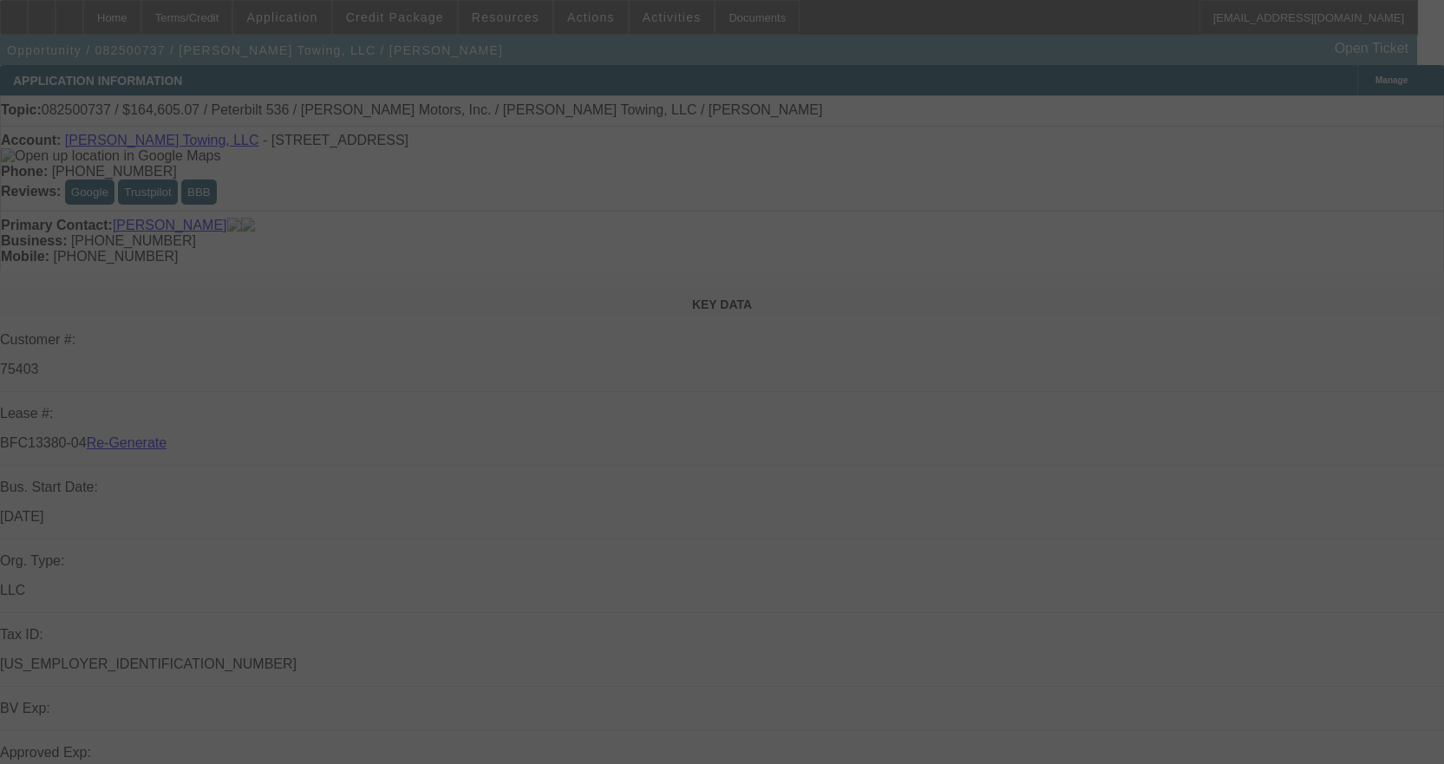
select select "4"
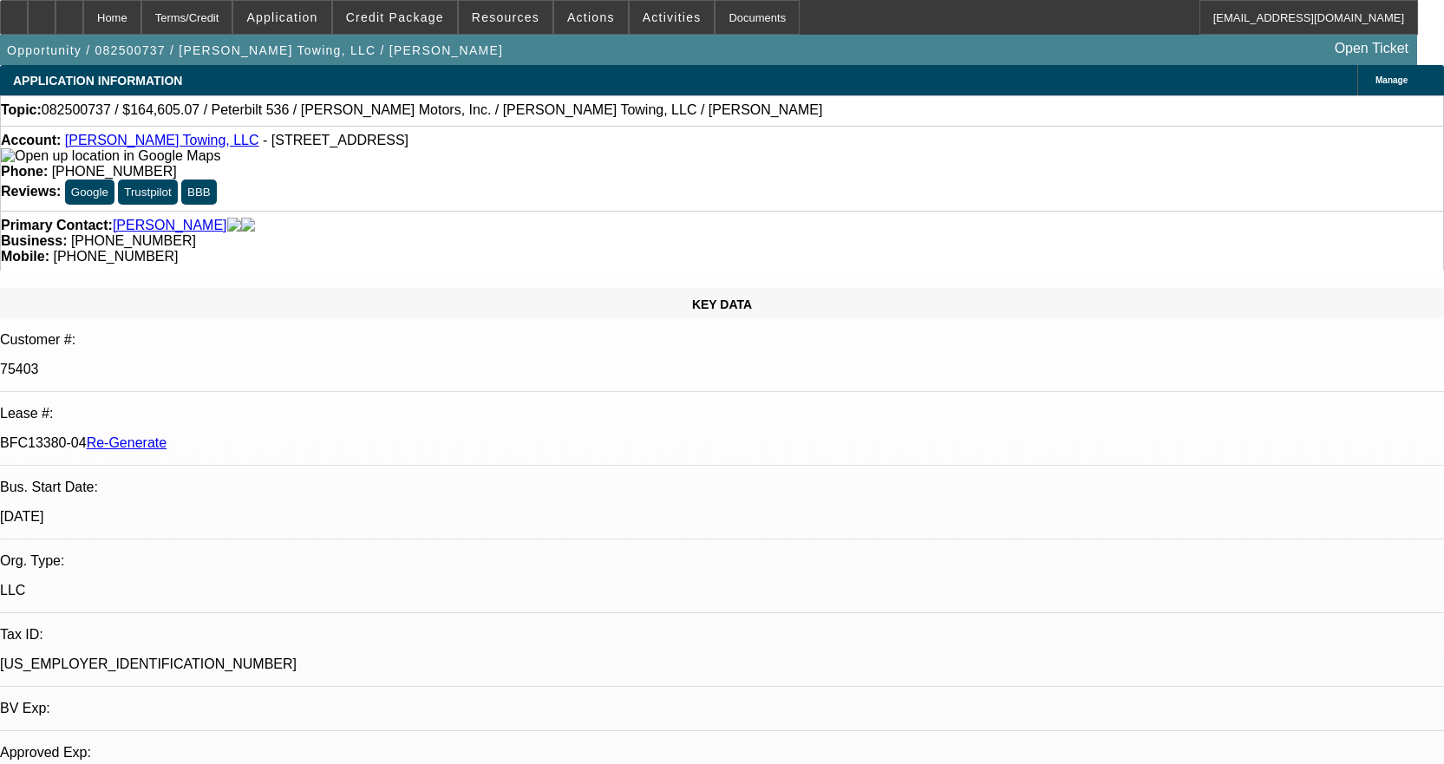
select select "0"
select select "2"
select select "0"
select select "6"
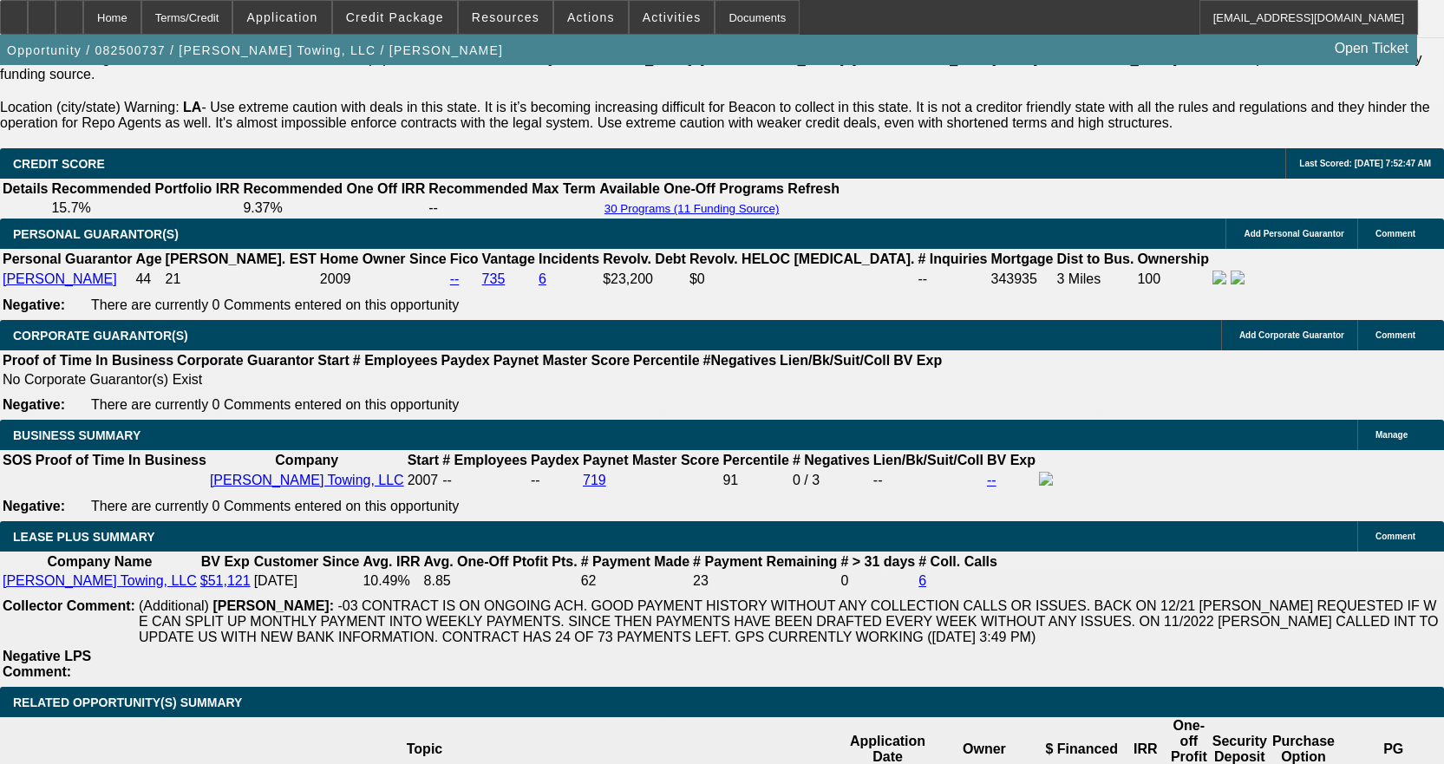
scroll to position [2949, 0]
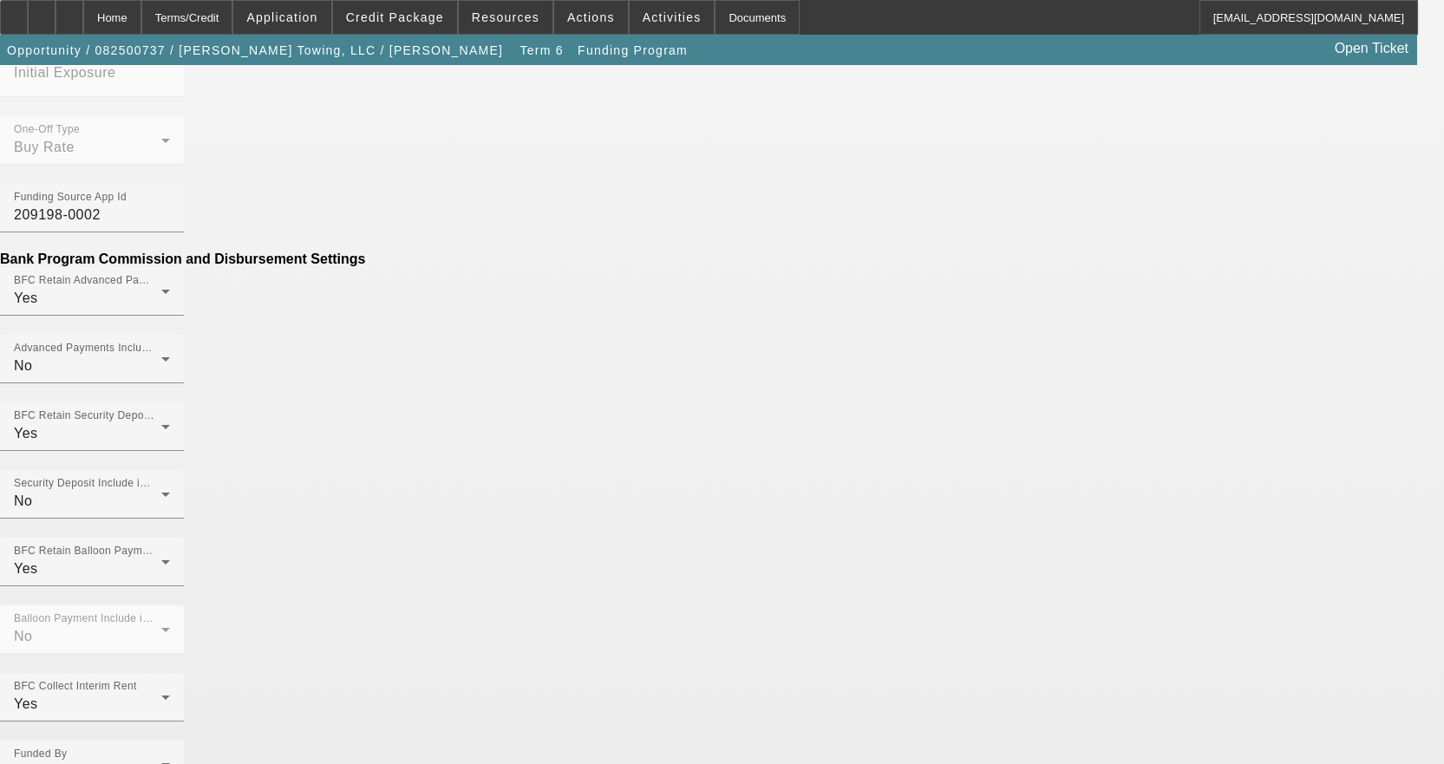
scroll to position [1041, 0]
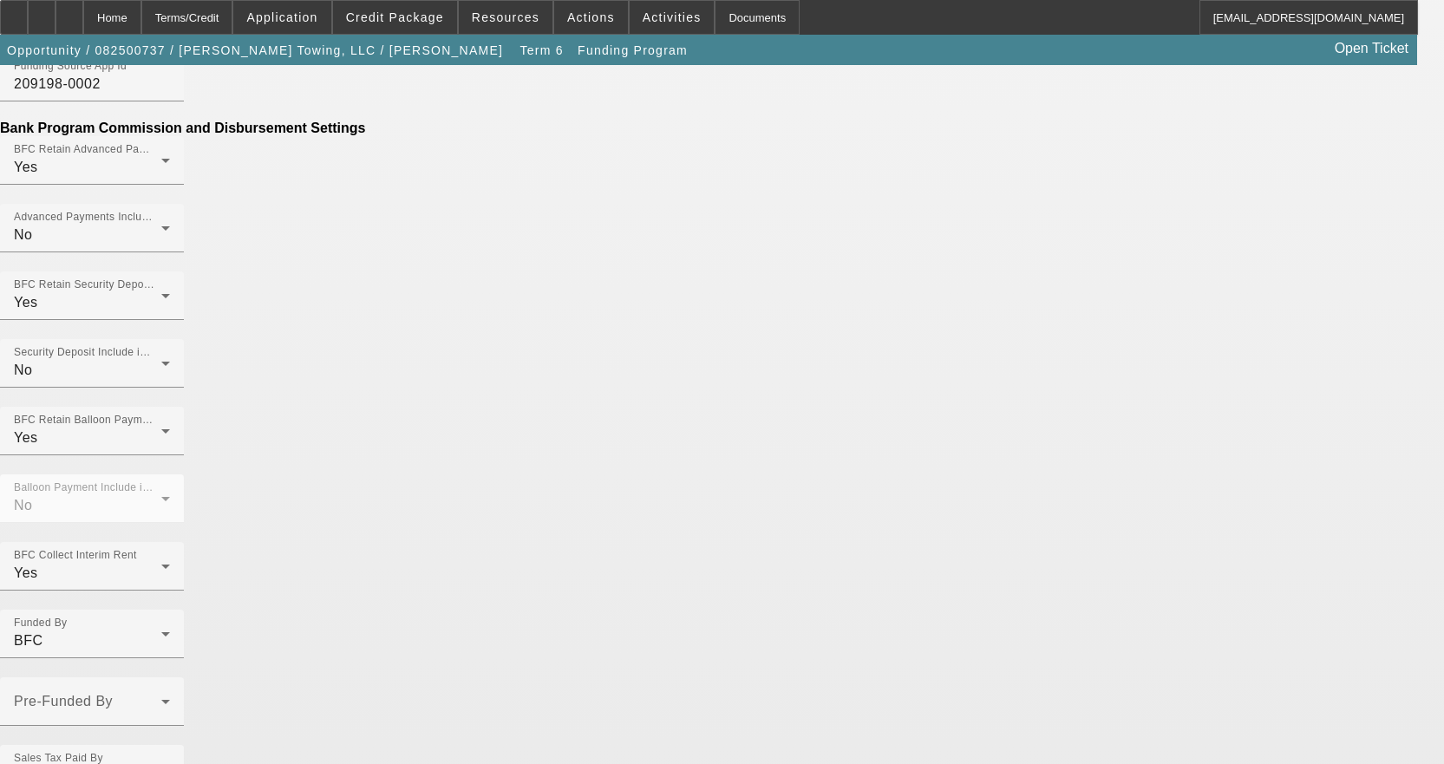
scroll to position [1109, 0]
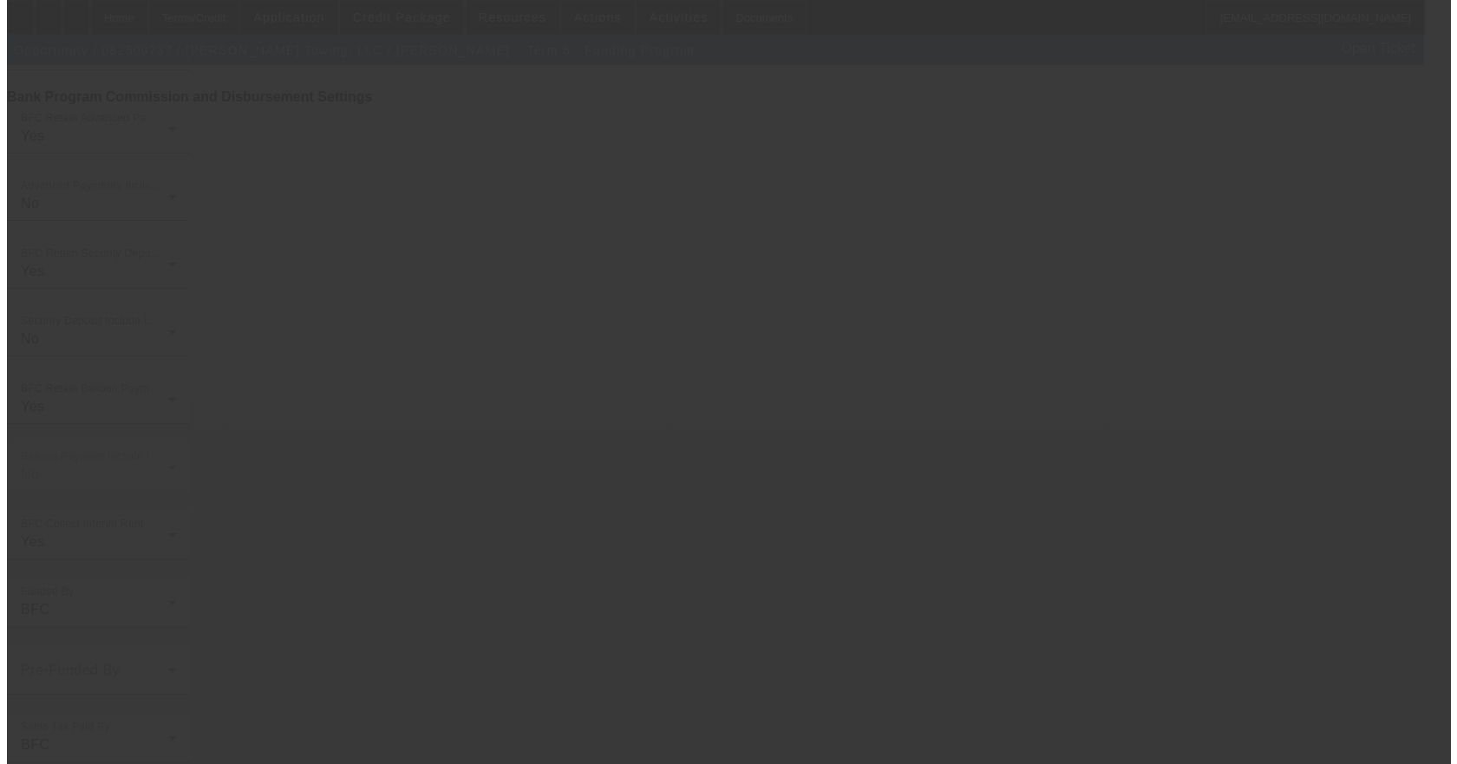
scroll to position [0, 0]
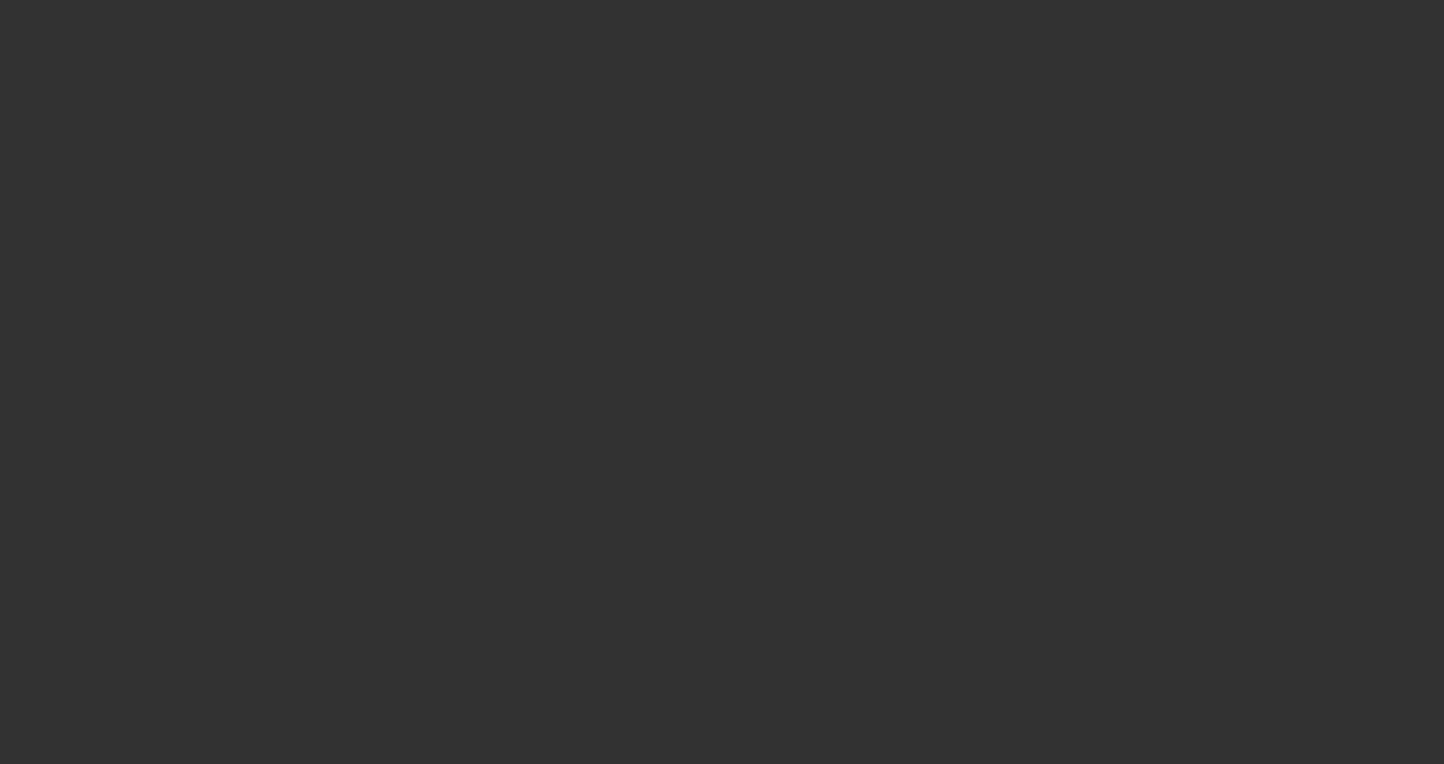
select select "4"
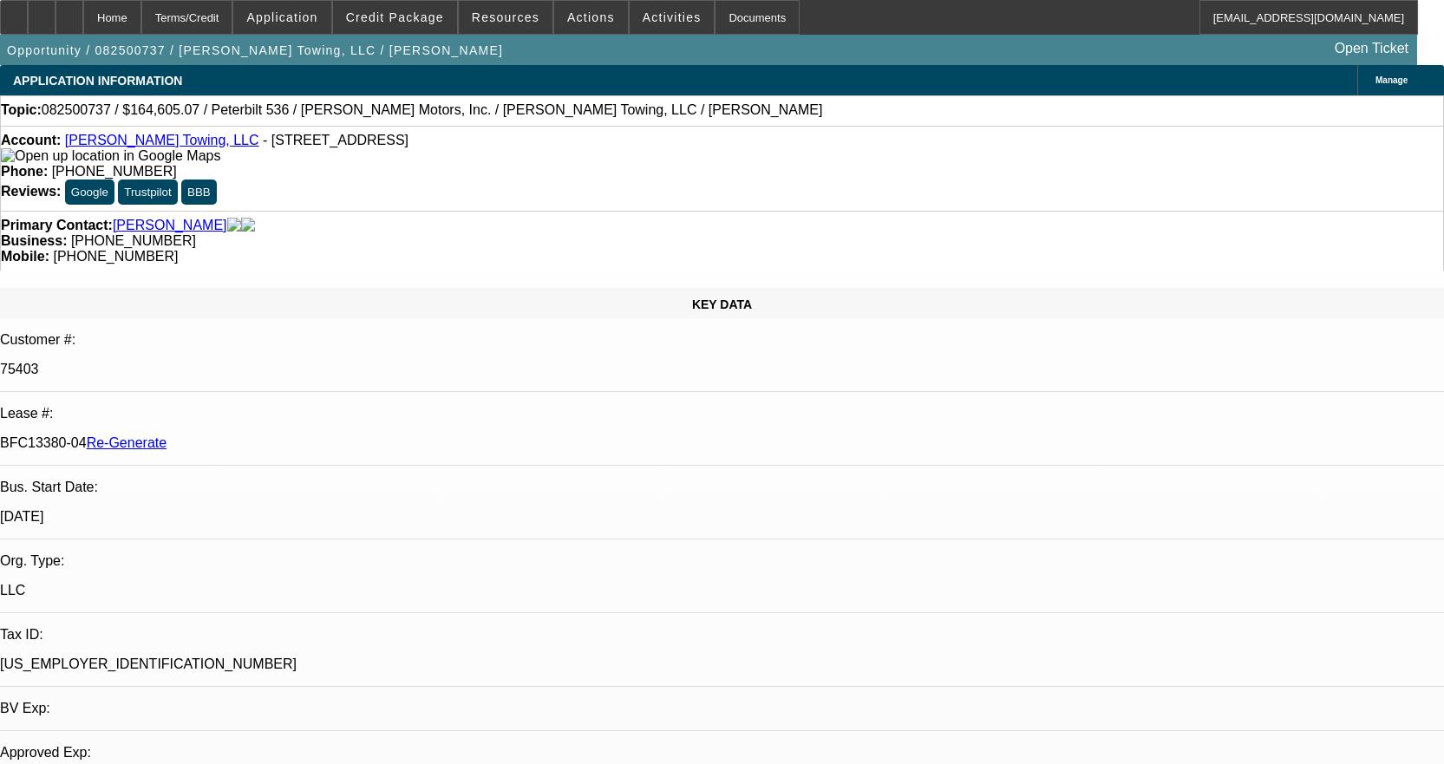
select select "0"
select select "2"
select select "0"
select select "6"
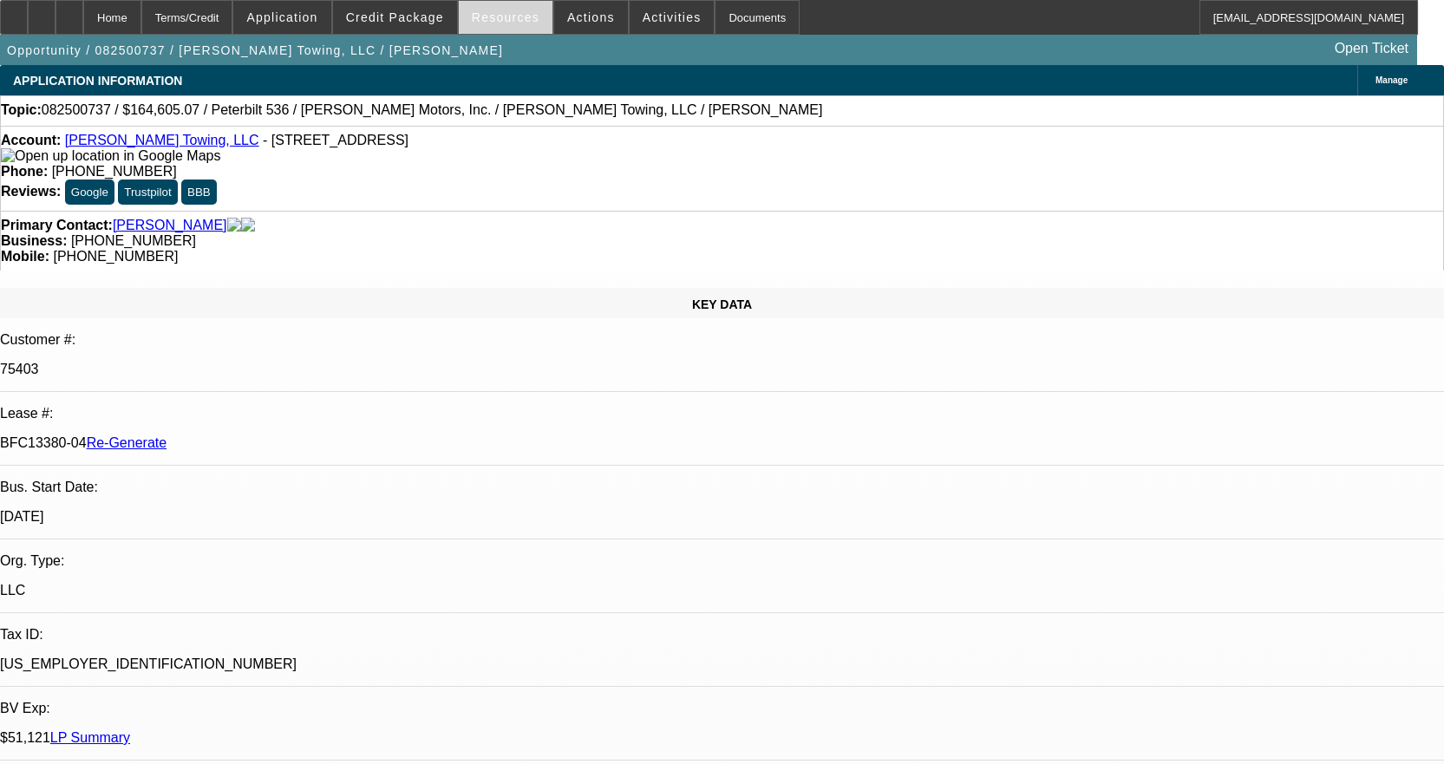
click at [516, 10] on span at bounding box center [506, 18] width 94 height 42
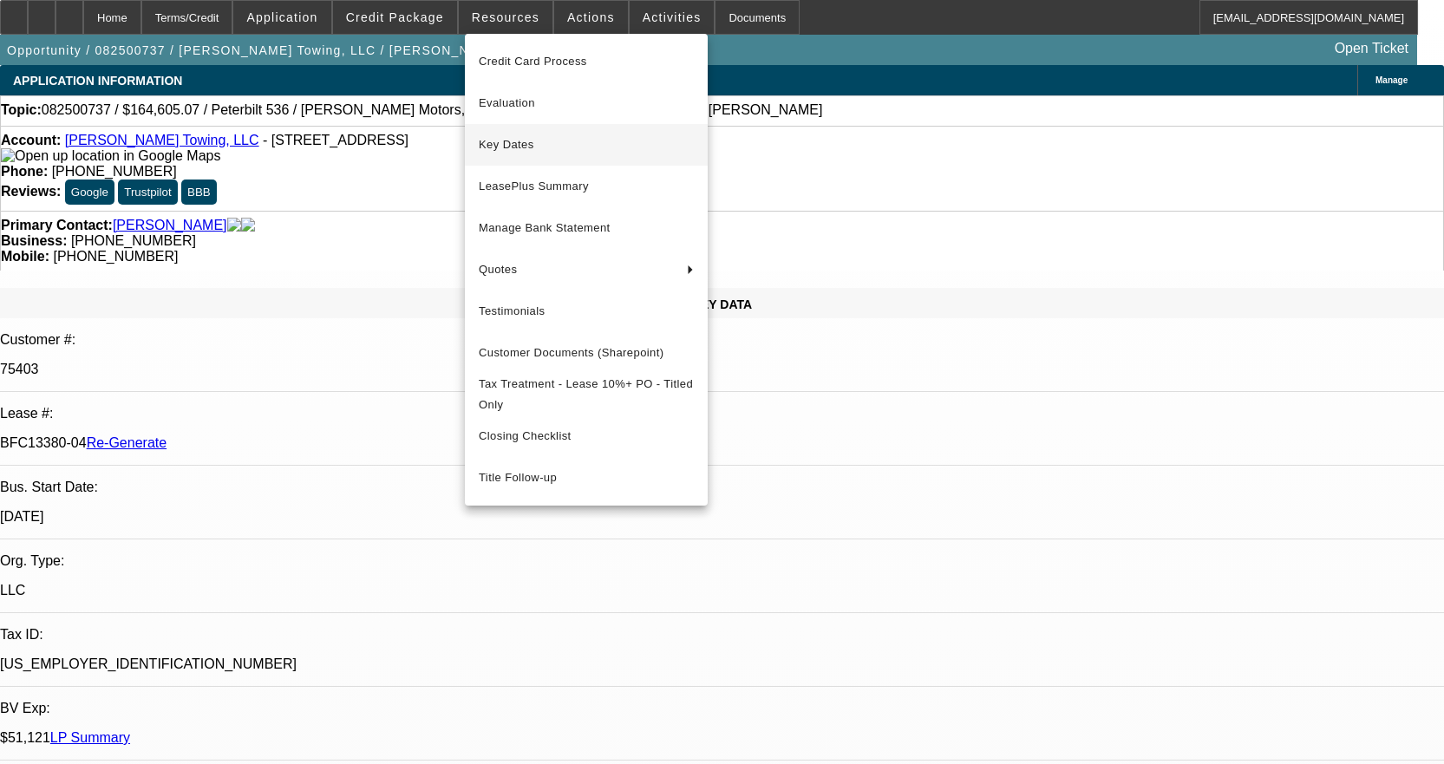
click at [550, 128] on button "Key Dates" at bounding box center [586, 145] width 243 height 42
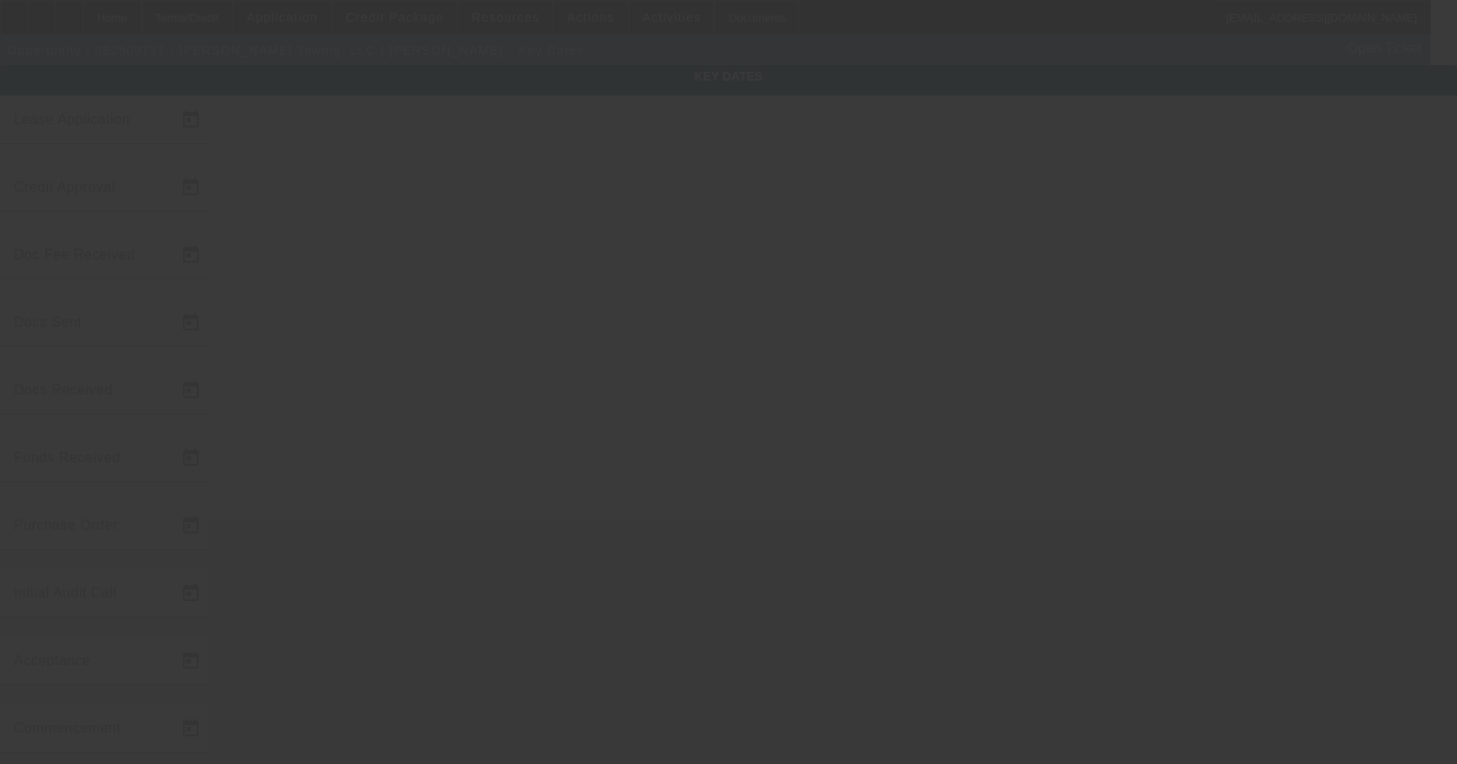
type input "8/27/2025"
type input "8/29/2025"
type input "9/29/2025"
type input "9/24/2025"
type input "9/29/2025"
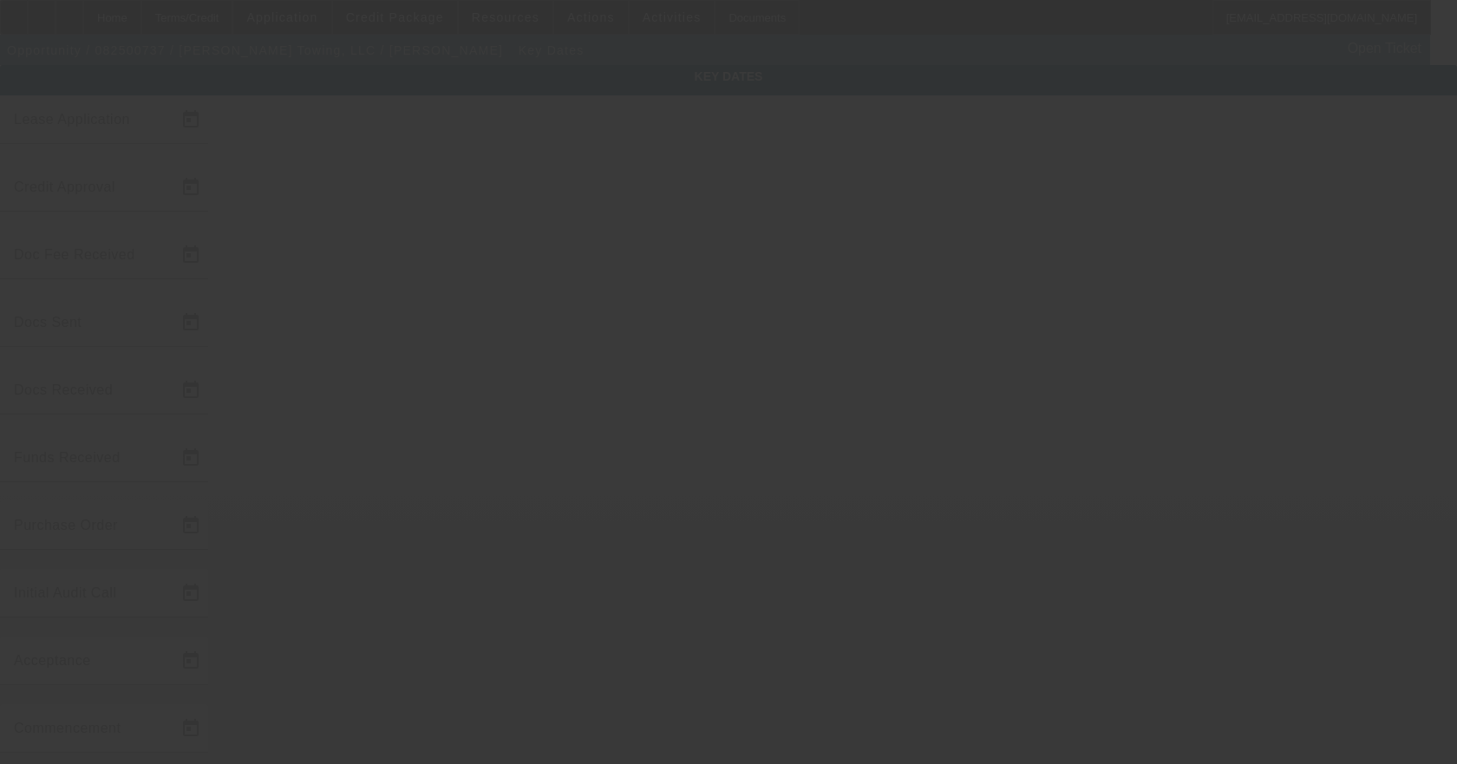
type input "9/29/2025"
type input "10/1/2025"
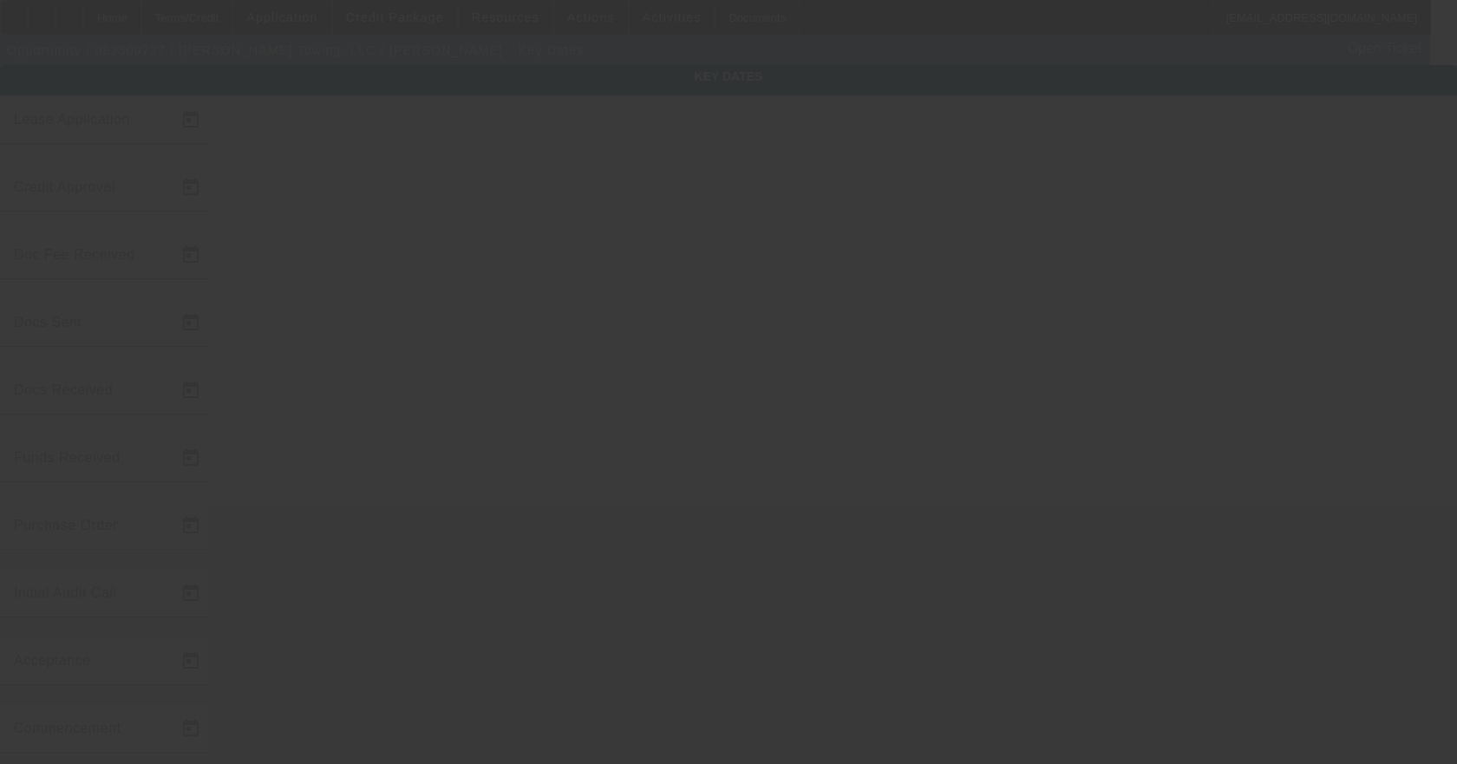
type input "11/1/2025"
type input "9/30/2025"
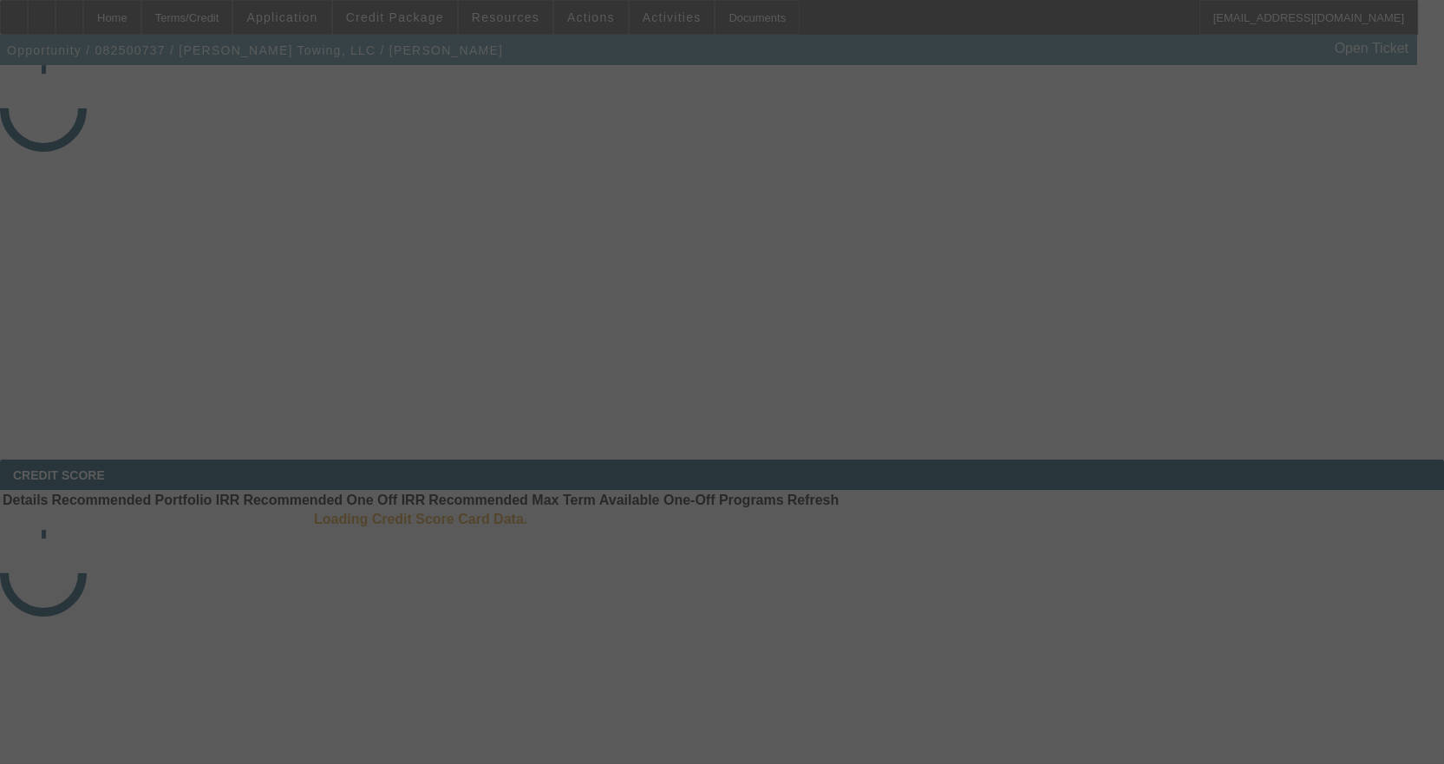
select select "4"
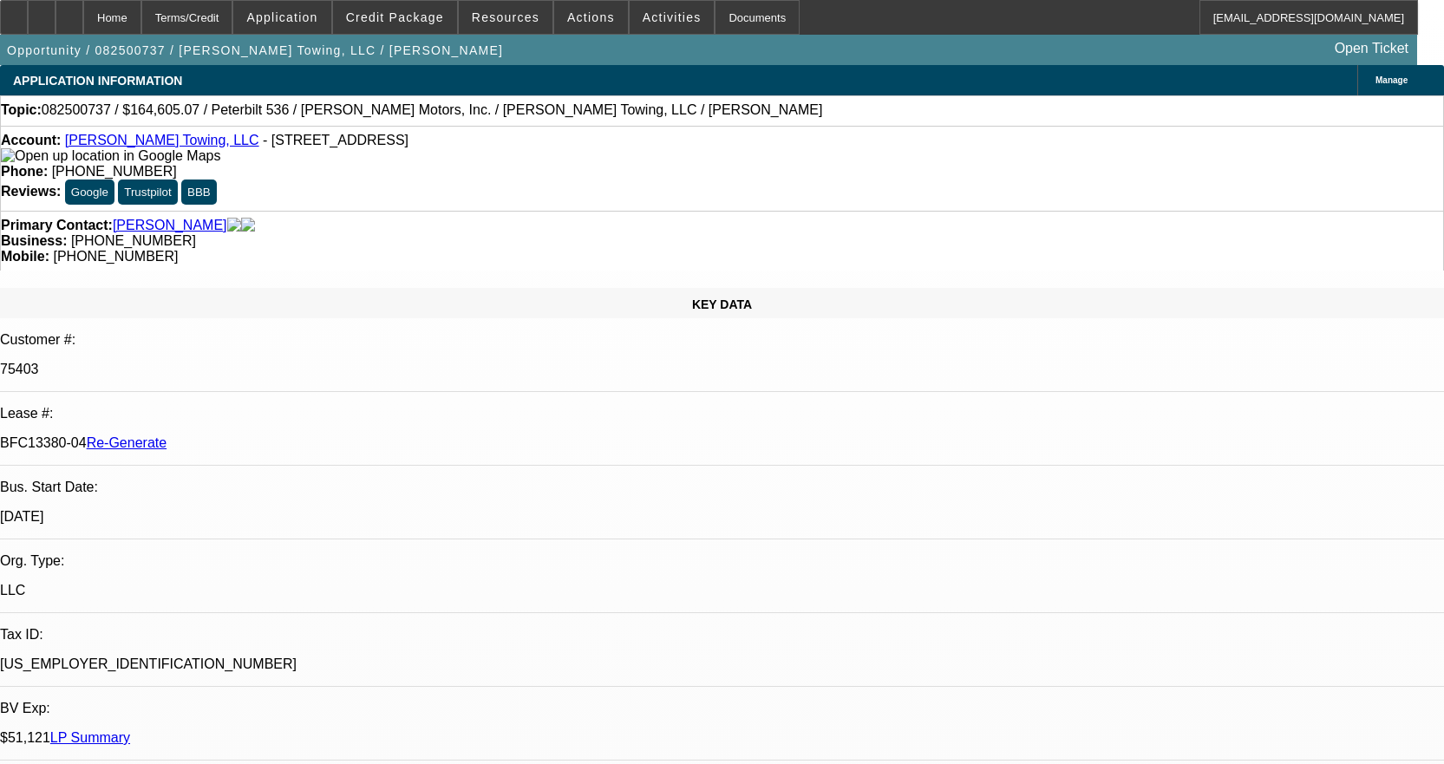
select select "0"
select select "2"
select select "0"
select select "6"
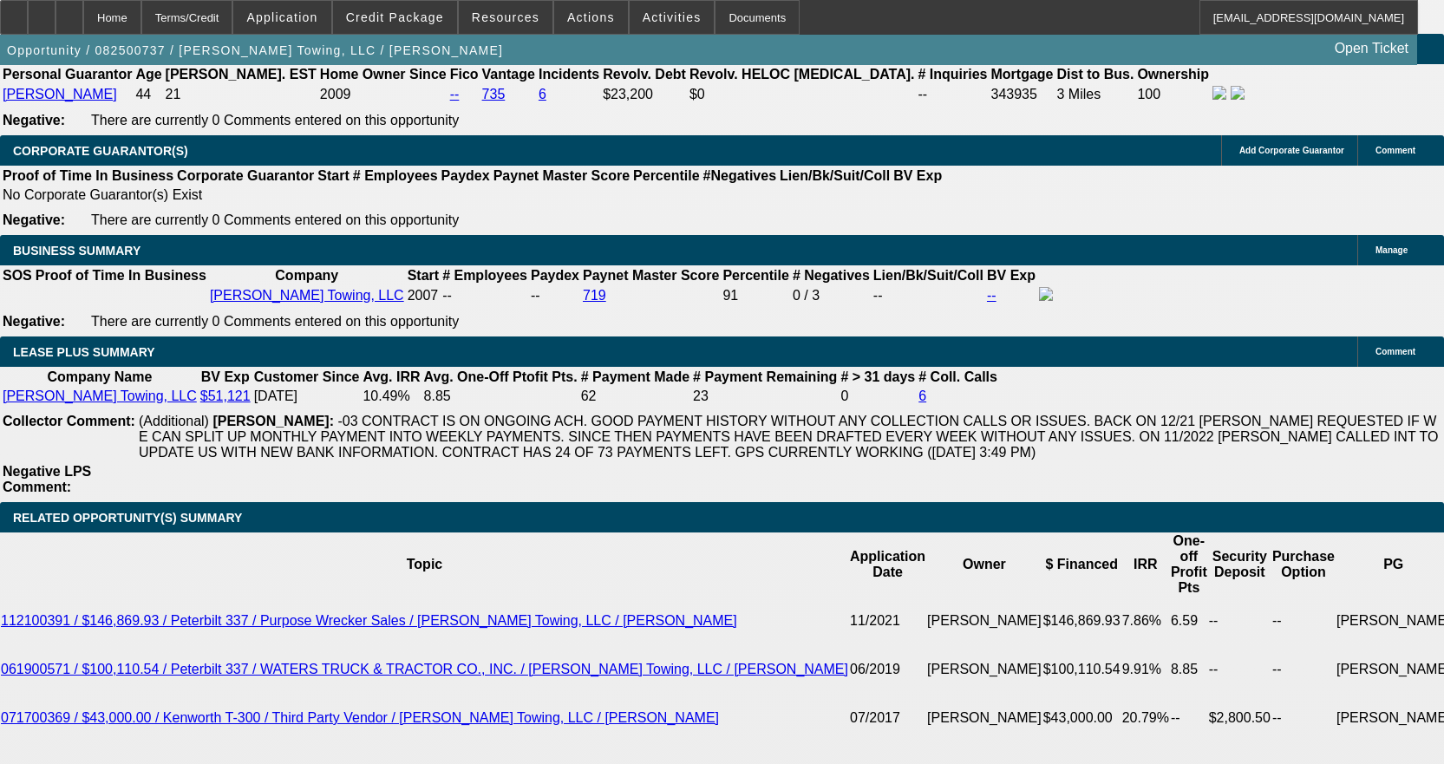
scroll to position [2949, 0]
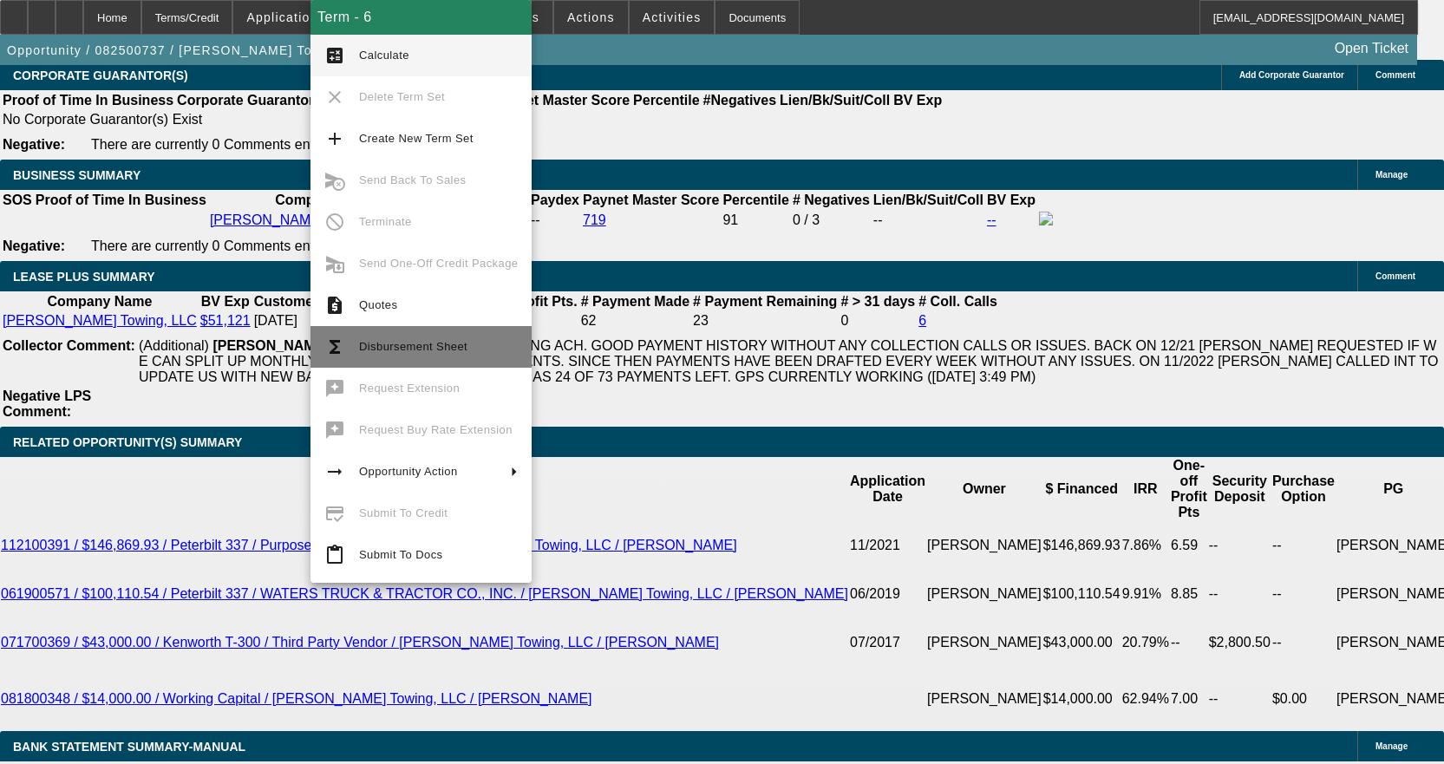
click at [391, 335] on button "functions Disbursement Sheet" at bounding box center [421, 347] width 221 height 42
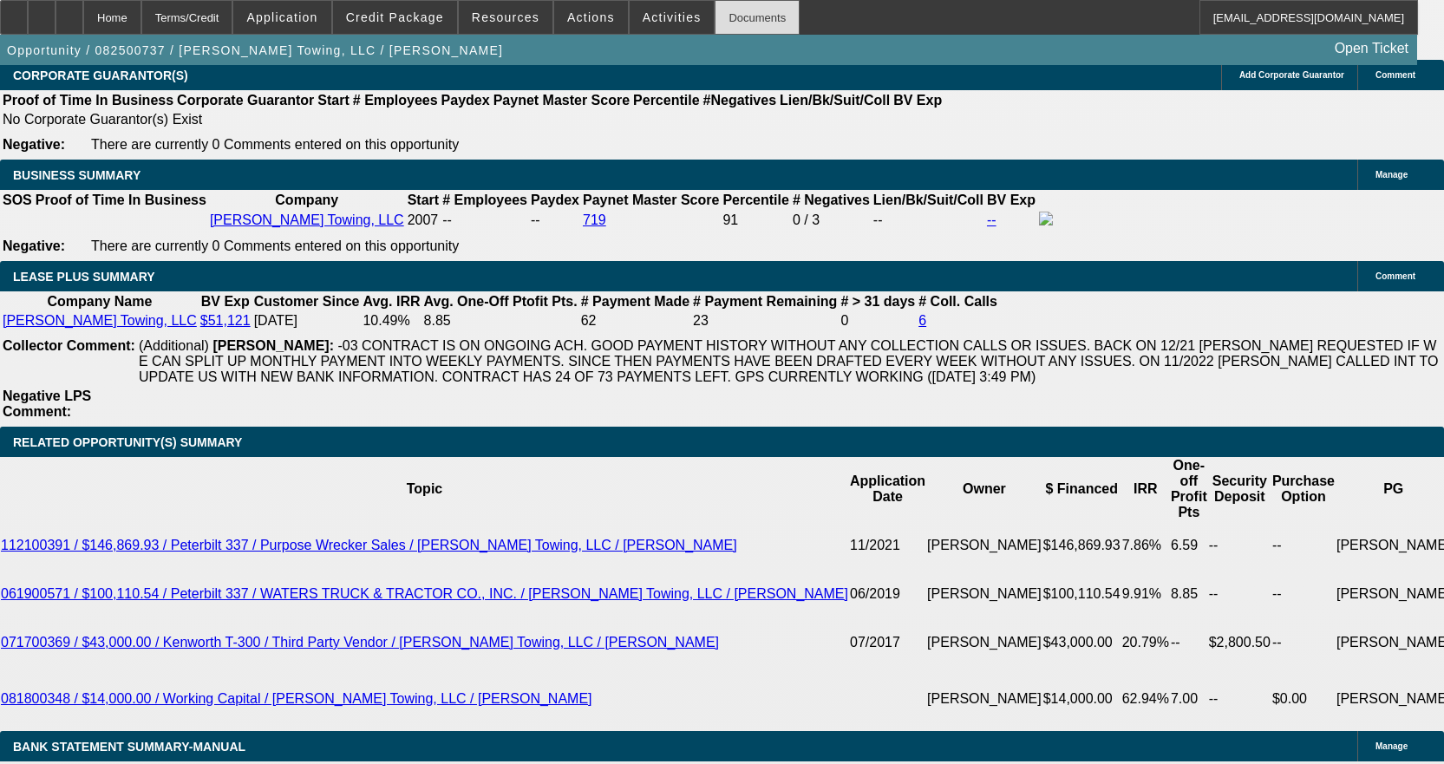
click at [719, 15] on div "Documents" at bounding box center [757, 17] width 85 height 35
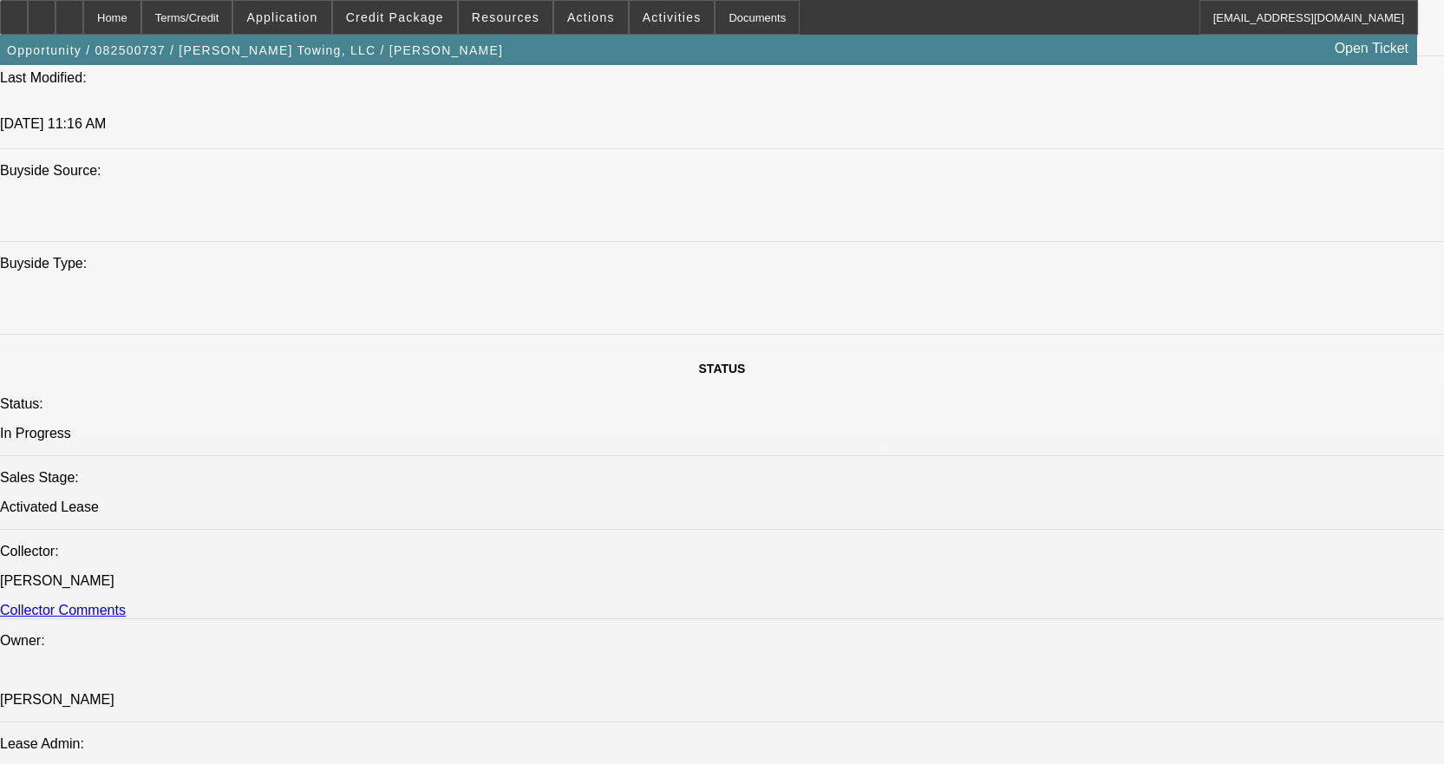
scroll to position [1561, 0]
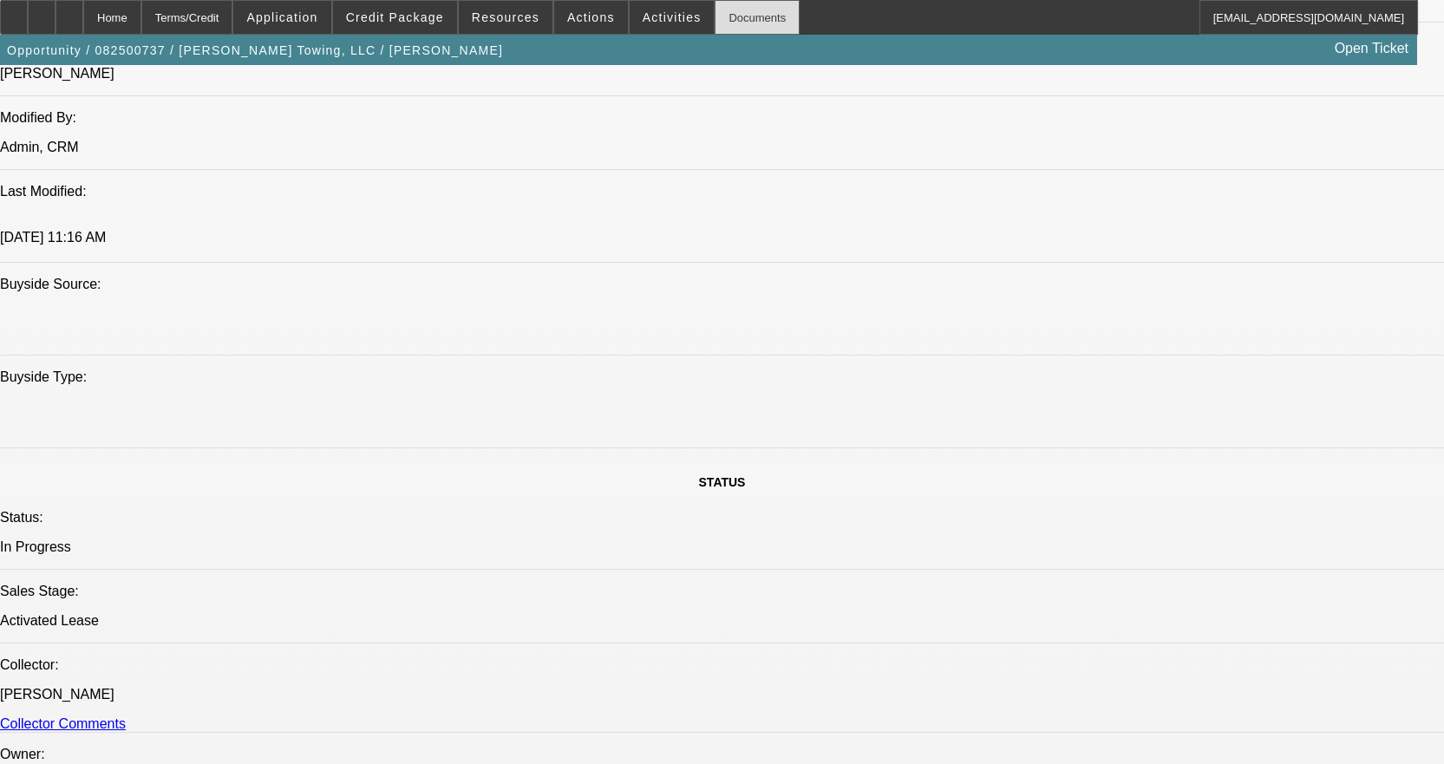
click at [727, 19] on div "Documents" at bounding box center [757, 17] width 85 height 35
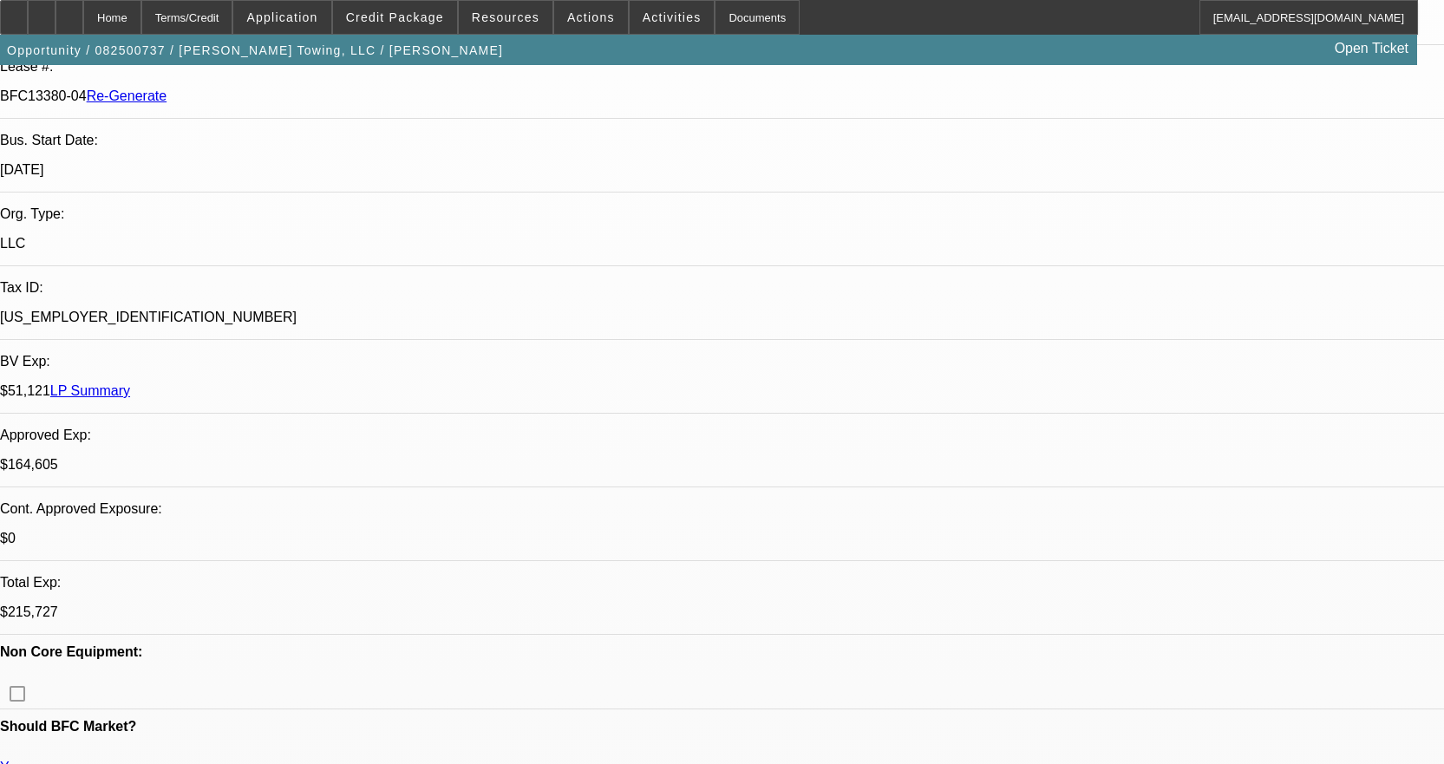
scroll to position [0, 0]
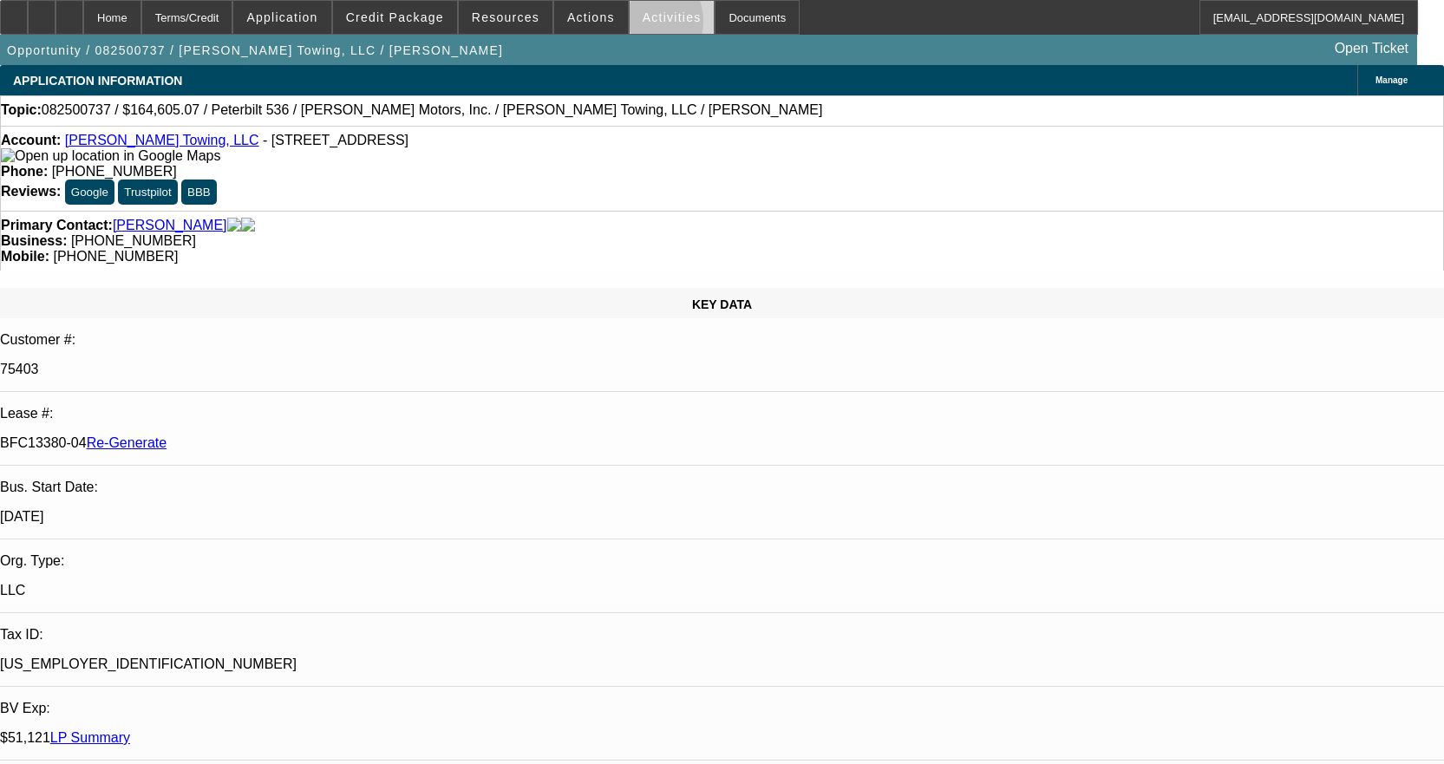
click at [630, 25] on span at bounding box center [672, 18] width 85 height 42
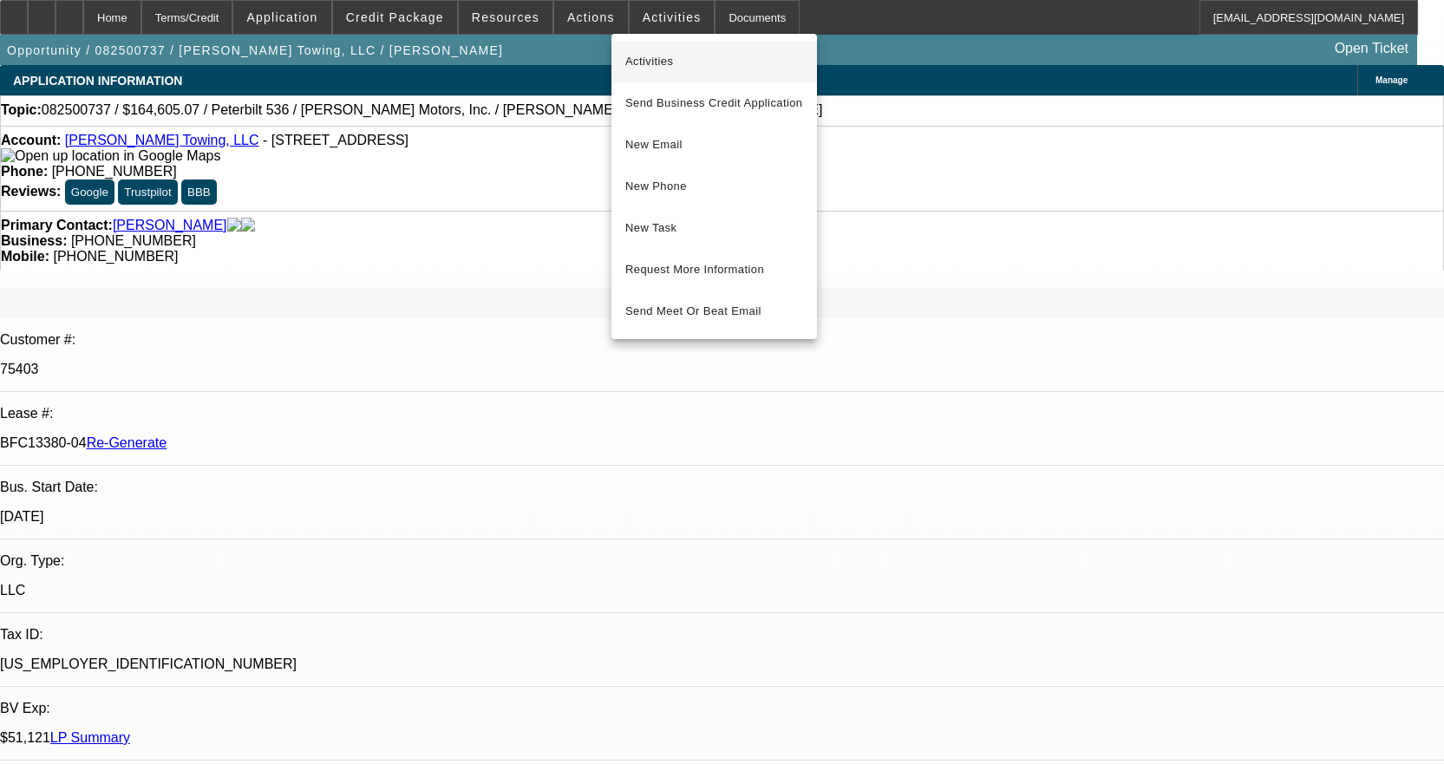
click at [641, 52] on span "Activities" at bounding box center [714, 61] width 178 height 21
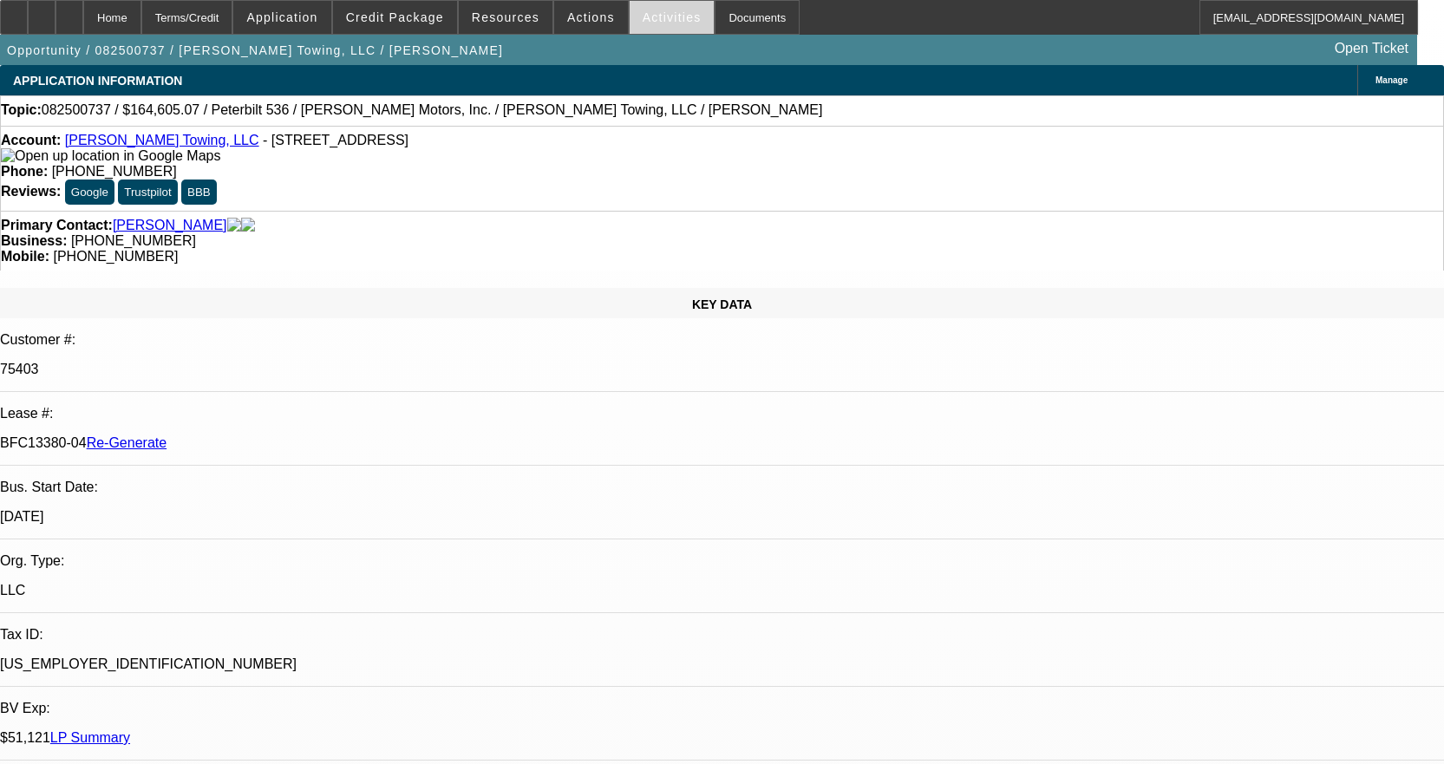
click at [650, 10] on span "Activities" at bounding box center [672, 17] width 59 height 14
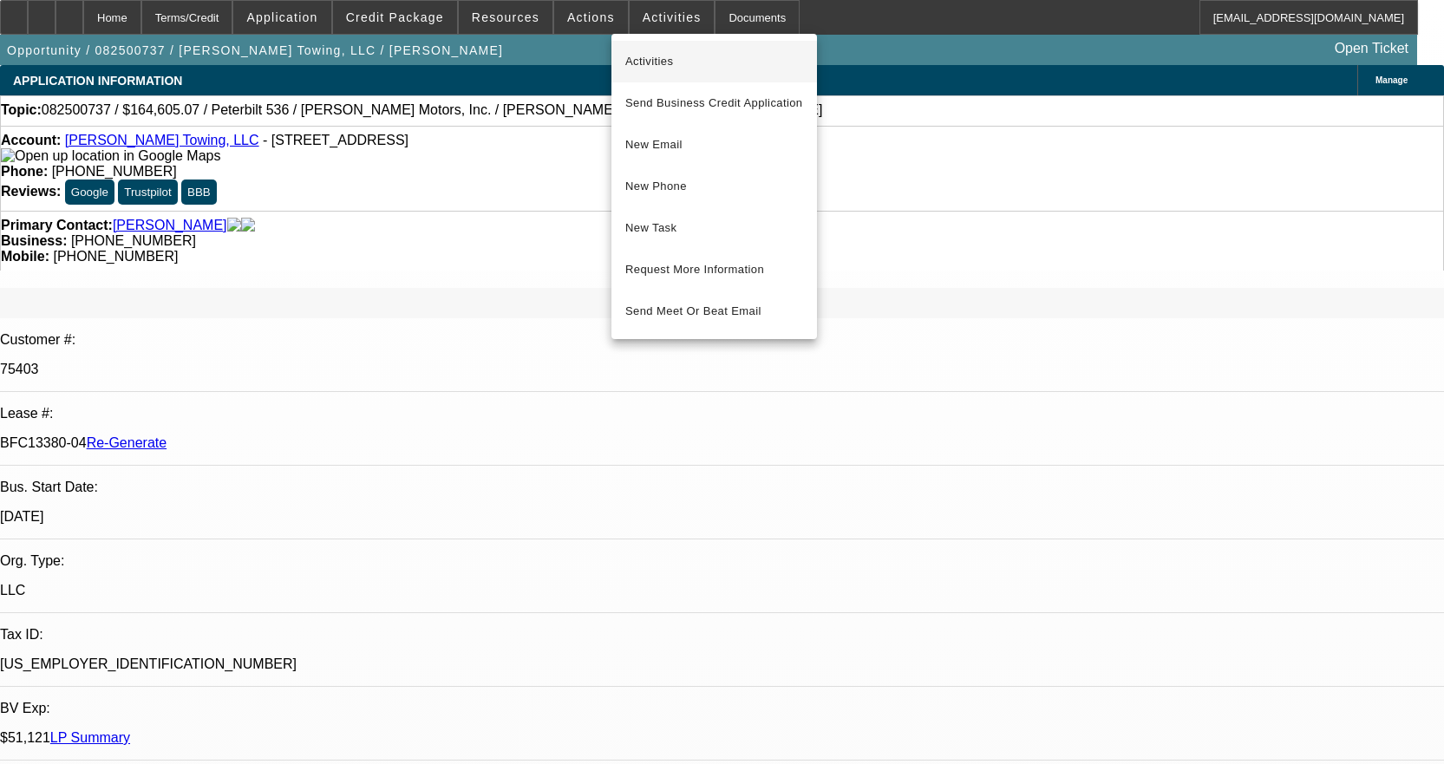
click at [644, 56] on span "Activities" at bounding box center [714, 61] width 178 height 21
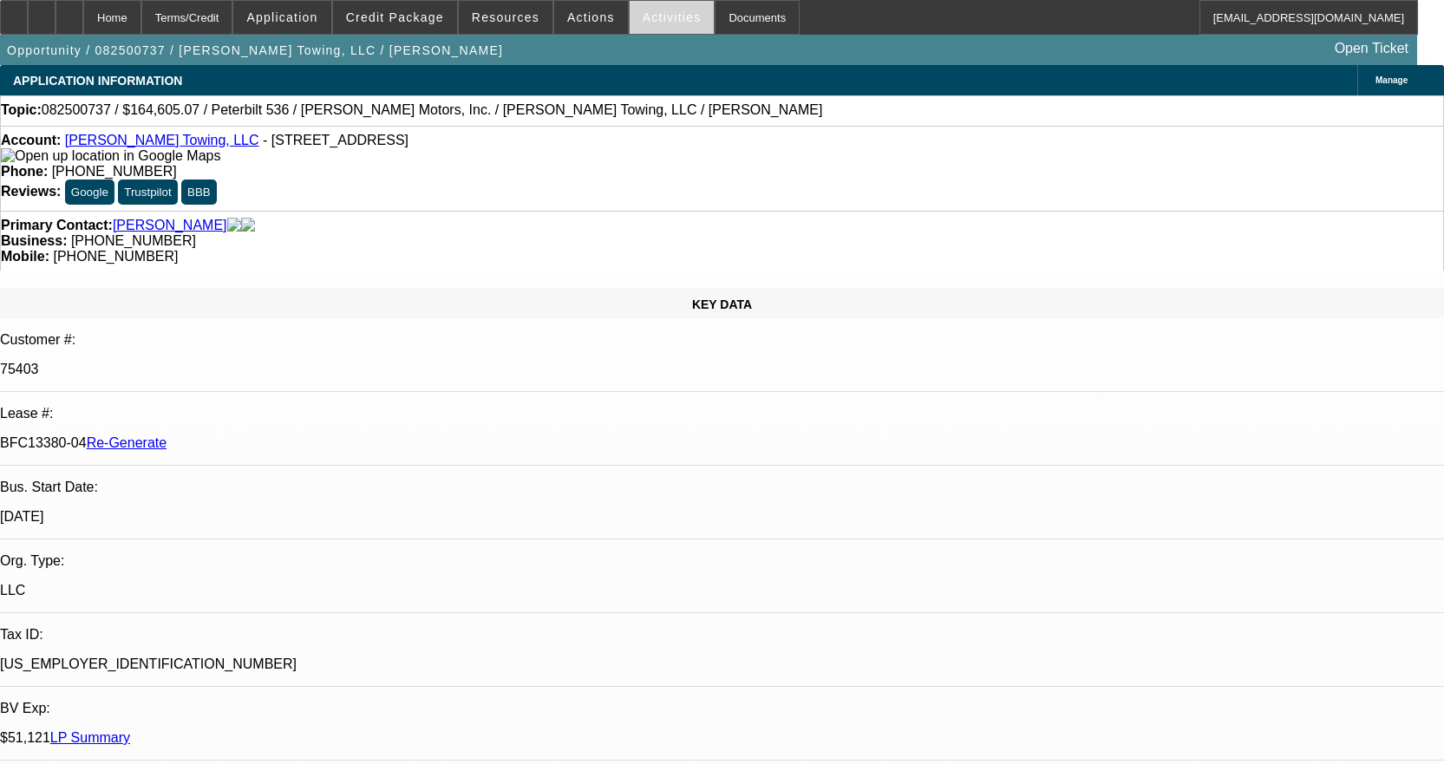
click at [657, 14] on span "Activities" at bounding box center [672, 17] width 59 height 14
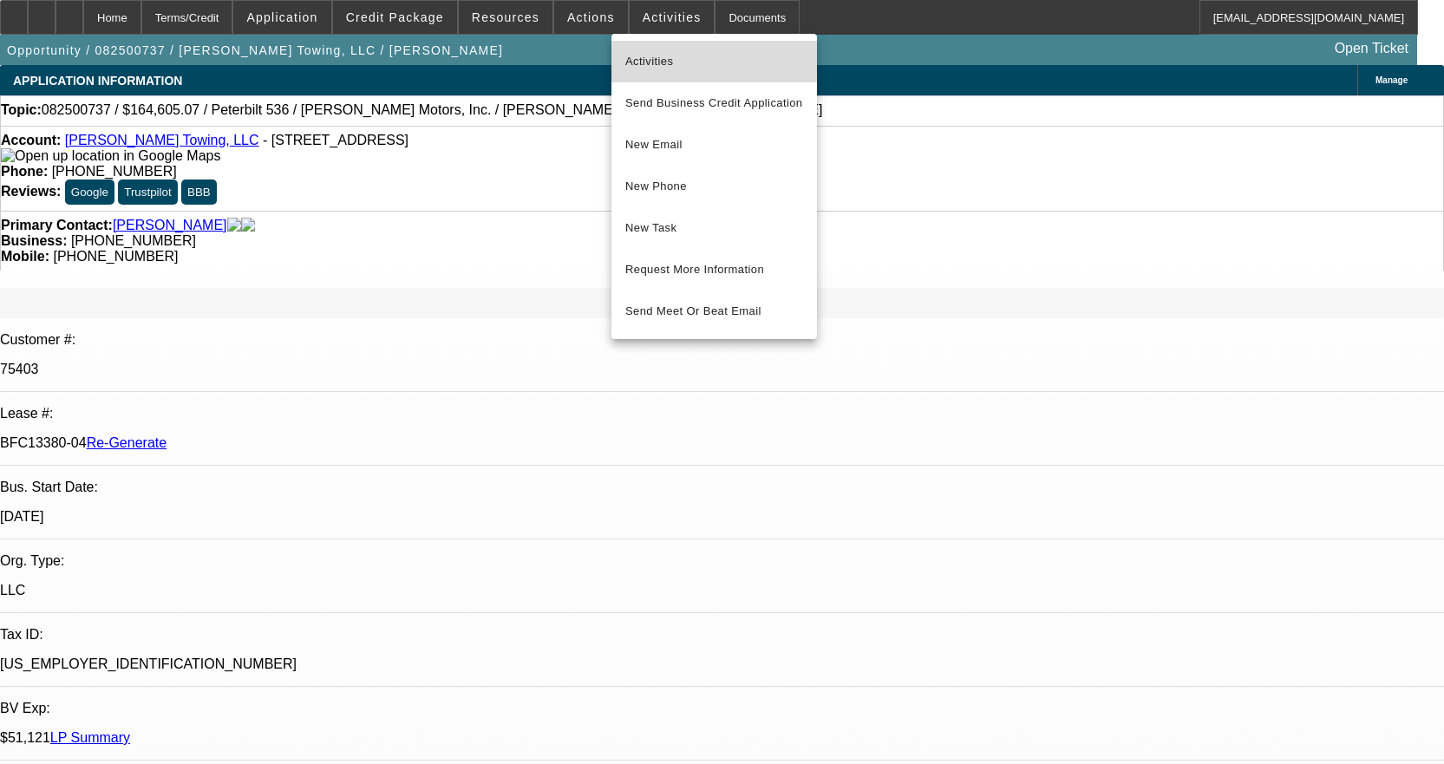
click at [650, 55] on span "Activities" at bounding box center [714, 61] width 178 height 21
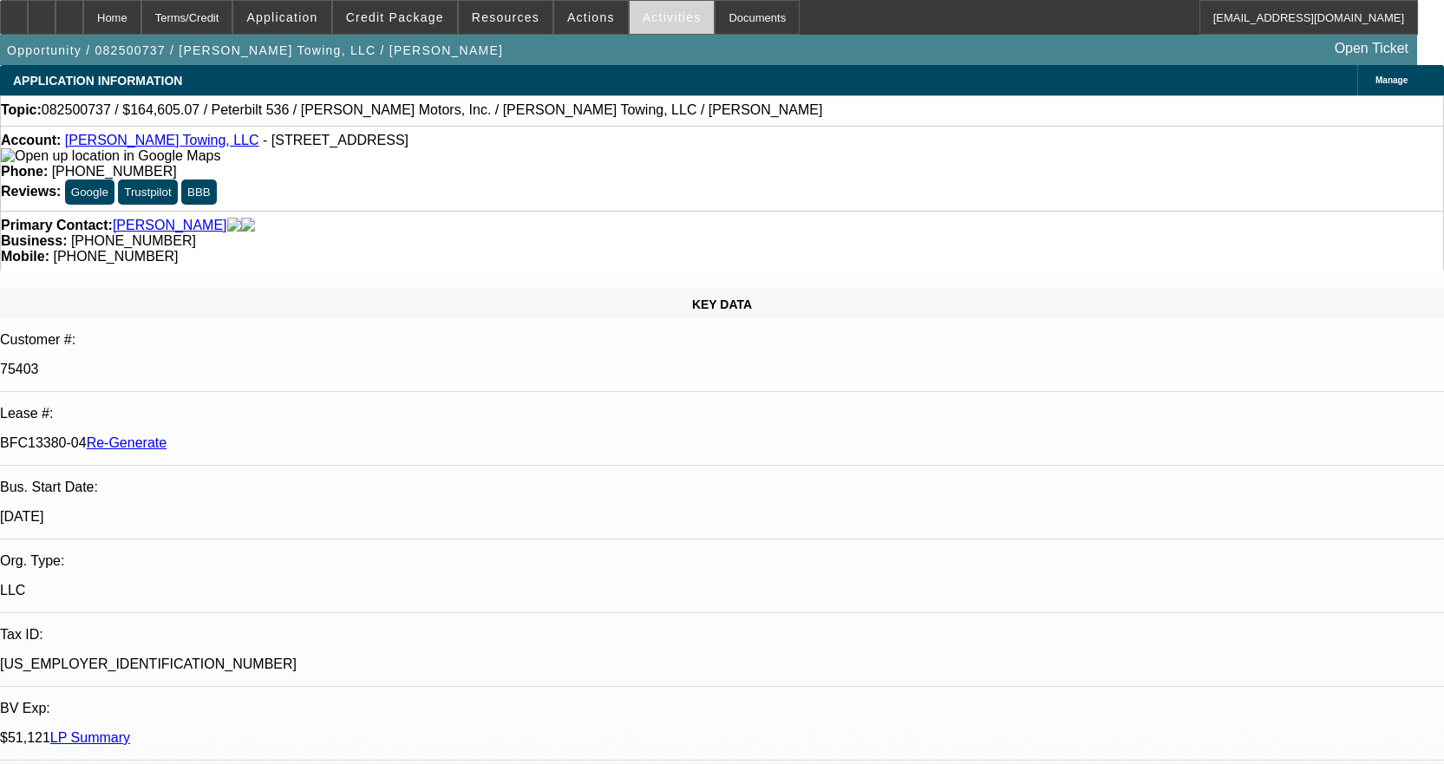
click at [653, 16] on span "Activities" at bounding box center [672, 17] width 59 height 14
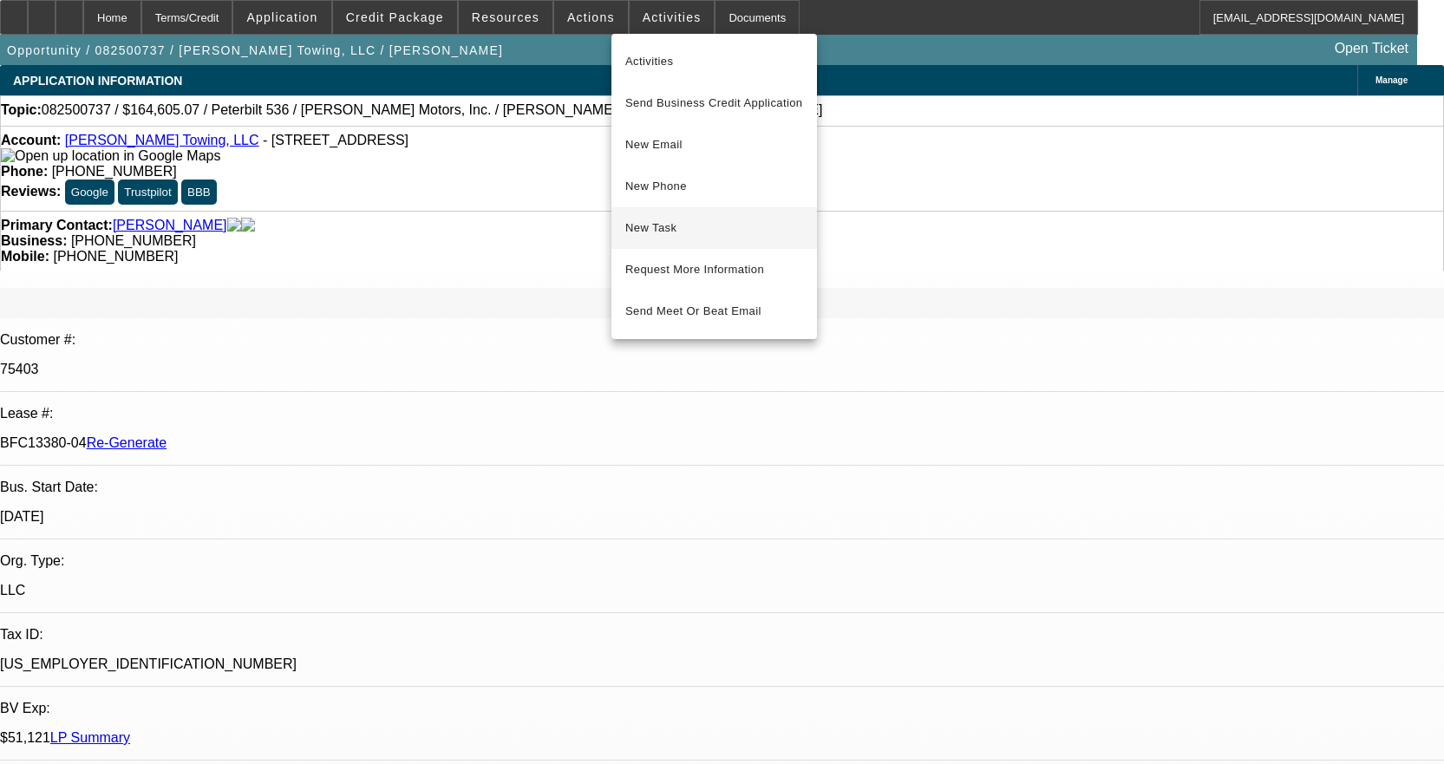
click at [677, 233] on span "New Task" at bounding box center [714, 228] width 178 height 21
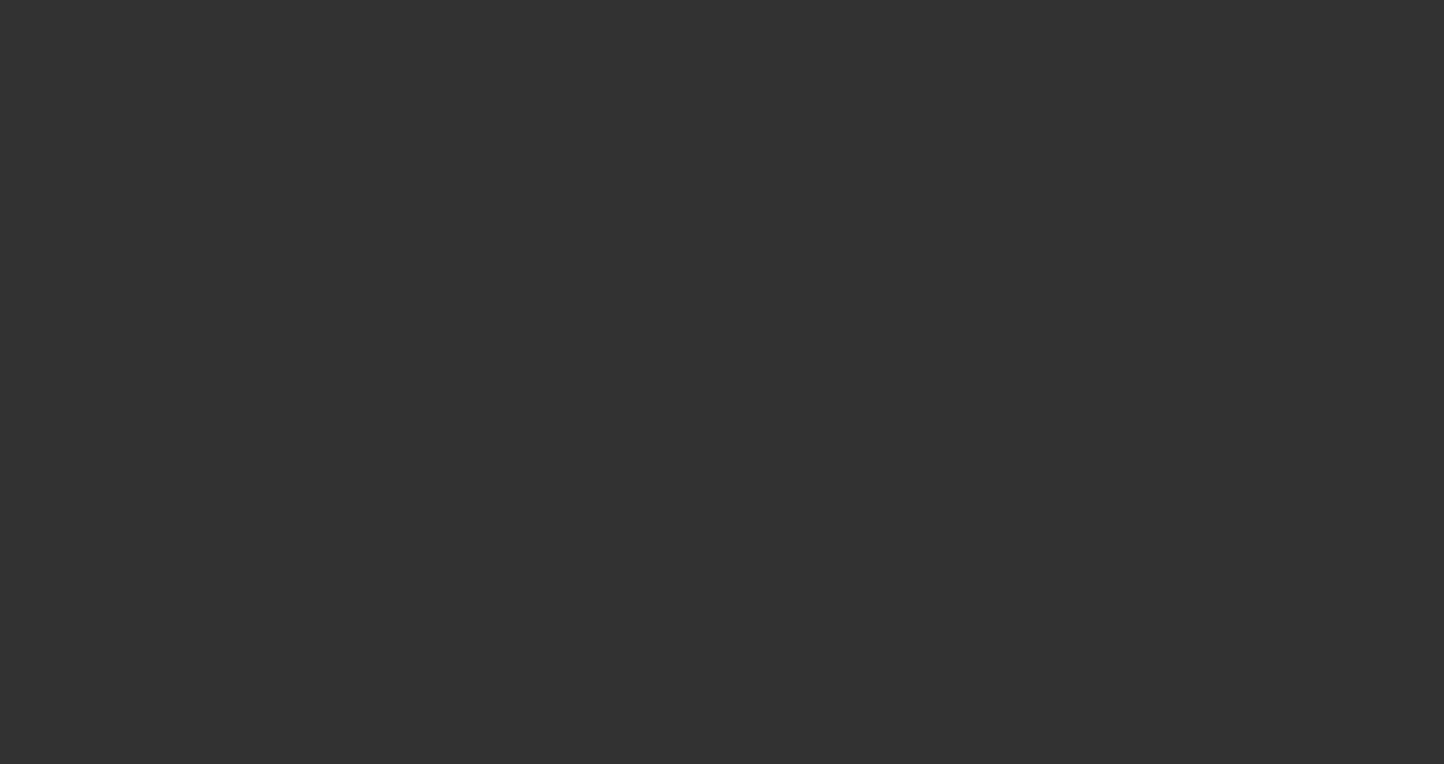
select select "3"
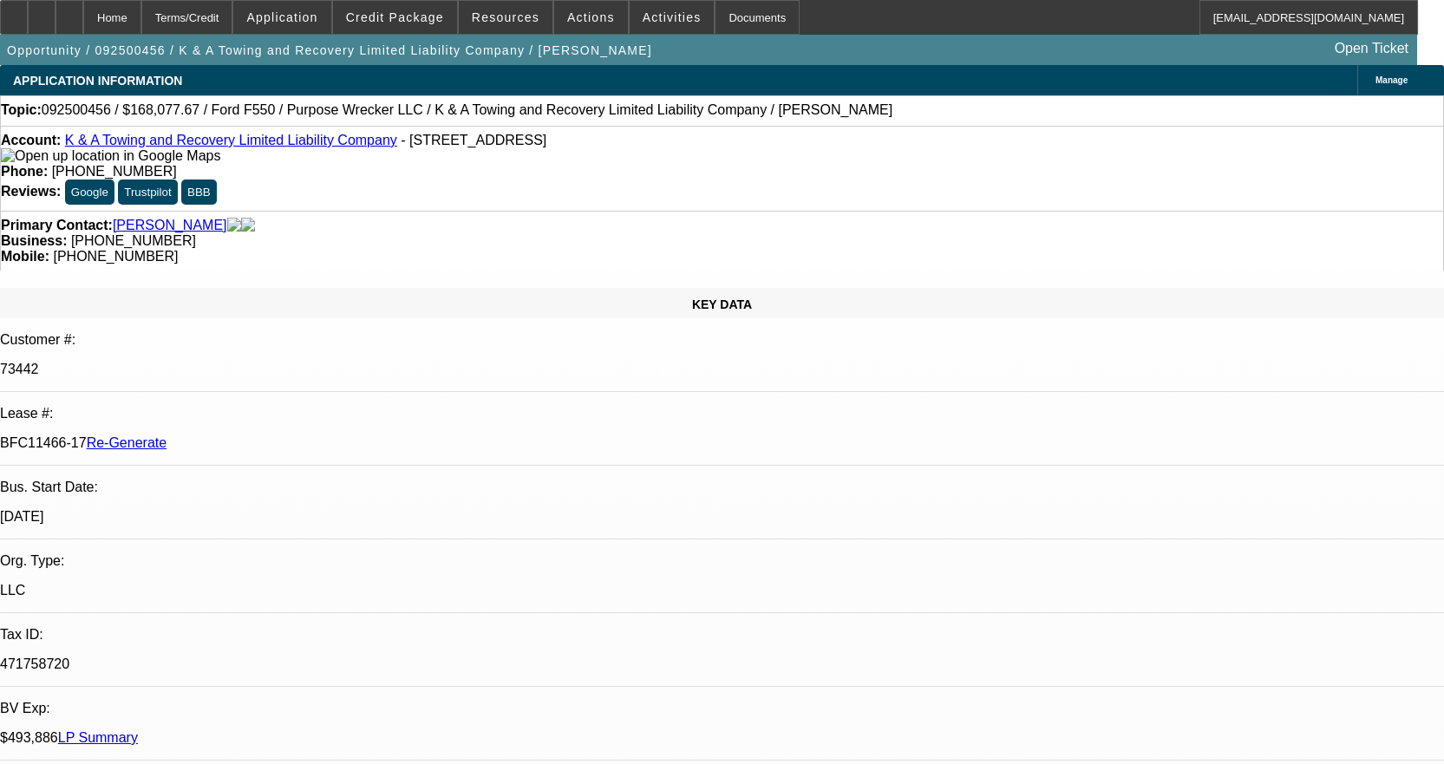
select select "0"
select select "2"
select select "0"
select select "6"
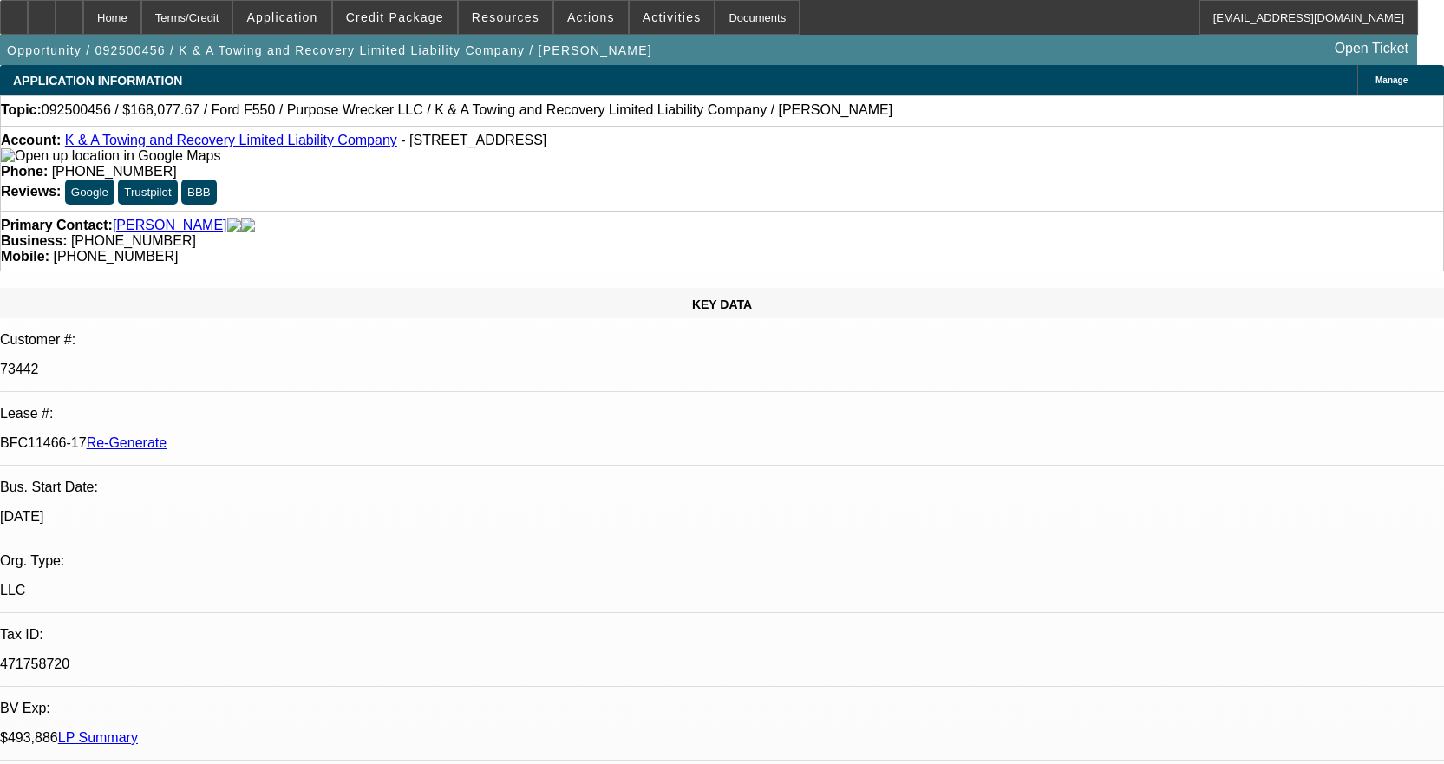
click at [743, 23] on div "Documents" at bounding box center [757, 17] width 85 height 35
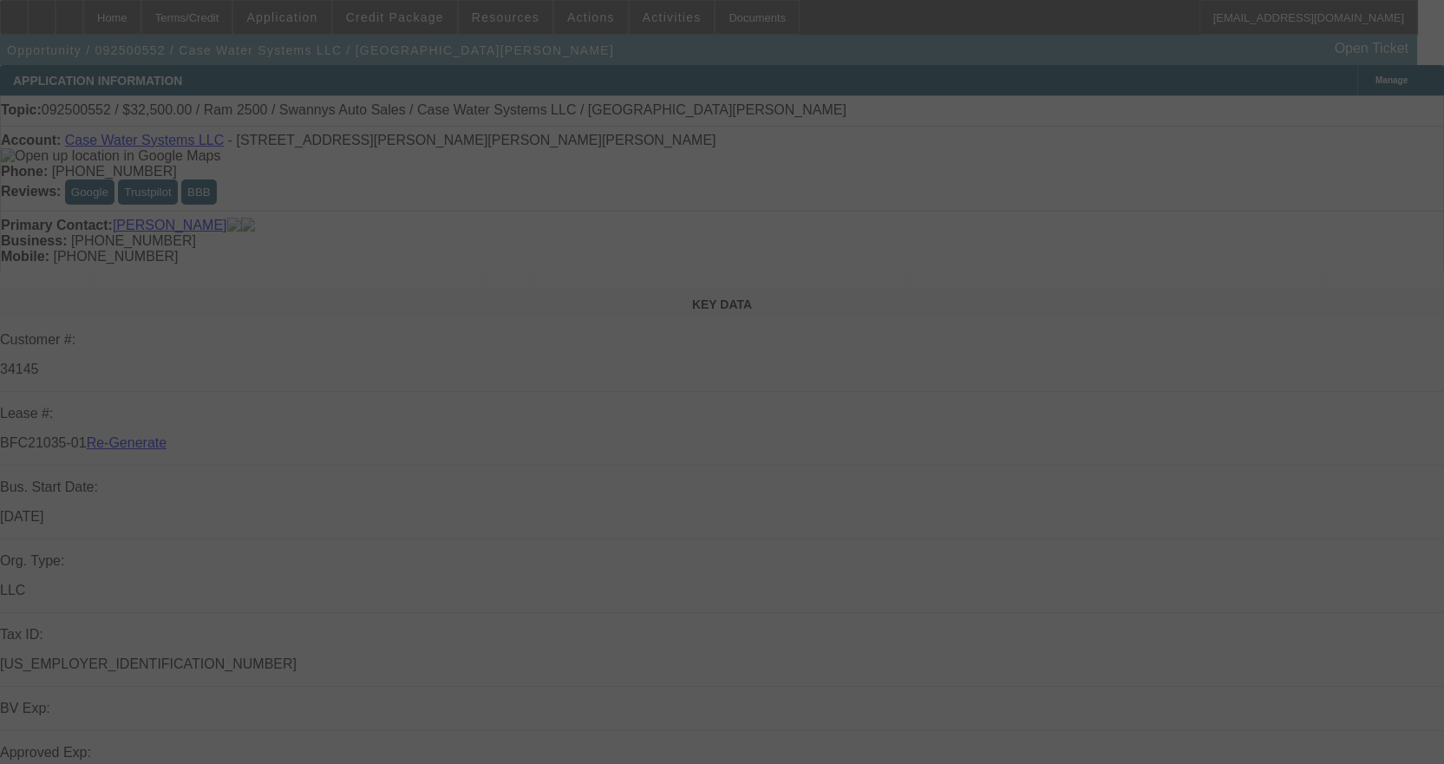
select select "3"
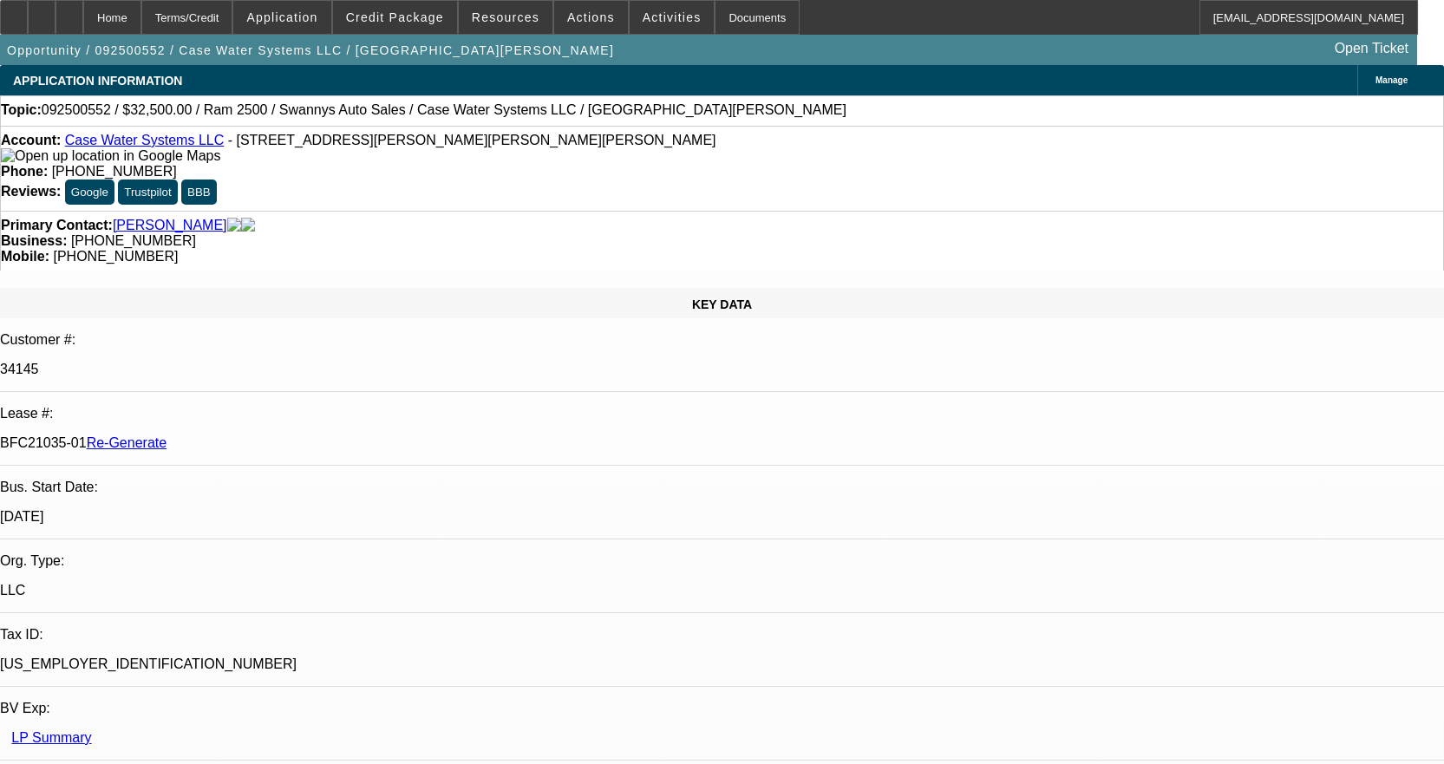
select select "0"
select select "2"
select select "0"
select select "6"
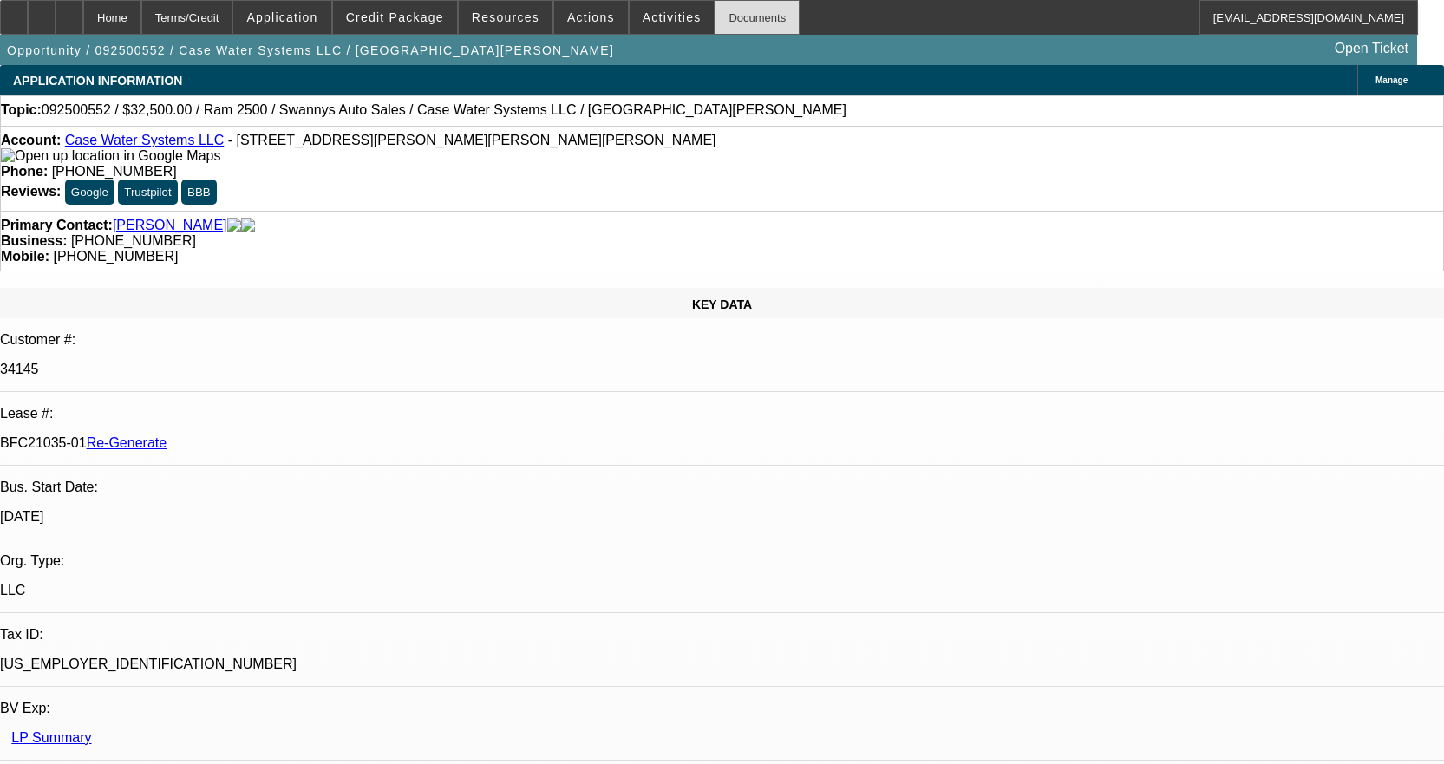
click at [732, 21] on div "Documents" at bounding box center [757, 17] width 85 height 35
click at [721, 16] on div "Documents" at bounding box center [757, 17] width 85 height 35
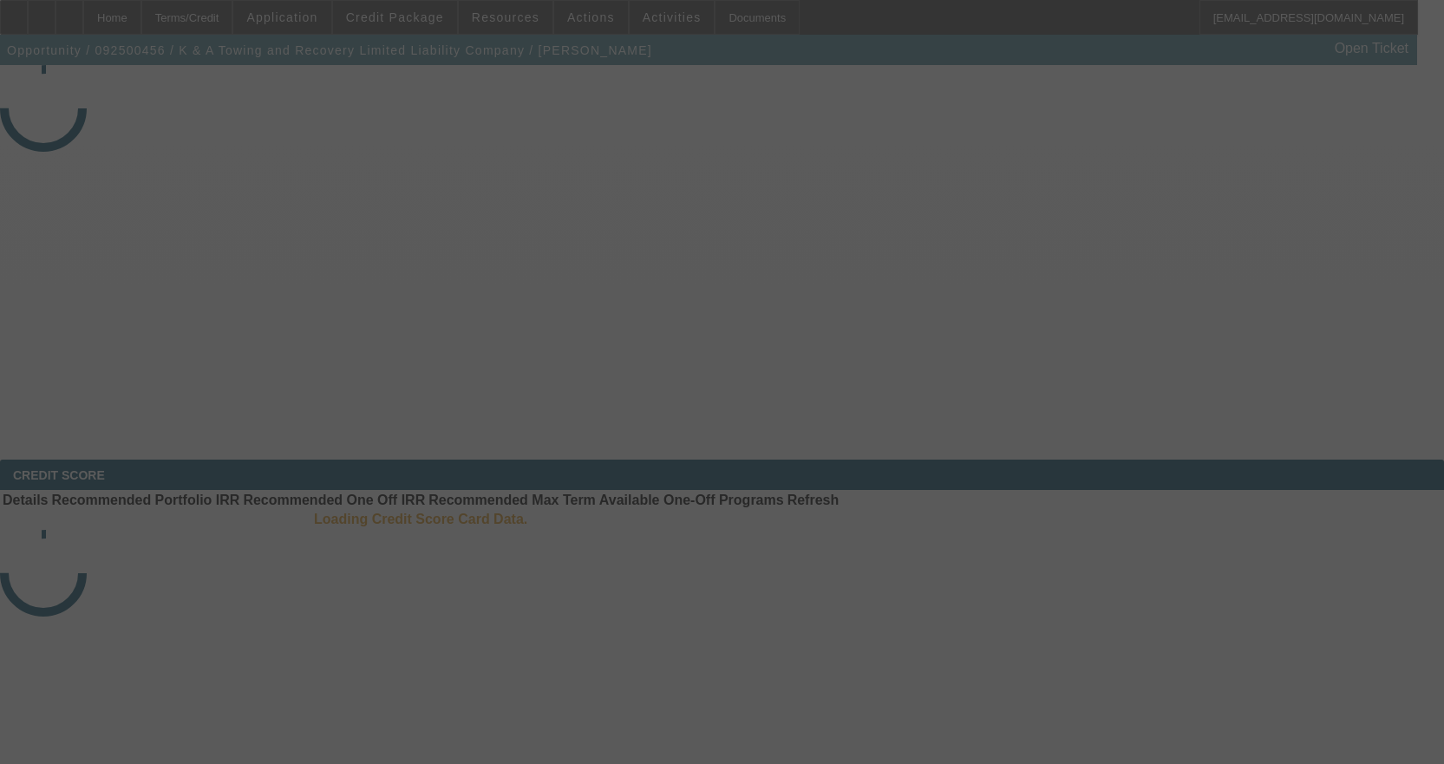
select select "3"
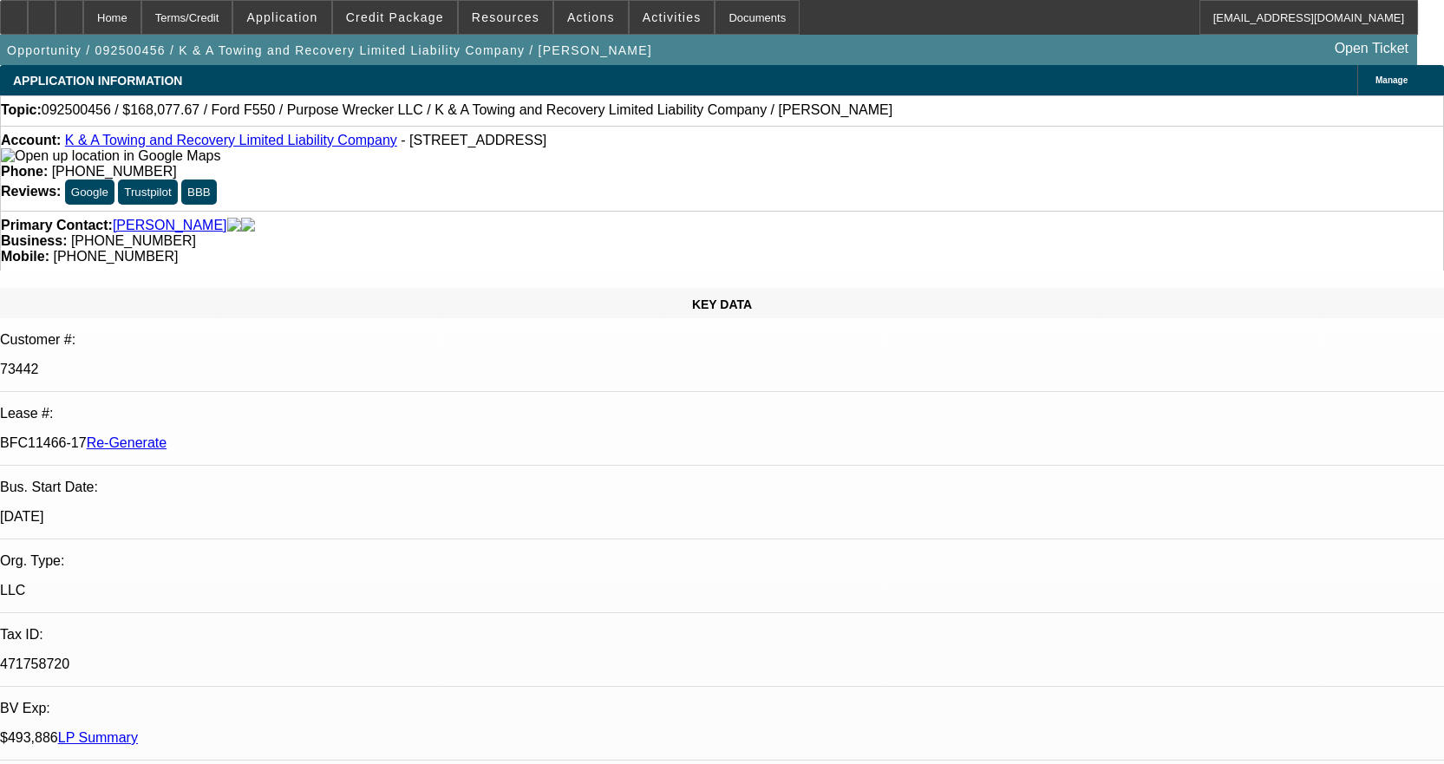
select select "0"
select select "2"
select select "0"
select select "6"
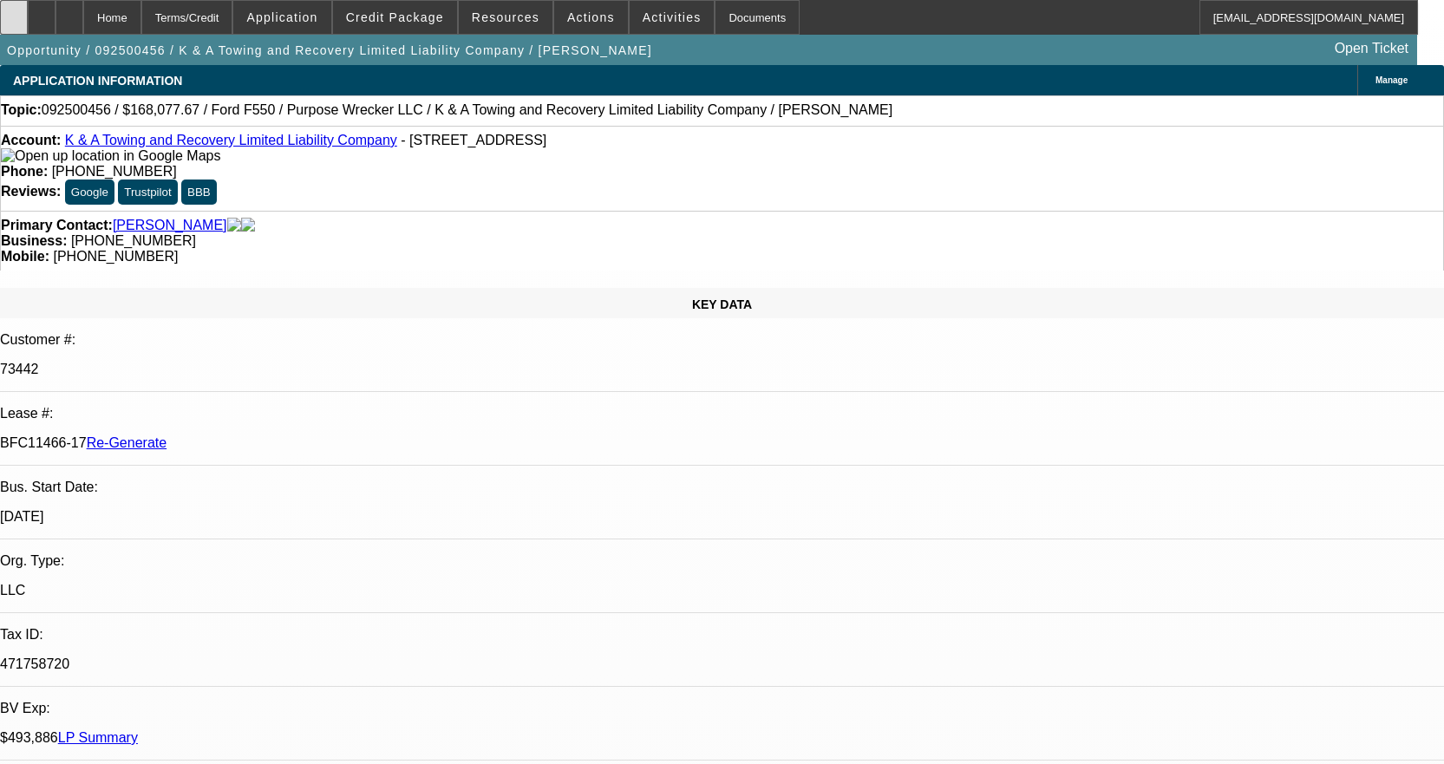
click at [28, 12] on div at bounding box center [14, 17] width 28 height 35
drag, startPoint x: 724, startPoint y: 20, endPoint x: 732, endPoint y: 9, distance: 13.7
click at [730, 11] on div "Documents" at bounding box center [757, 17] width 85 height 35
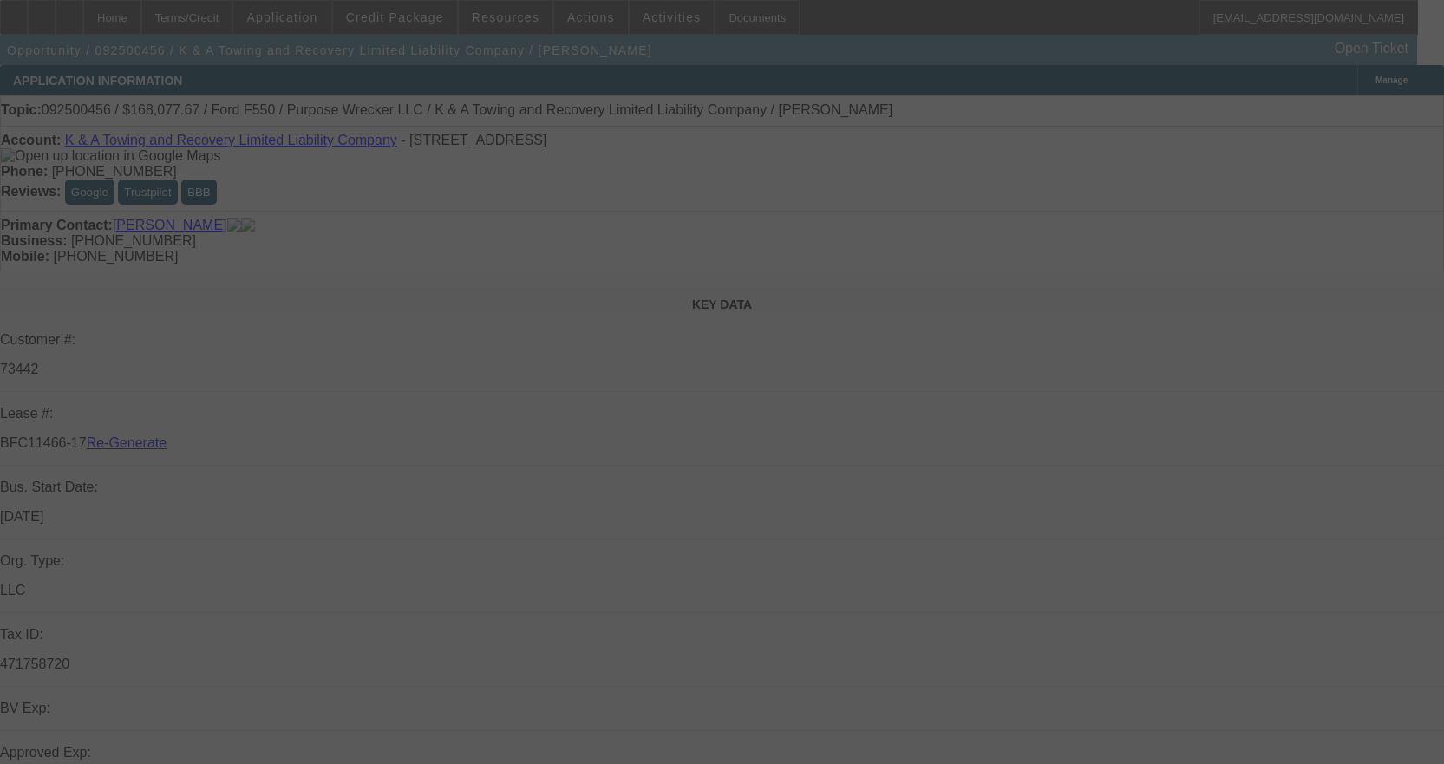
select select "3"
select select "0"
select select "2"
select select "0"
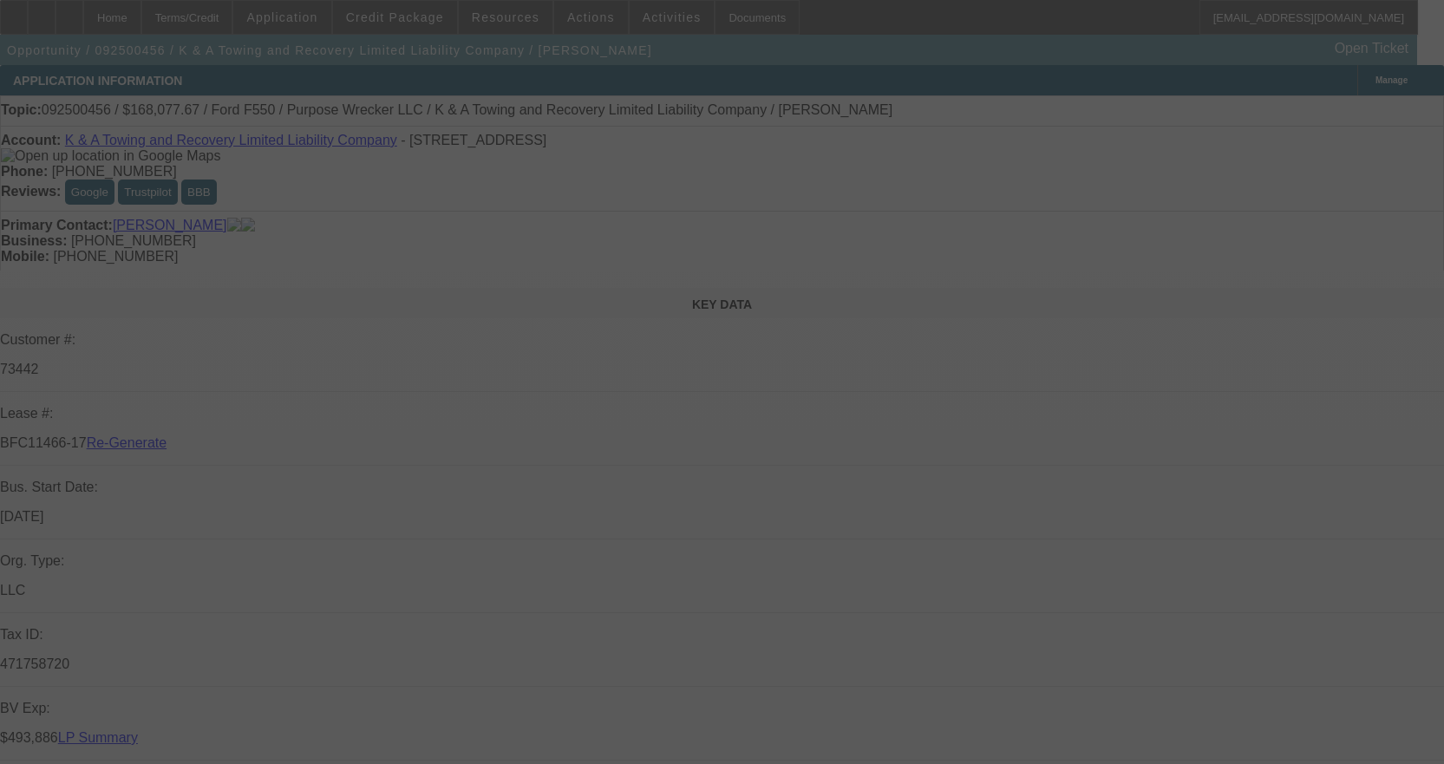
select select "6"
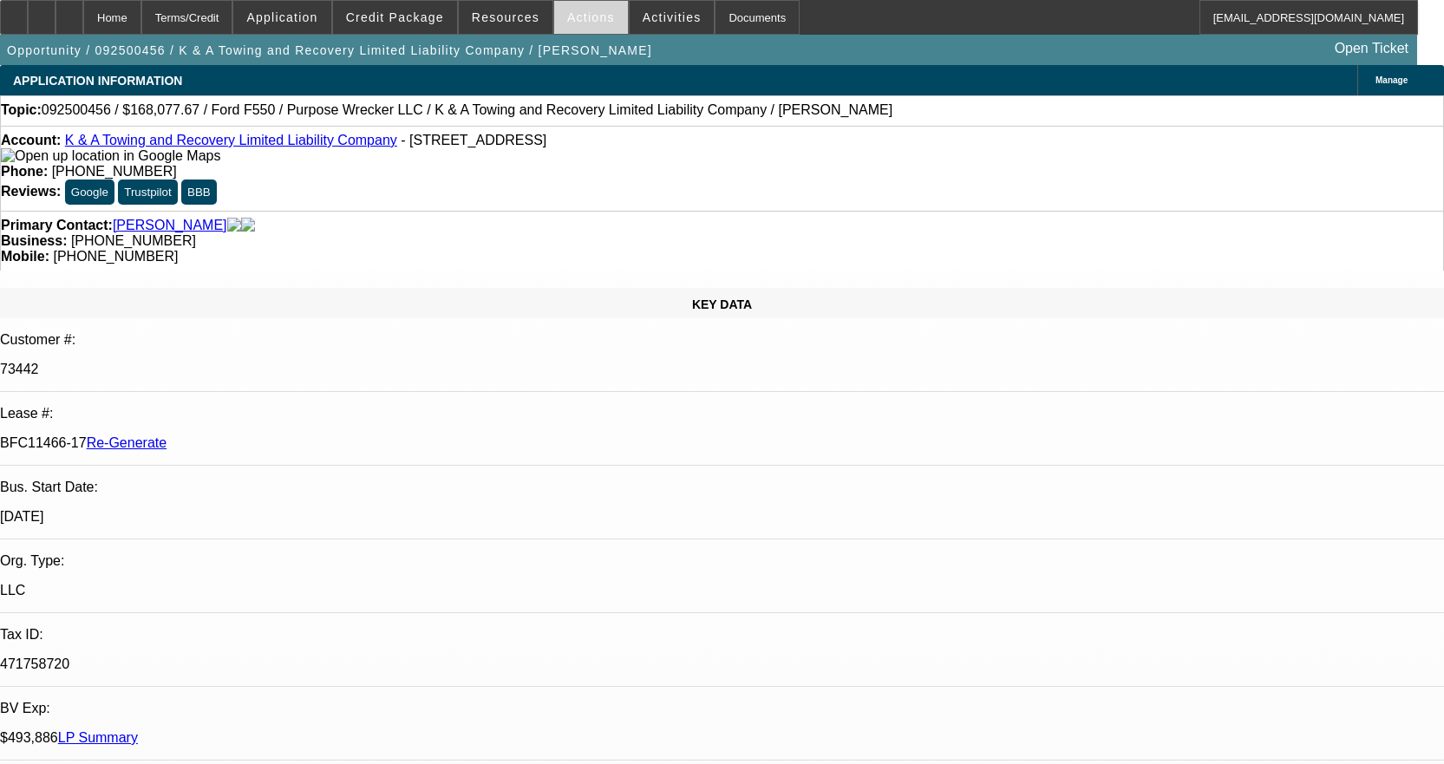
click at [583, 22] on span "Actions" at bounding box center [591, 17] width 48 height 14
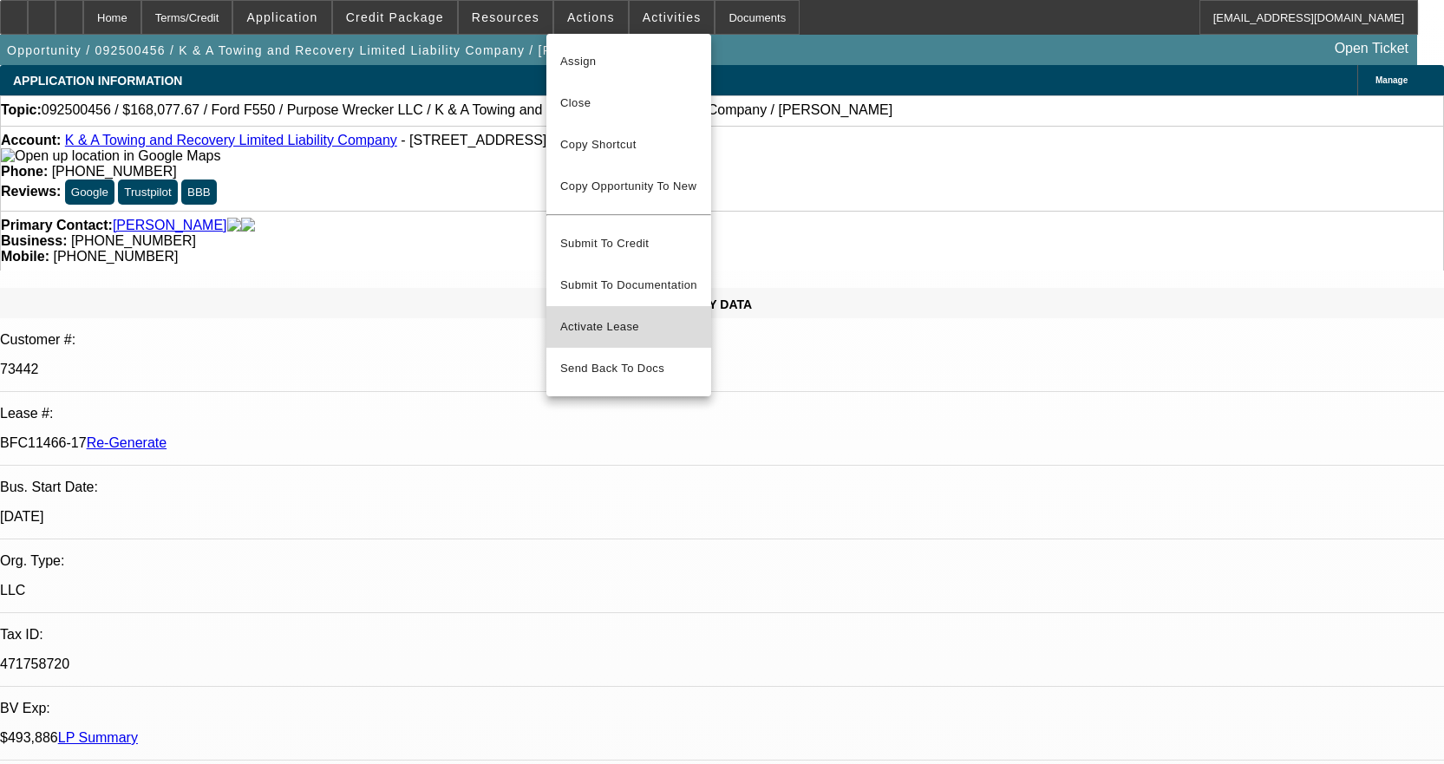
click at [604, 322] on span "Activate Lease" at bounding box center [628, 327] width 137 height 21
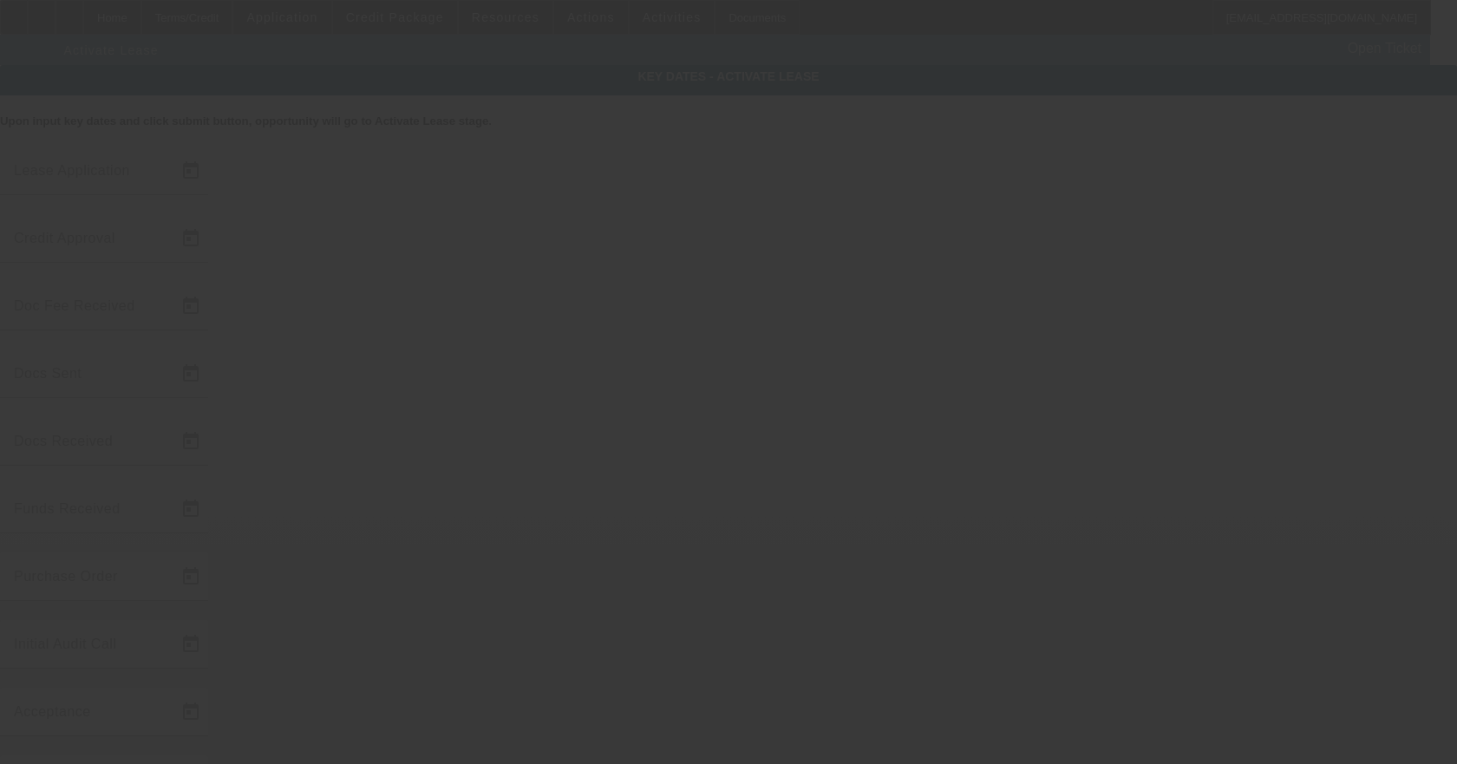
type input "9/22/2025"
type input "[DATE]"
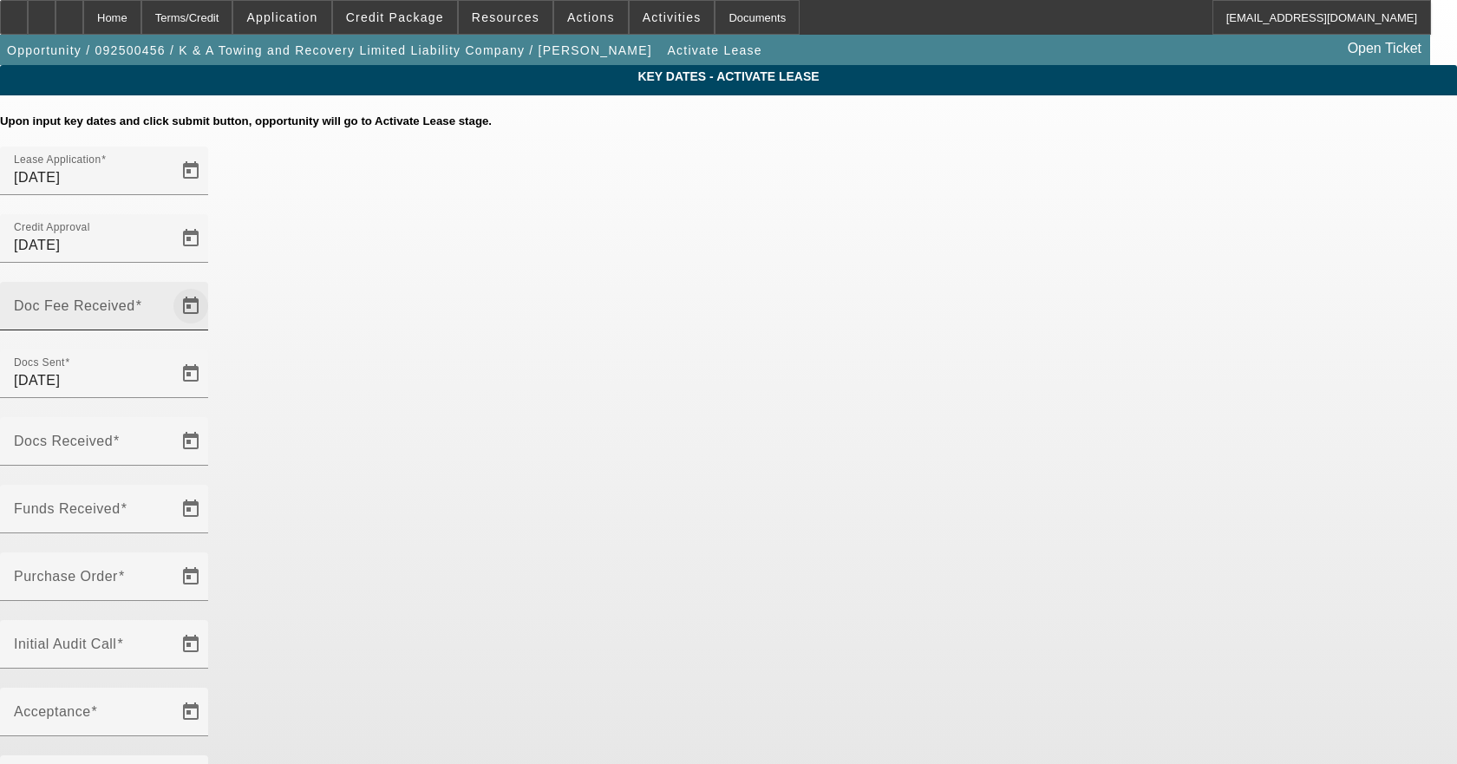
click at [212, 285] on span "Open calendar" at bounding box center [191, 306] width 42 height 42
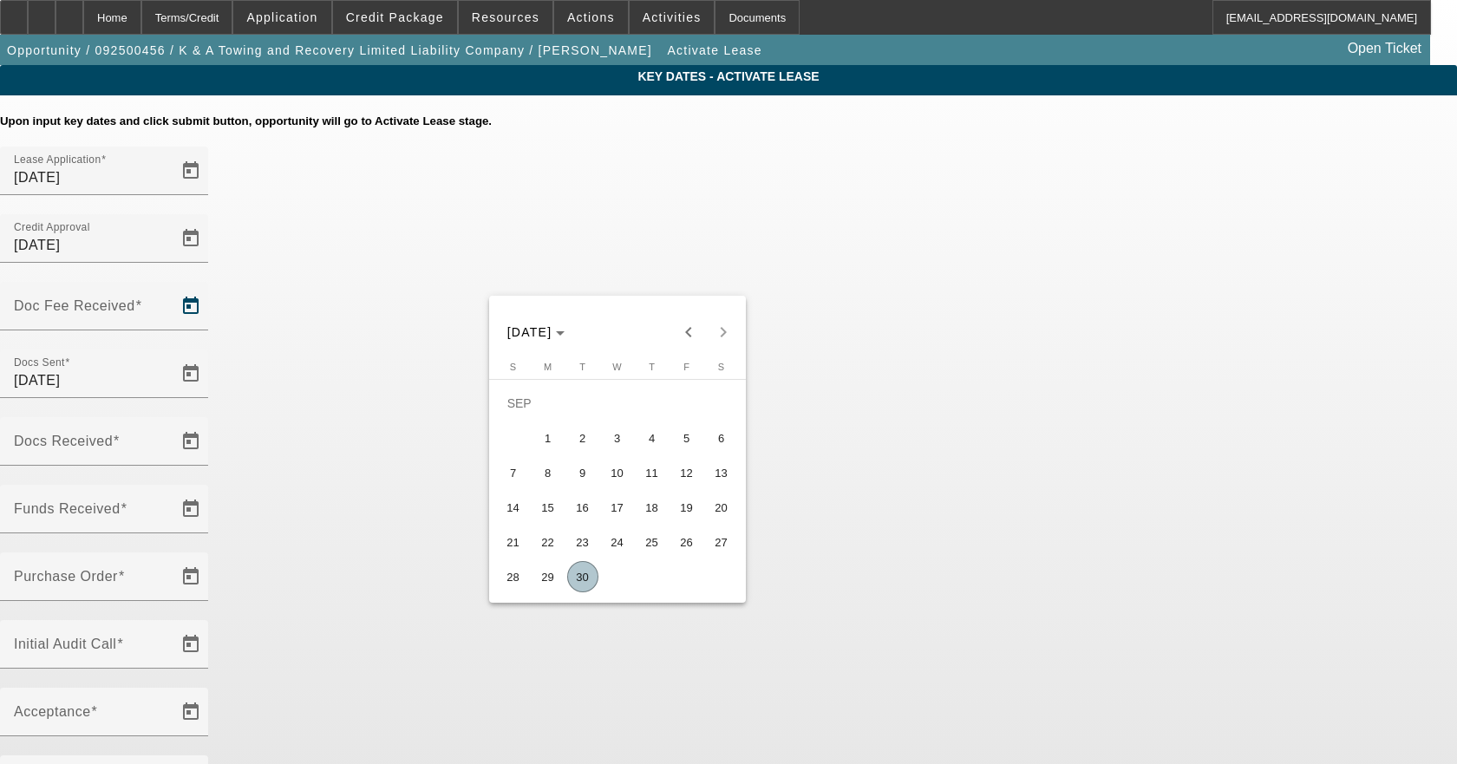
click at [581, 570] on span "30" at bounding box center [582, 576] width 31 height 31
type input "[DATE]"
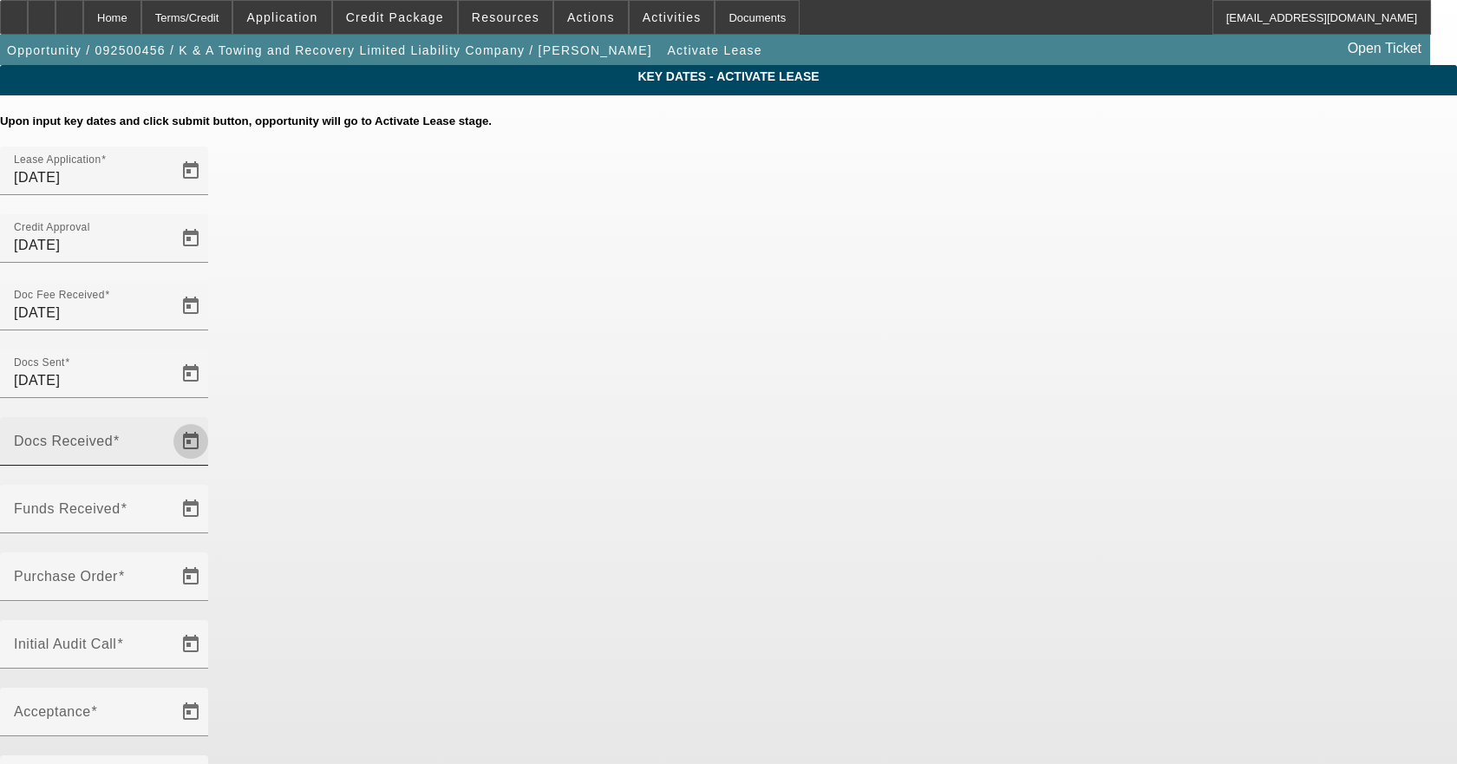
click at [212, 421] on span "Open calendar" at bounding box center [191, 442] width 42 height 42
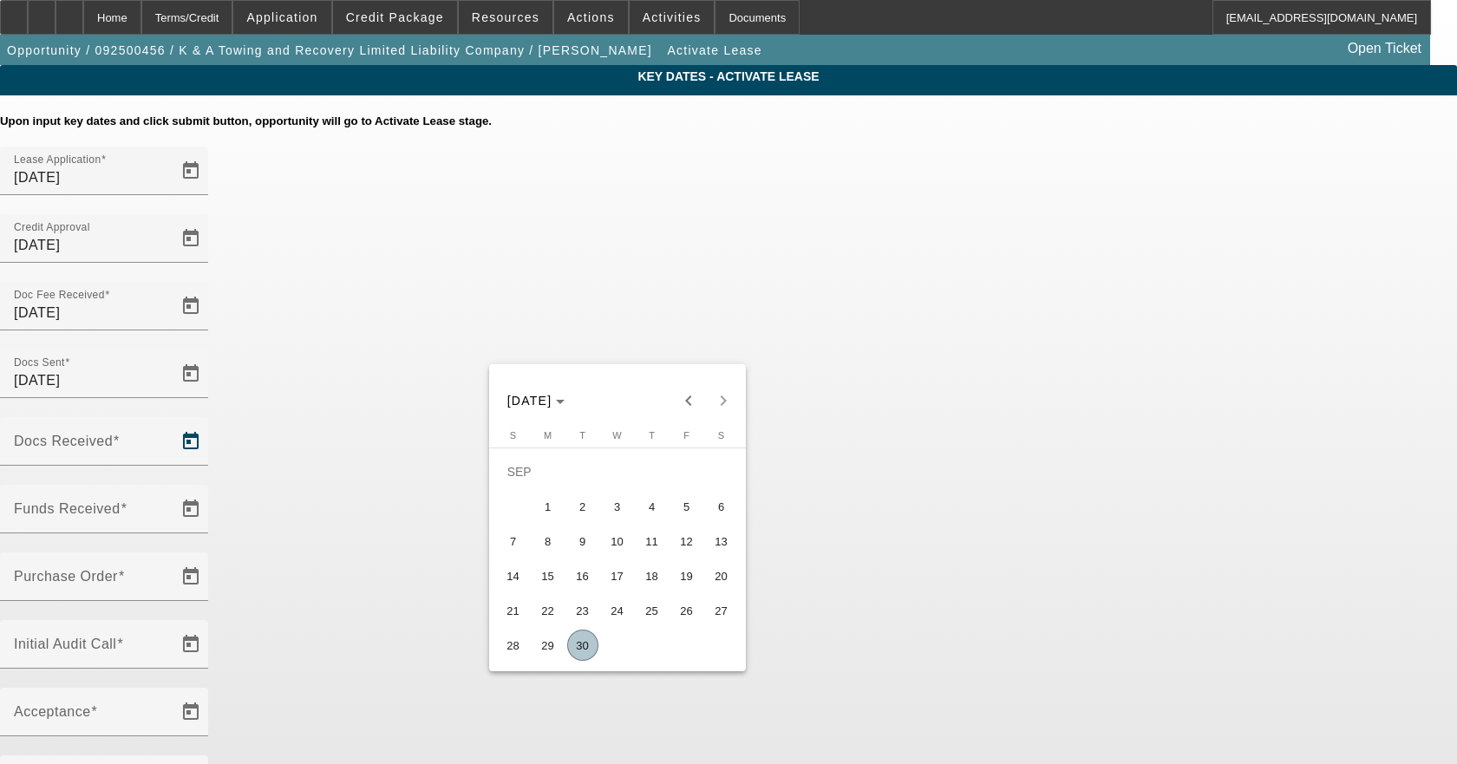
click at [589, 638] on span "30" at bounding box center [582, 645] width 31 height 31
type input "[DATE]"
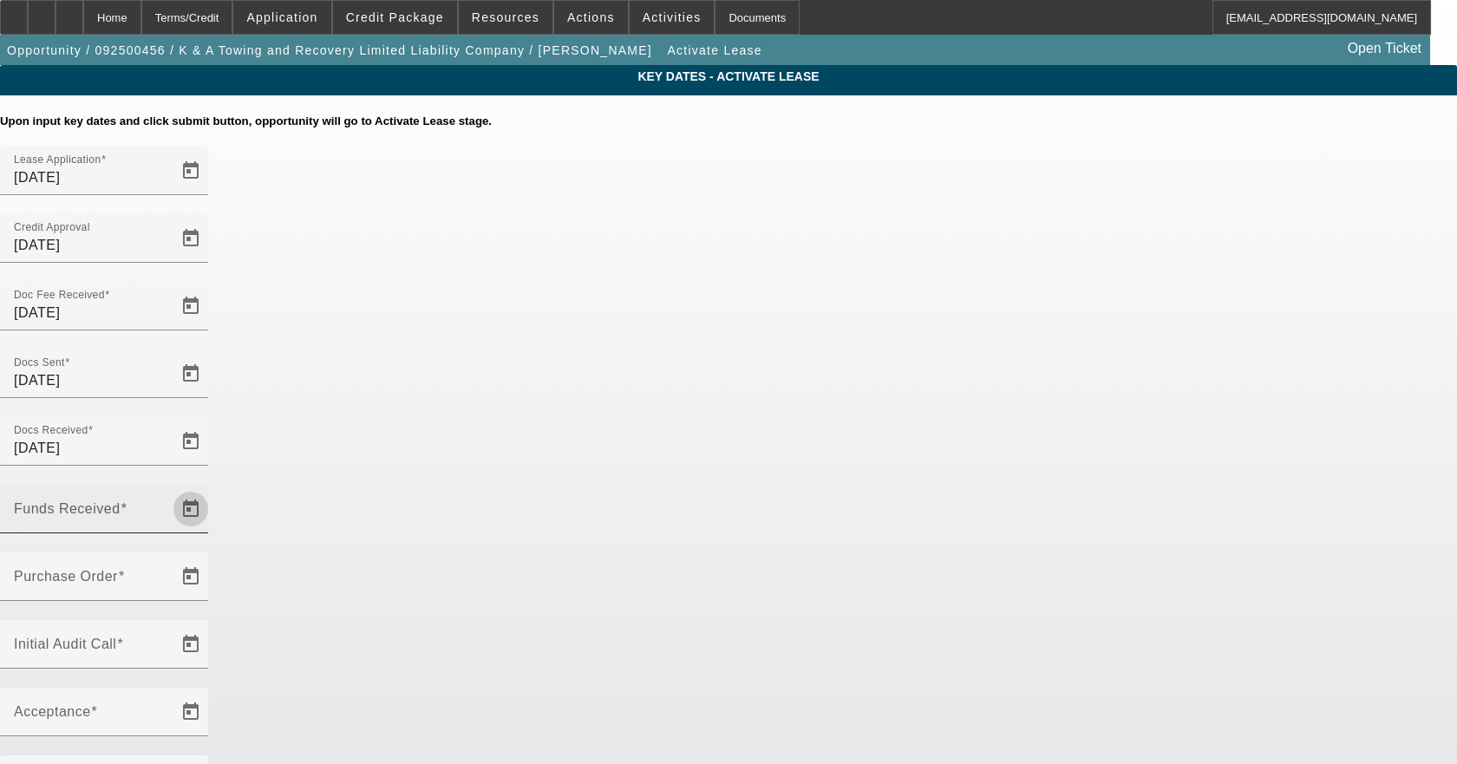
click at [212, 488] on span "Open calendar" at bounding box center [191, 509] width 42 height 42
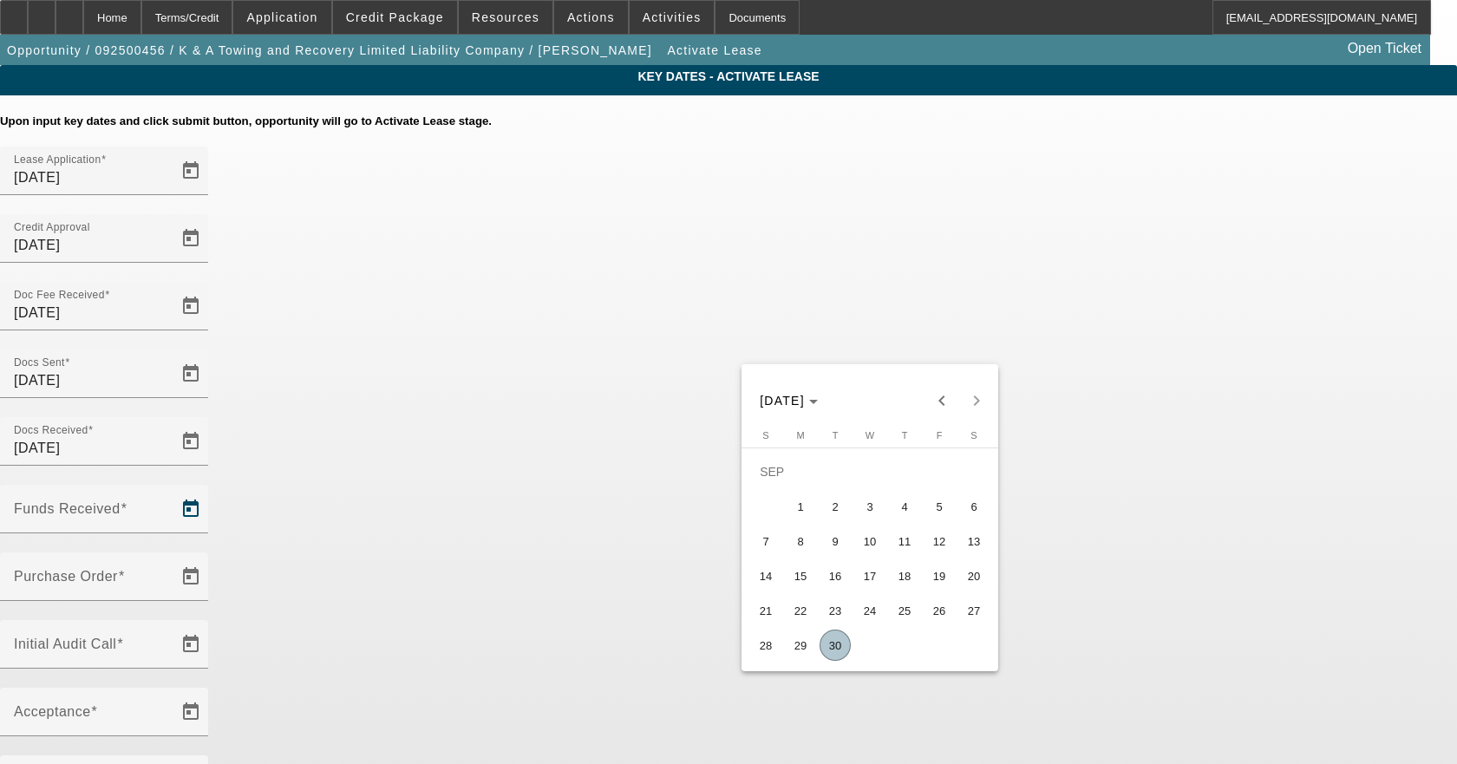
click at [826, 652] on span "30" at bounding box center [835, 645] width 31 height 31
type input "[DATE]"
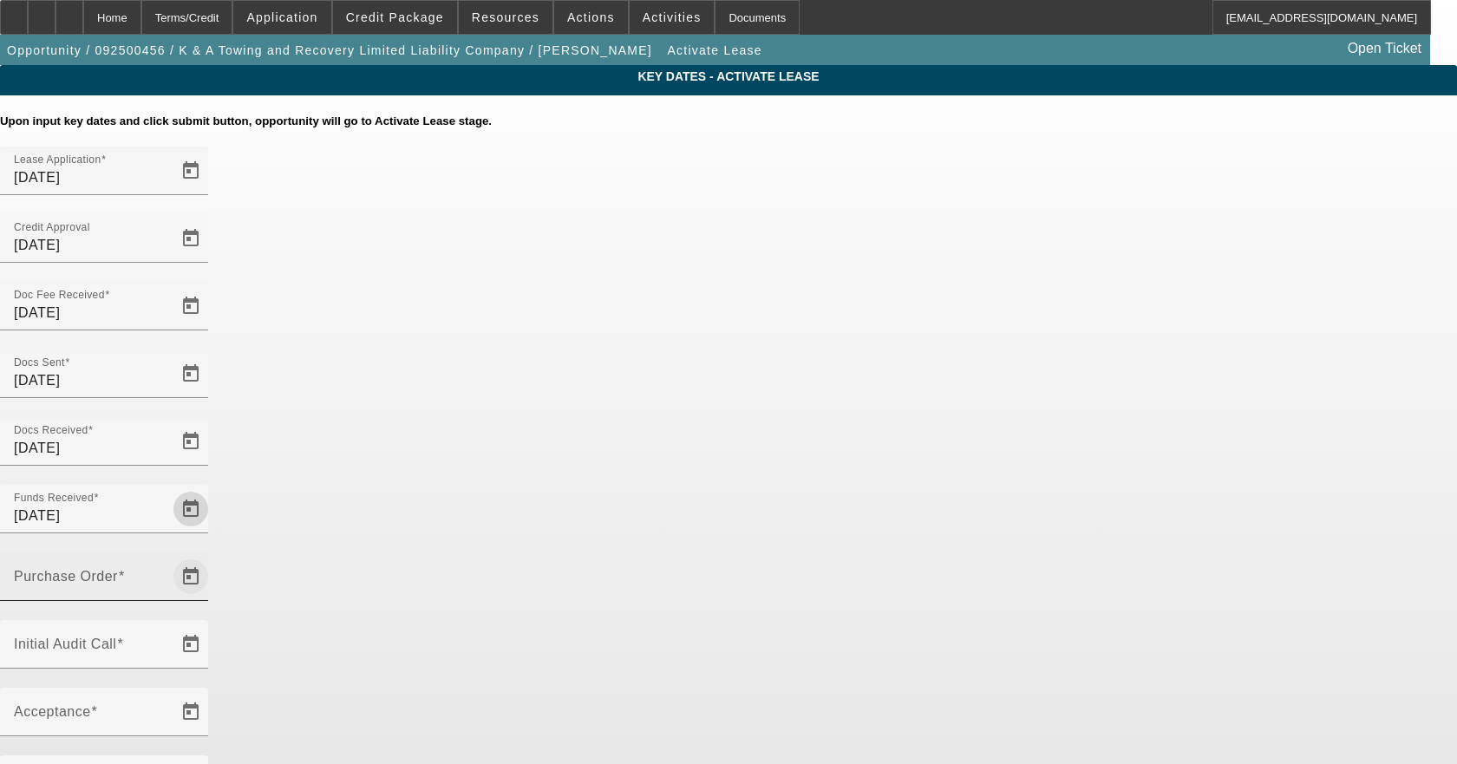
click at [212, 556] on span "Open calendar" at bounding box center [191, 577] width 42 height 42
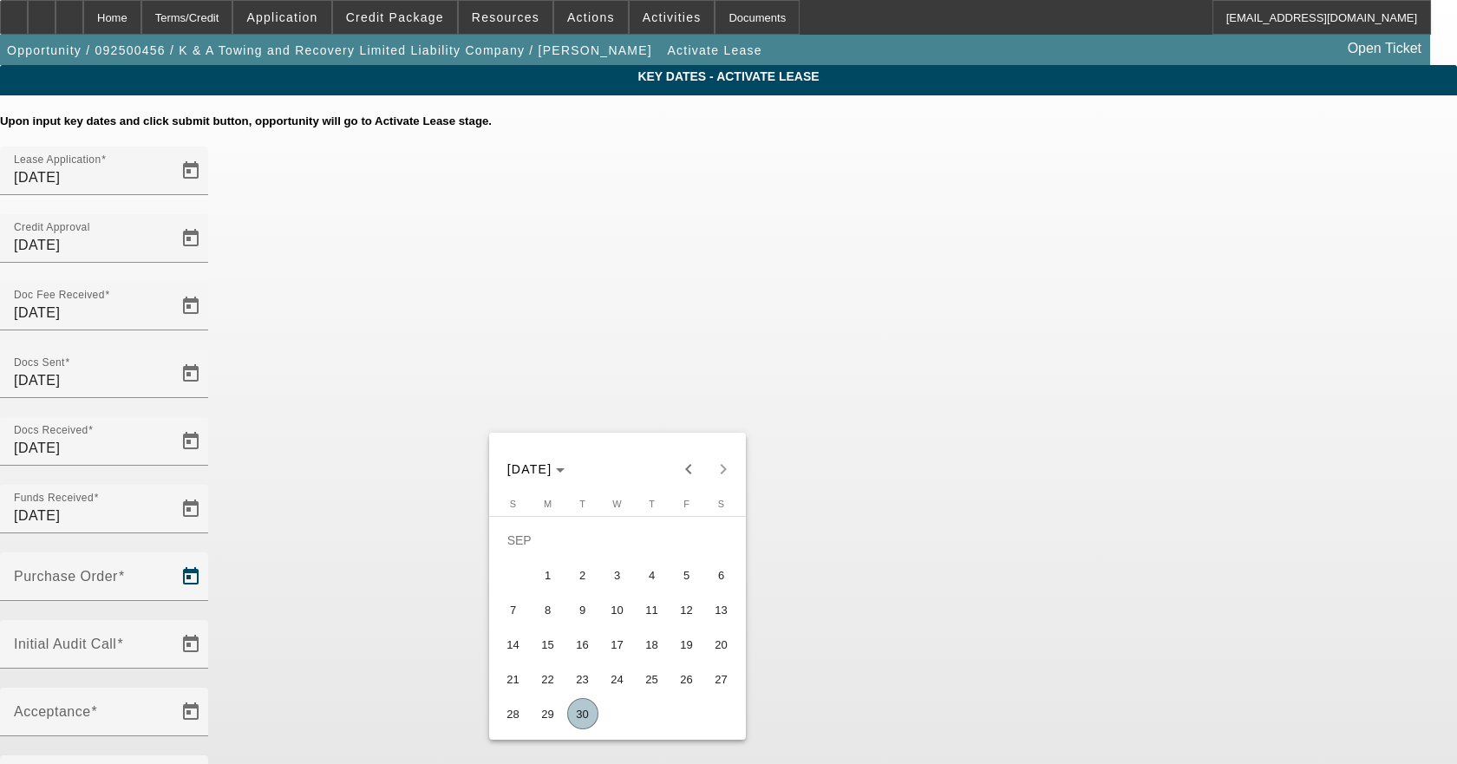
click at [579, 724] on span "30" at bounding box center [582, 713] width 31 height 31
type input "[DATE]"
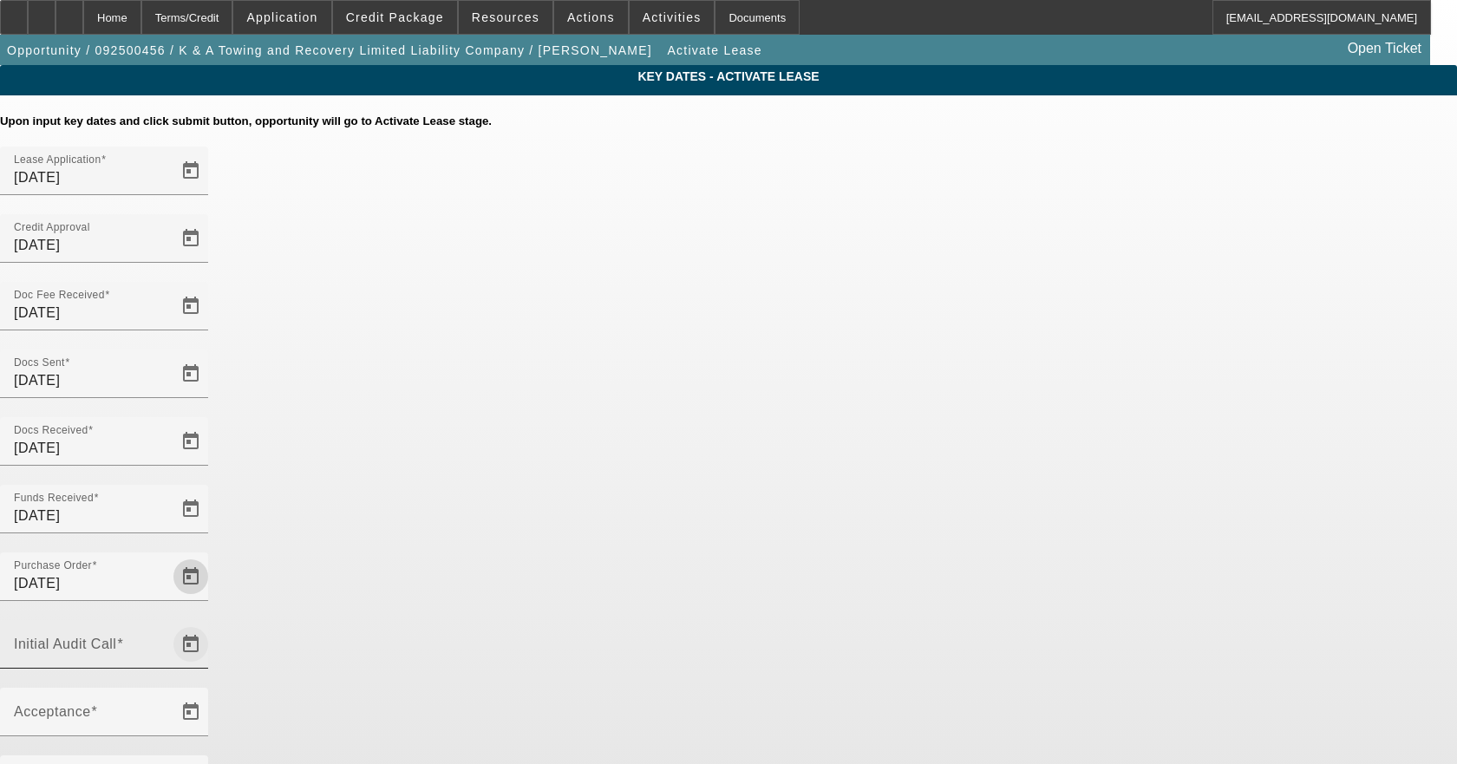
click at [212, 624] on span "Open calendar" at bounding box center [191, 645] width 42 height 42
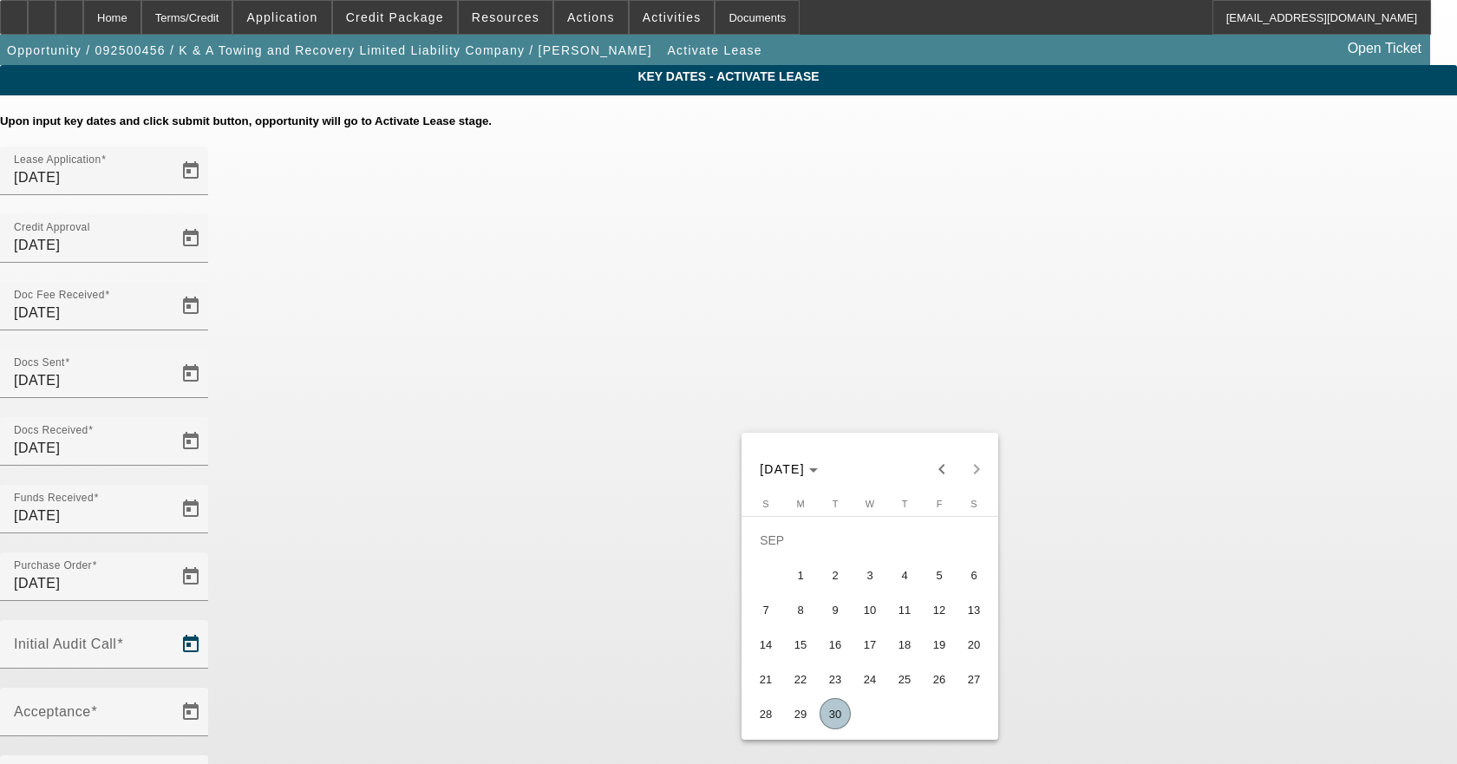
click at [824, 711] on span "30" at bounding box center [835, 713] width 31 height 31
type input "[DATE]"
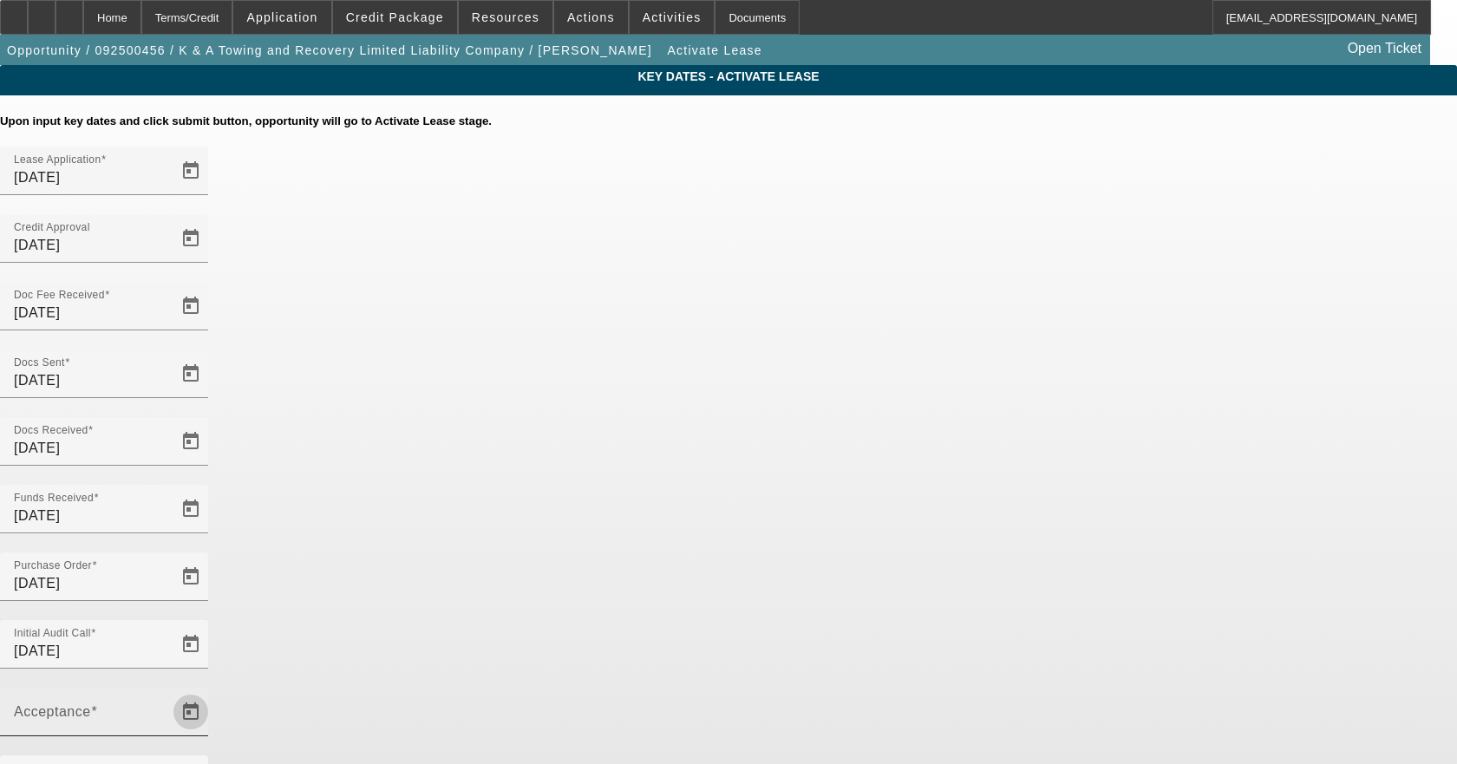
click at [212, 691] on span "Open calendar" at bounding box center [191, 712] width 42 height 42
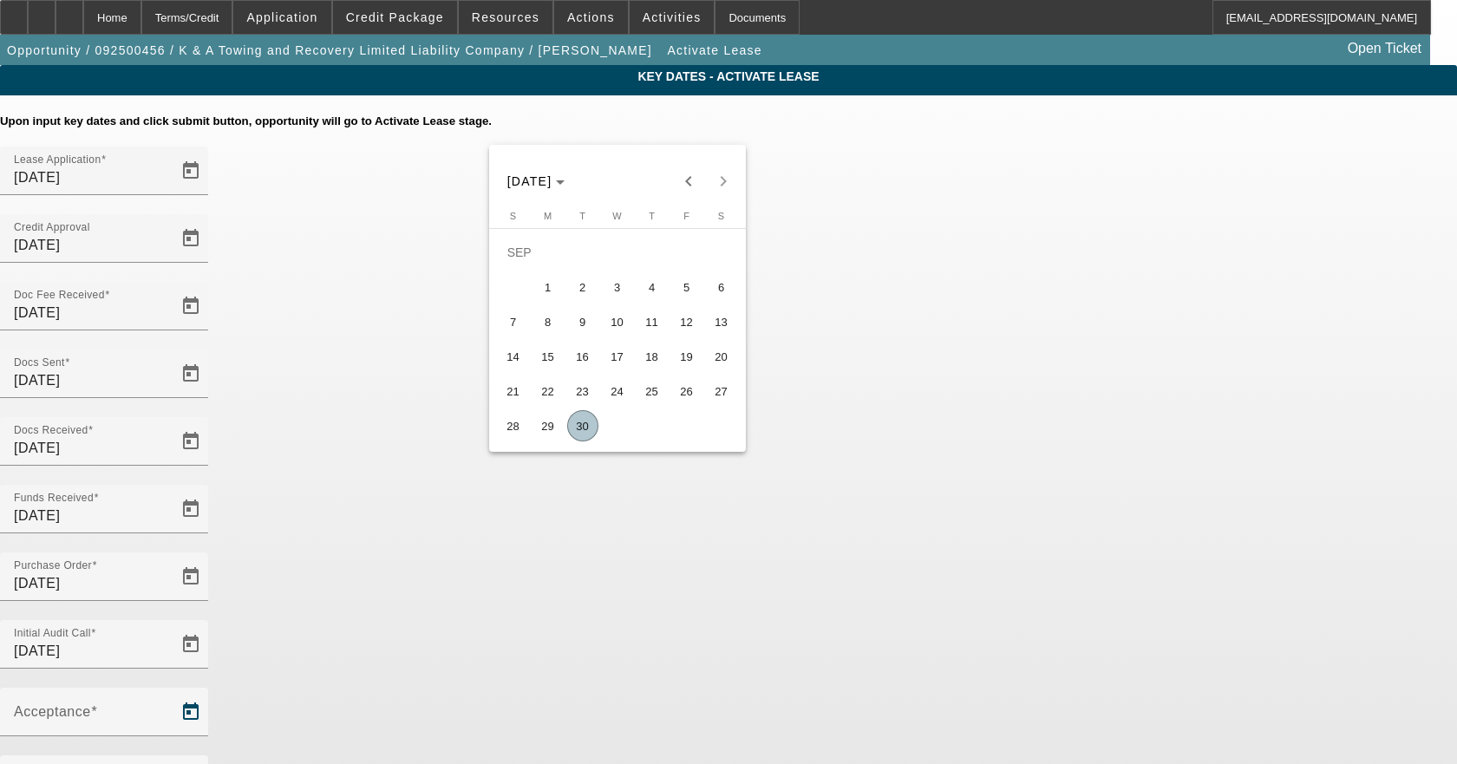
click at [585, 429] on span "30" at bounding box center [582, 425] width 31 height 31
type input "[DATE]"
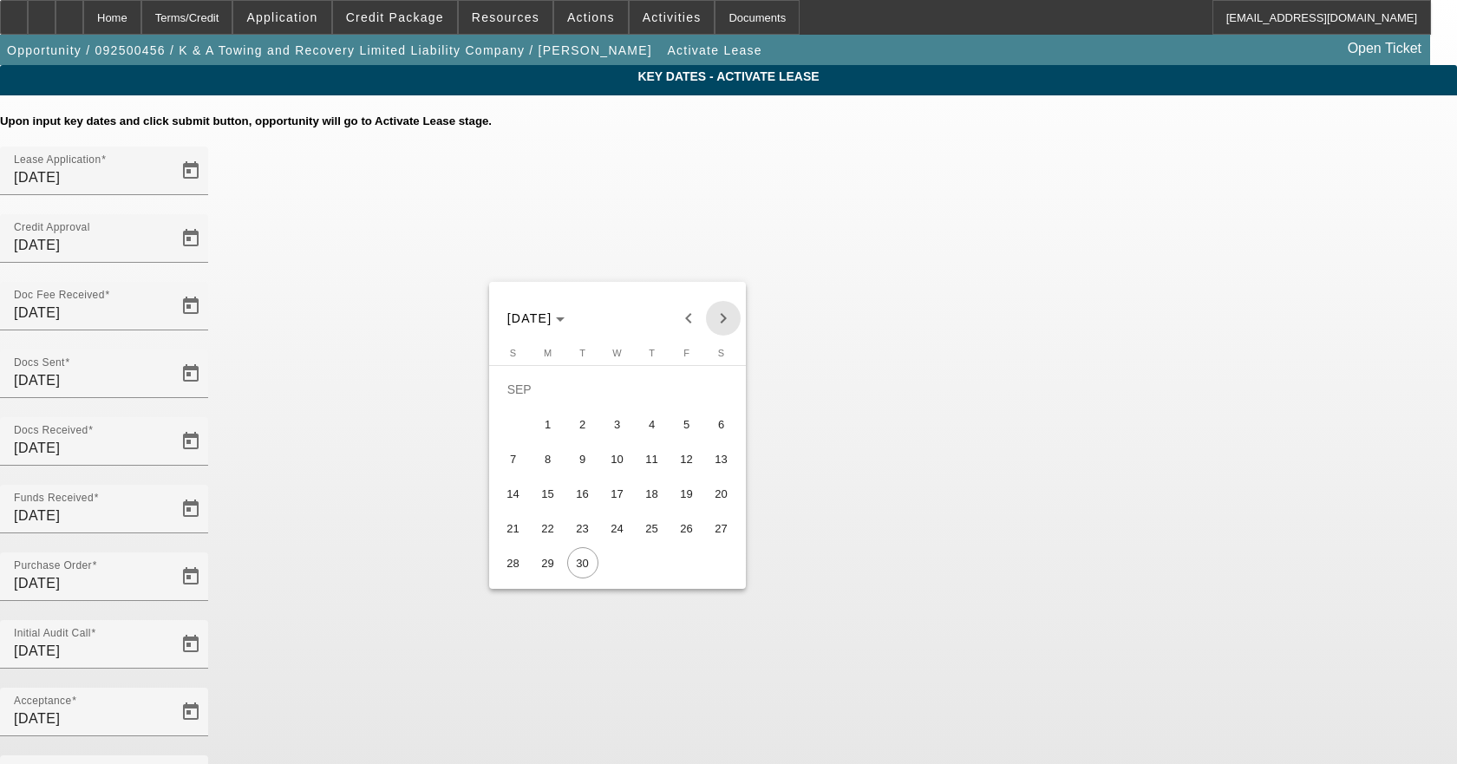
drag, startPoint x: 721, startPoint y: 312, endPoint x: 687, endPoint y: 370, distance: 67.3
click at [721, 313] on span "Next month" at bounding box center [723, 318] width 35 height 35
drag, startPoint x: 624, startPoint y: 390, endPoint x: 663, endPoint y: 435, distance: 59.0
click at [623, 390] on span "1" at bounding box center [617, 389] width 31 height 31
type input "[DATE]"
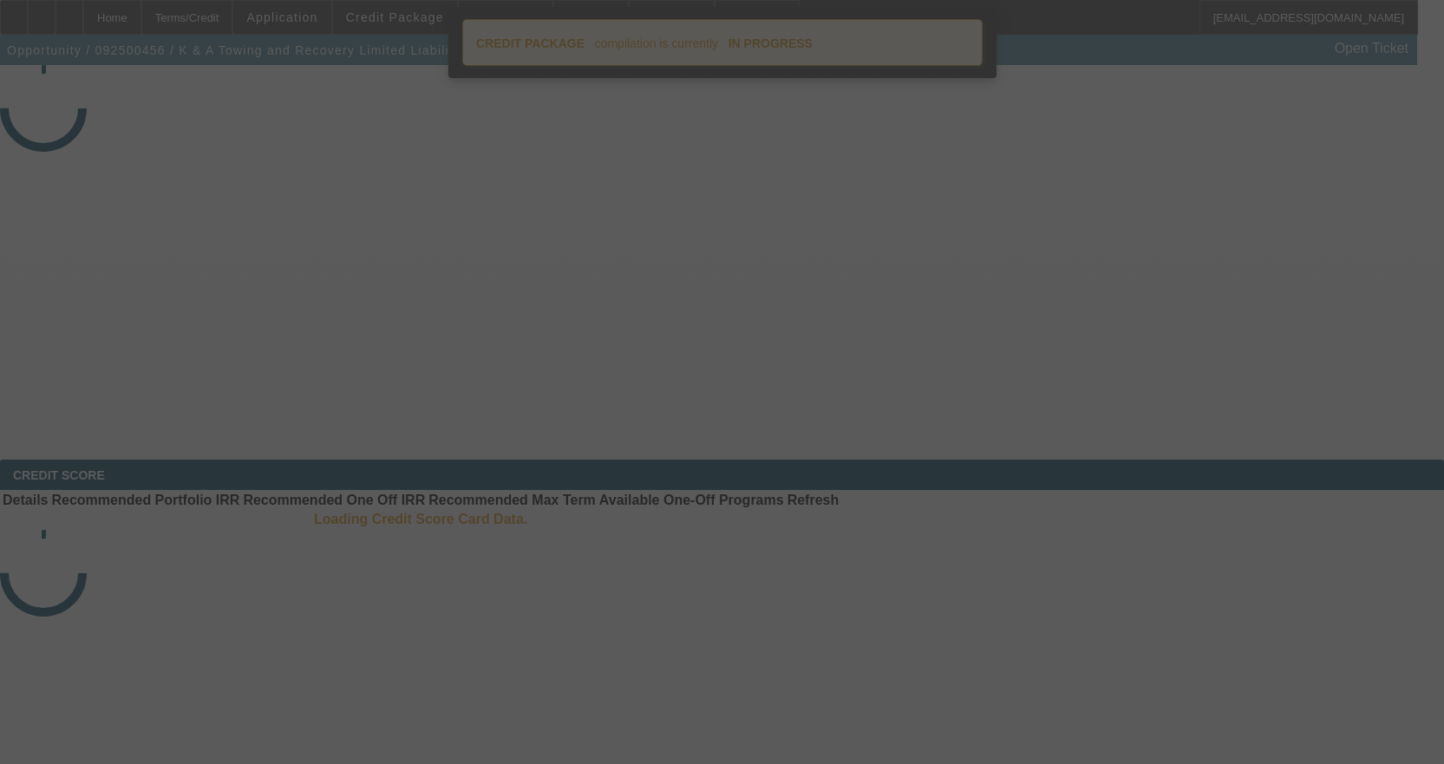
select select "4"
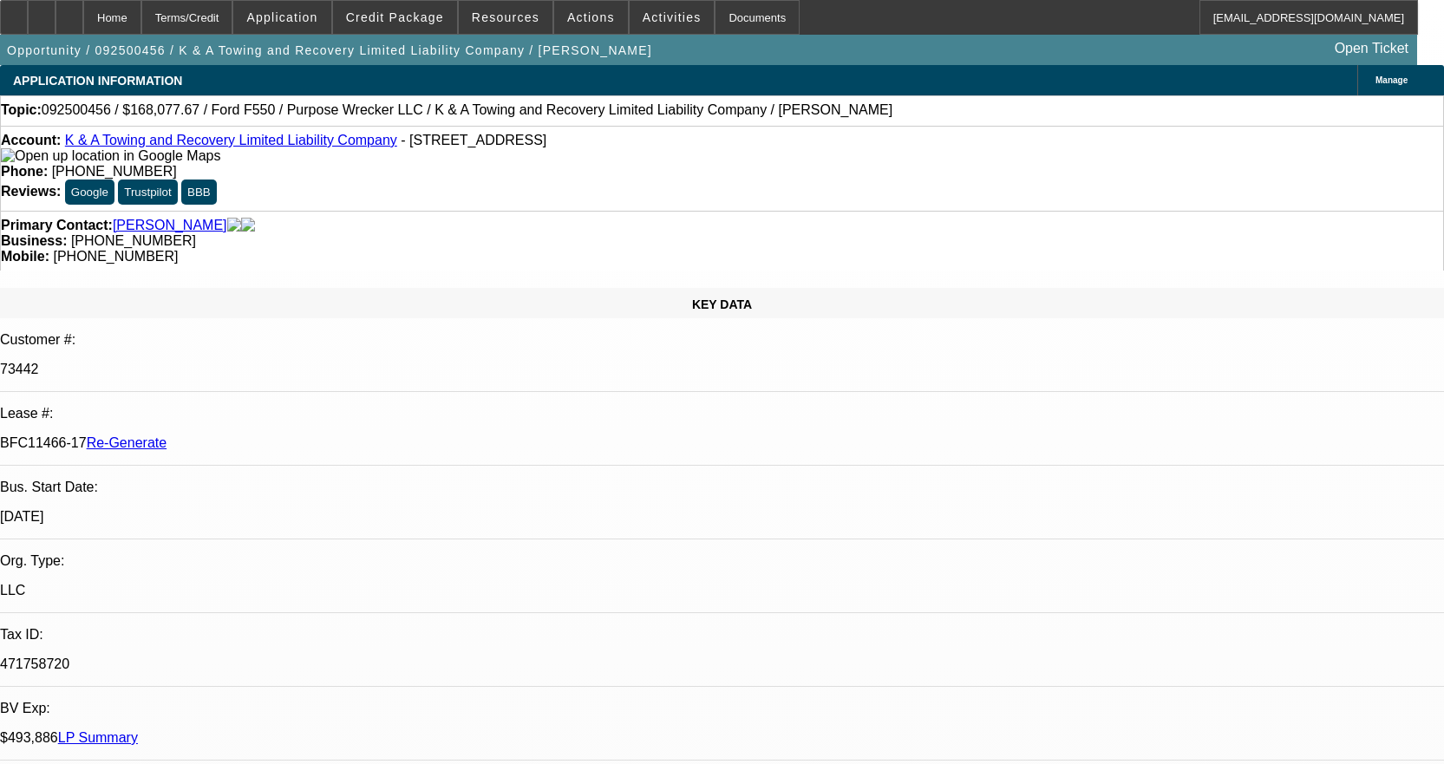
select select "0"
select select "2"
select select "0"
select select "6"
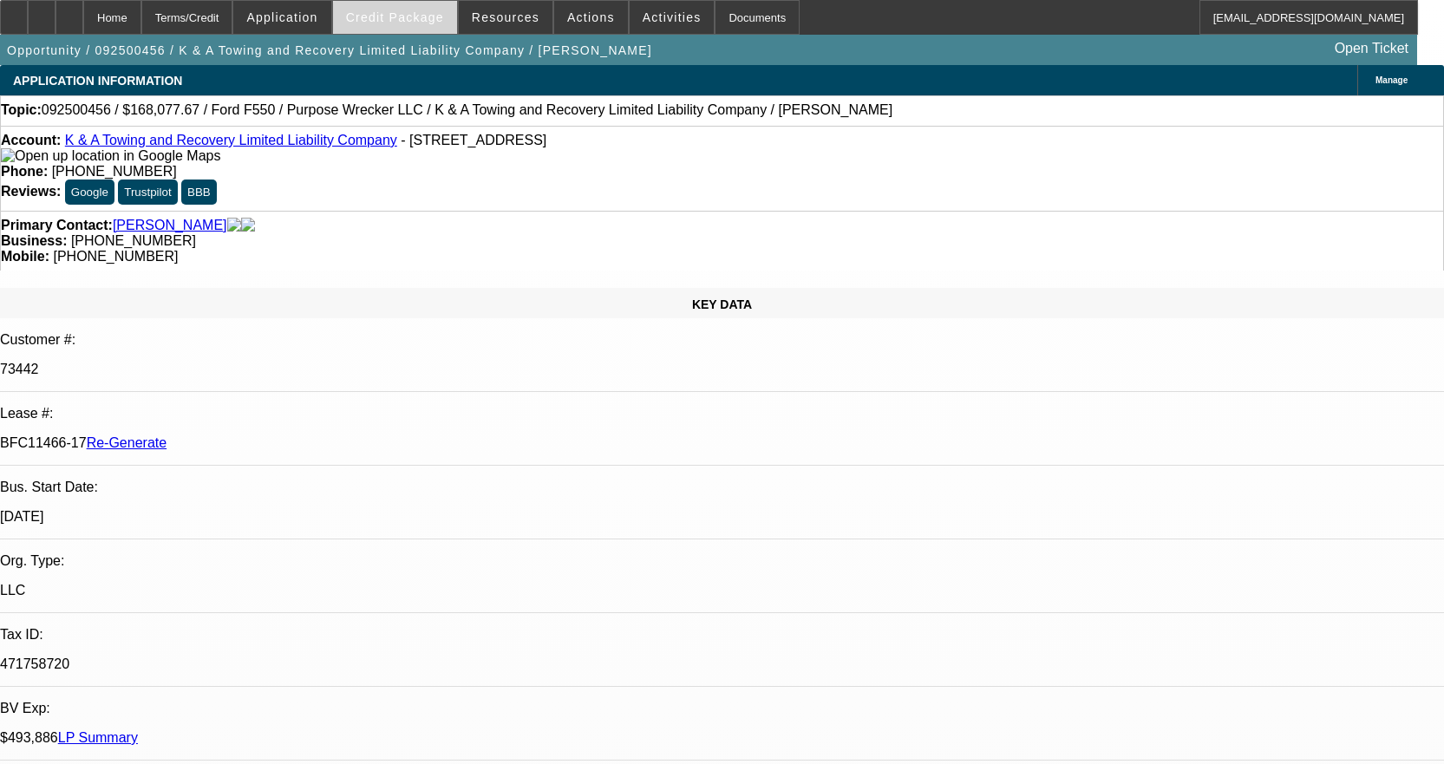
click at [455, 16] on span at bounding box center [395, 18] width 124 height 42
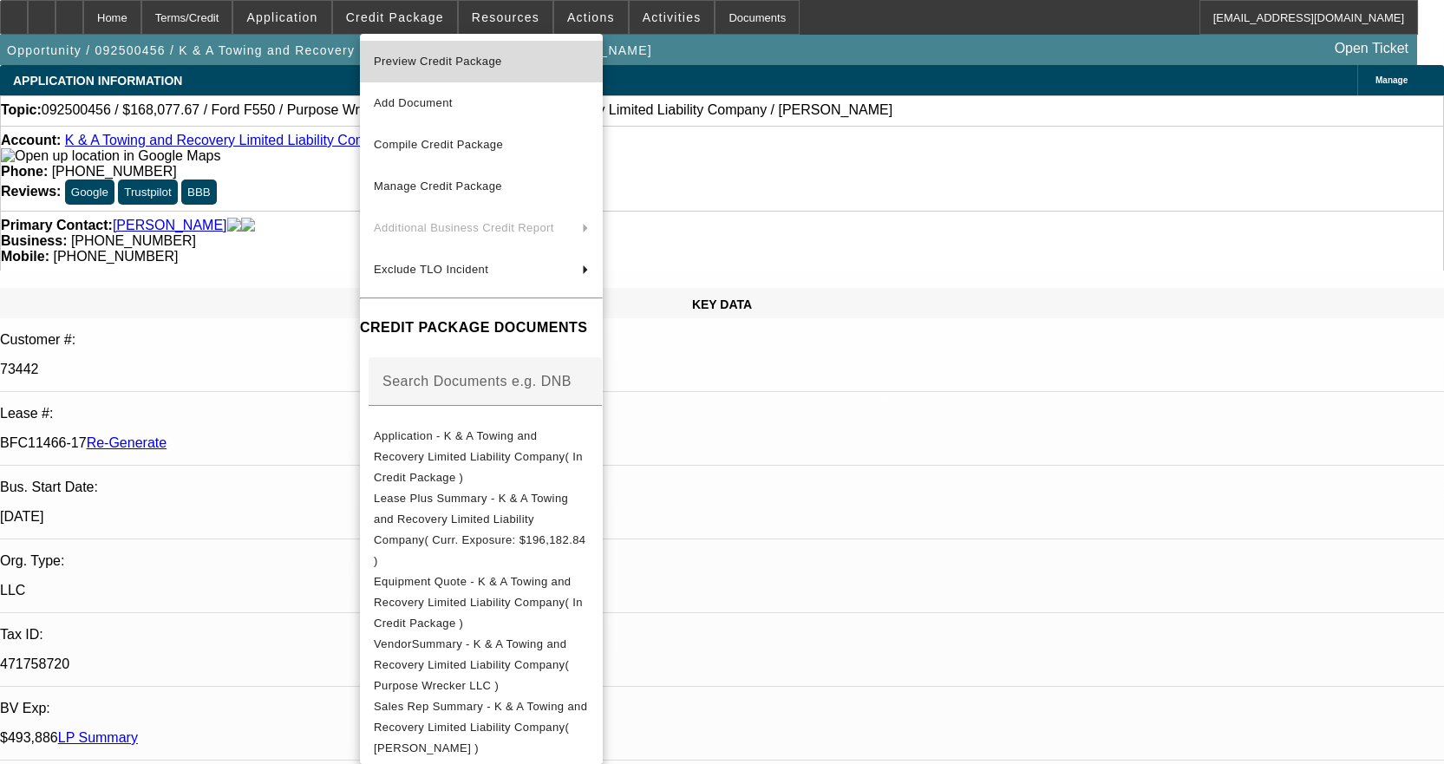
click at [481, 57] on span "Preview Credit Package" at bounding box center [438, 61] width 128 height 13
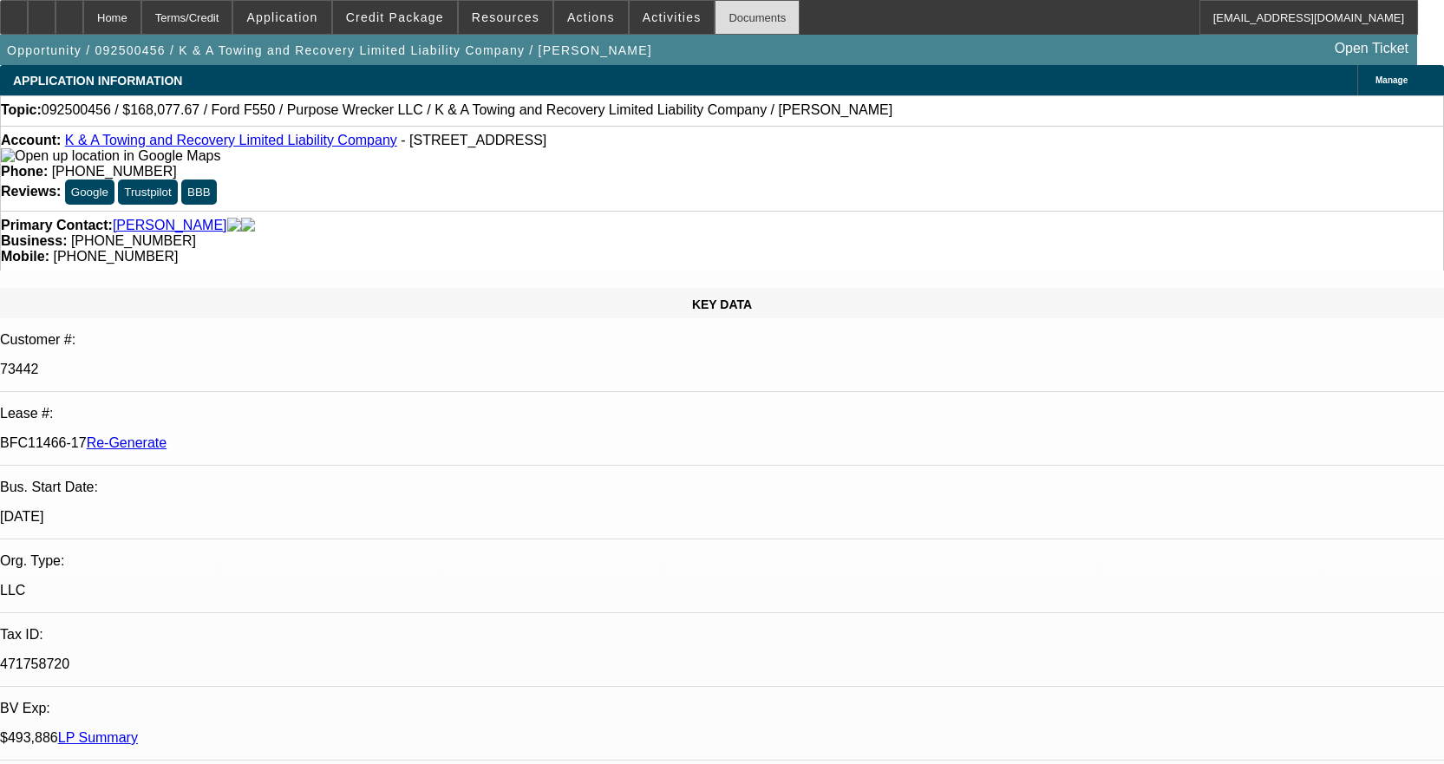
click at [726, 19] on div "Documents" at bounding box center [757, 17] width 85 height 35
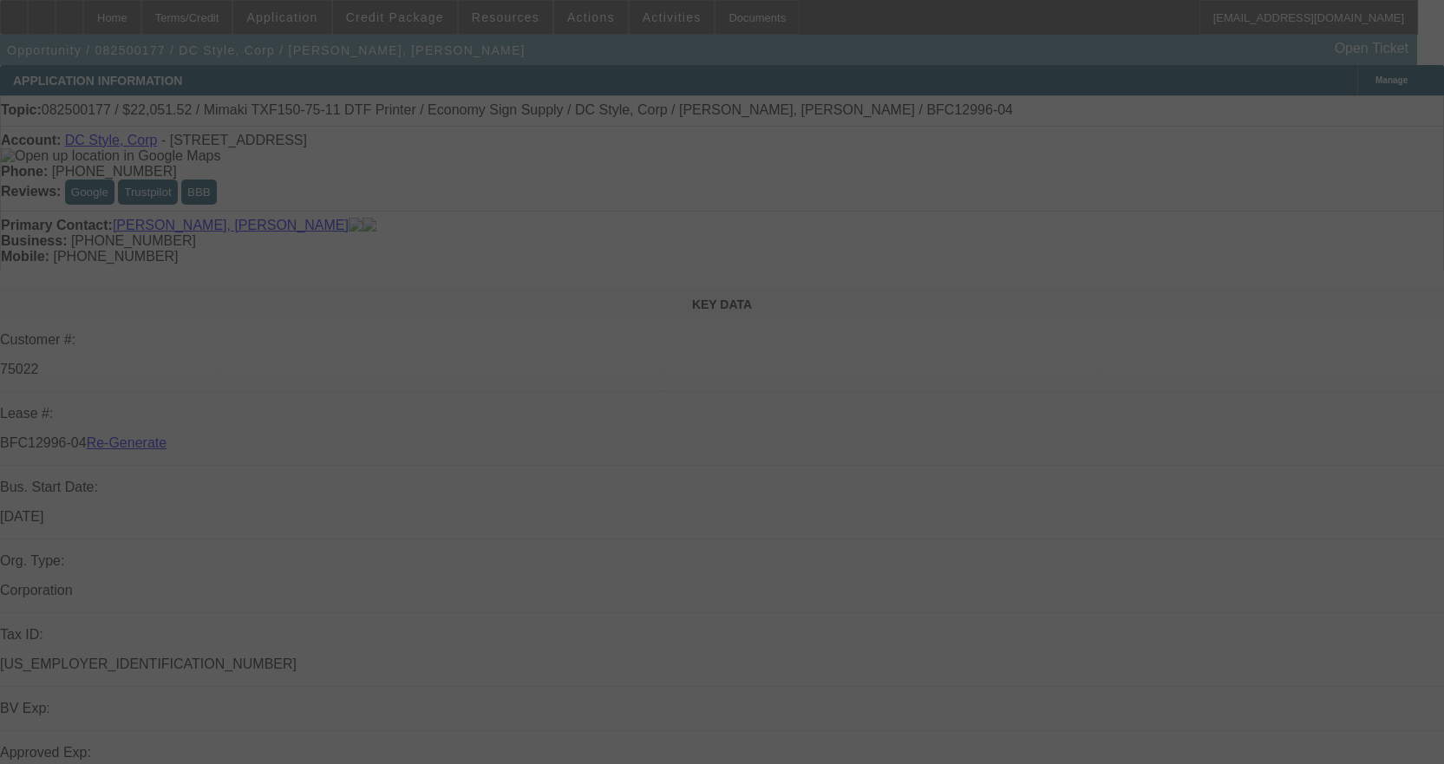
select select "3"
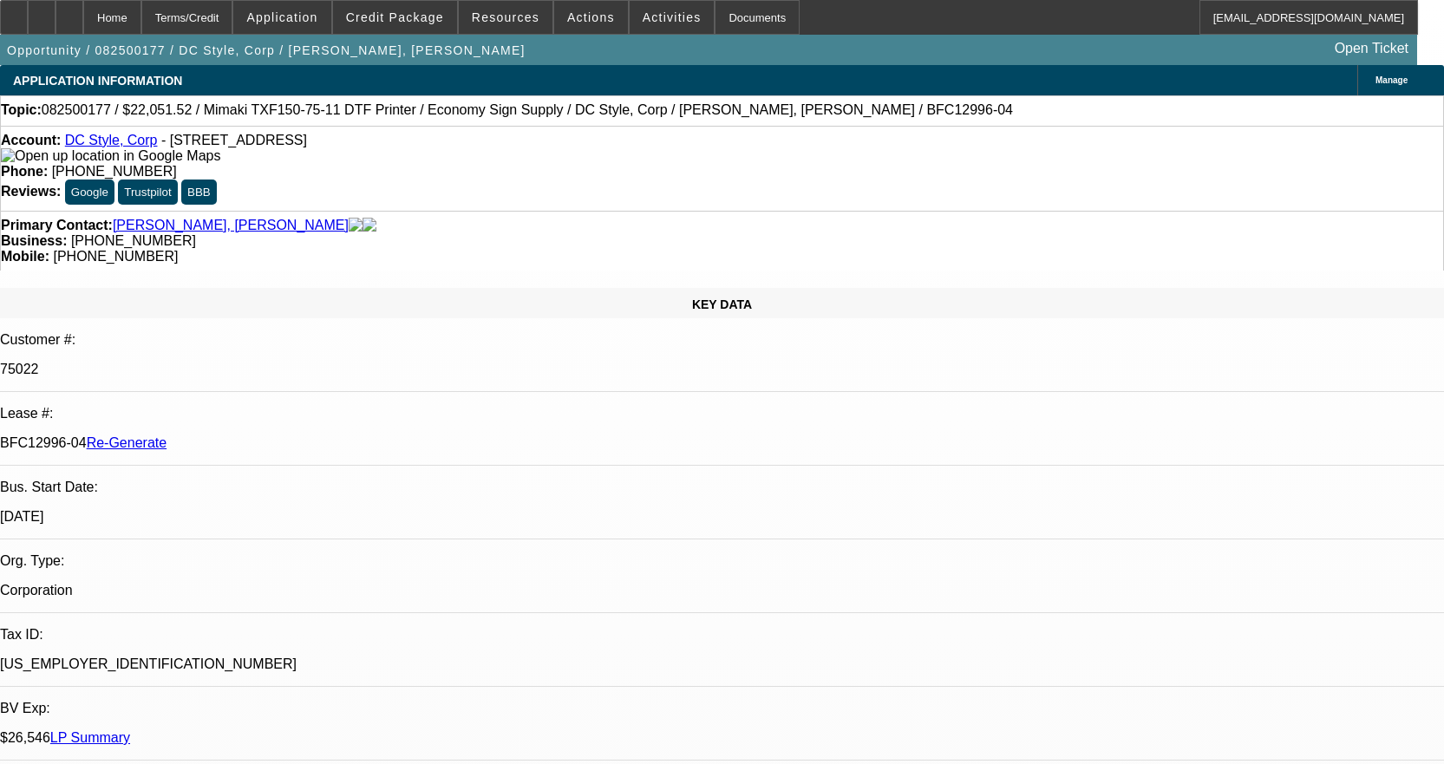
select select "0"
select select "6"
click at [723, 16] on div "Documents" at bounding box center [757, 17] width 85 height 35
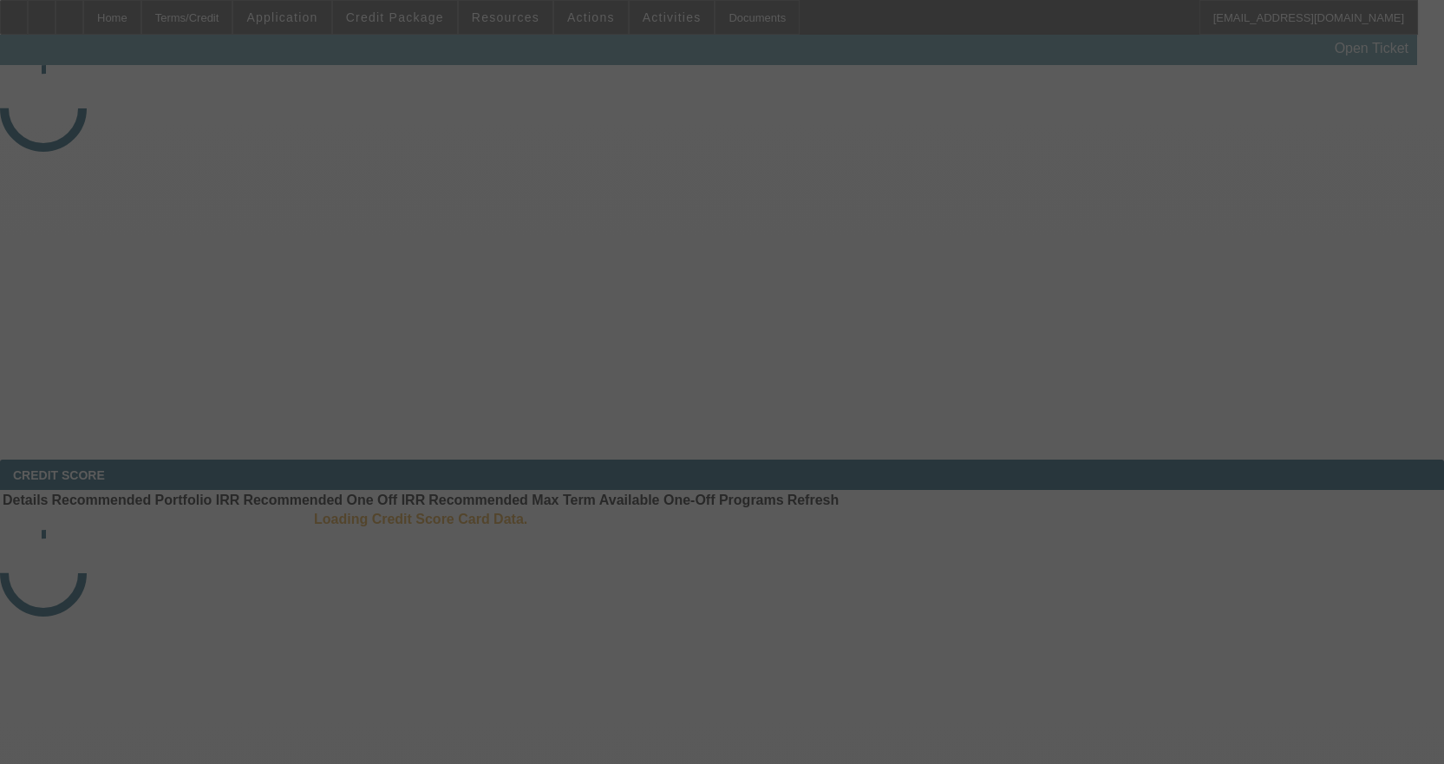
select select "3"
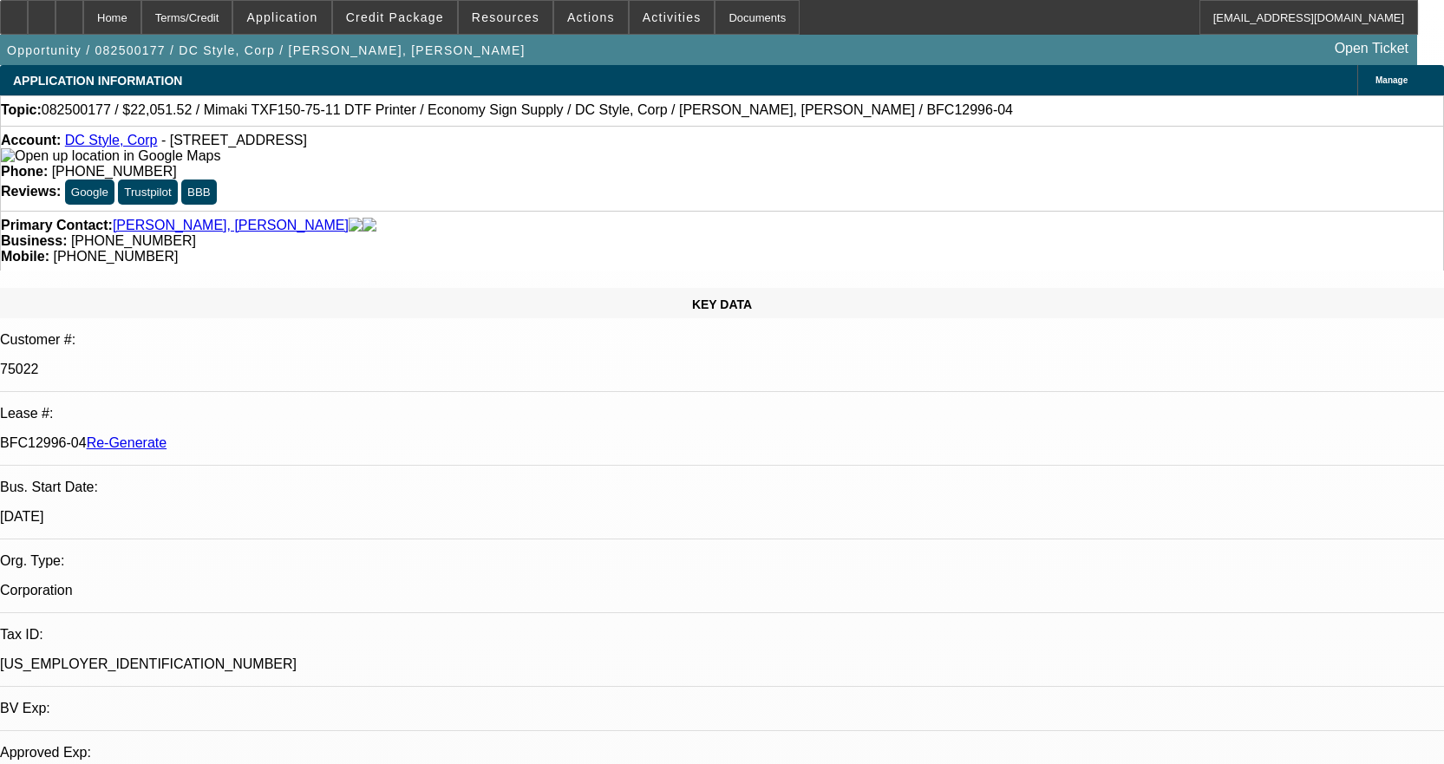
select select "0"
select select "6"
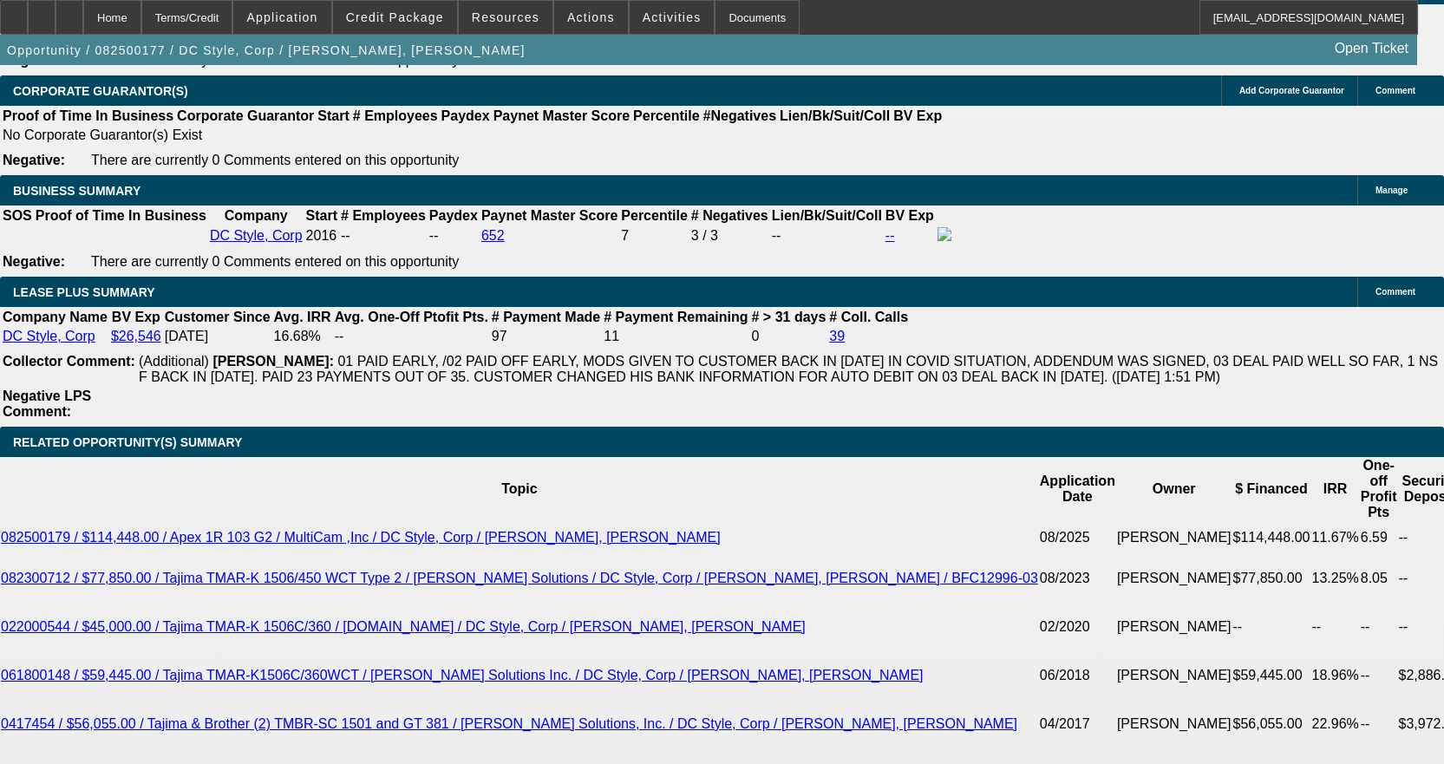
scroll to position [3470, 0]
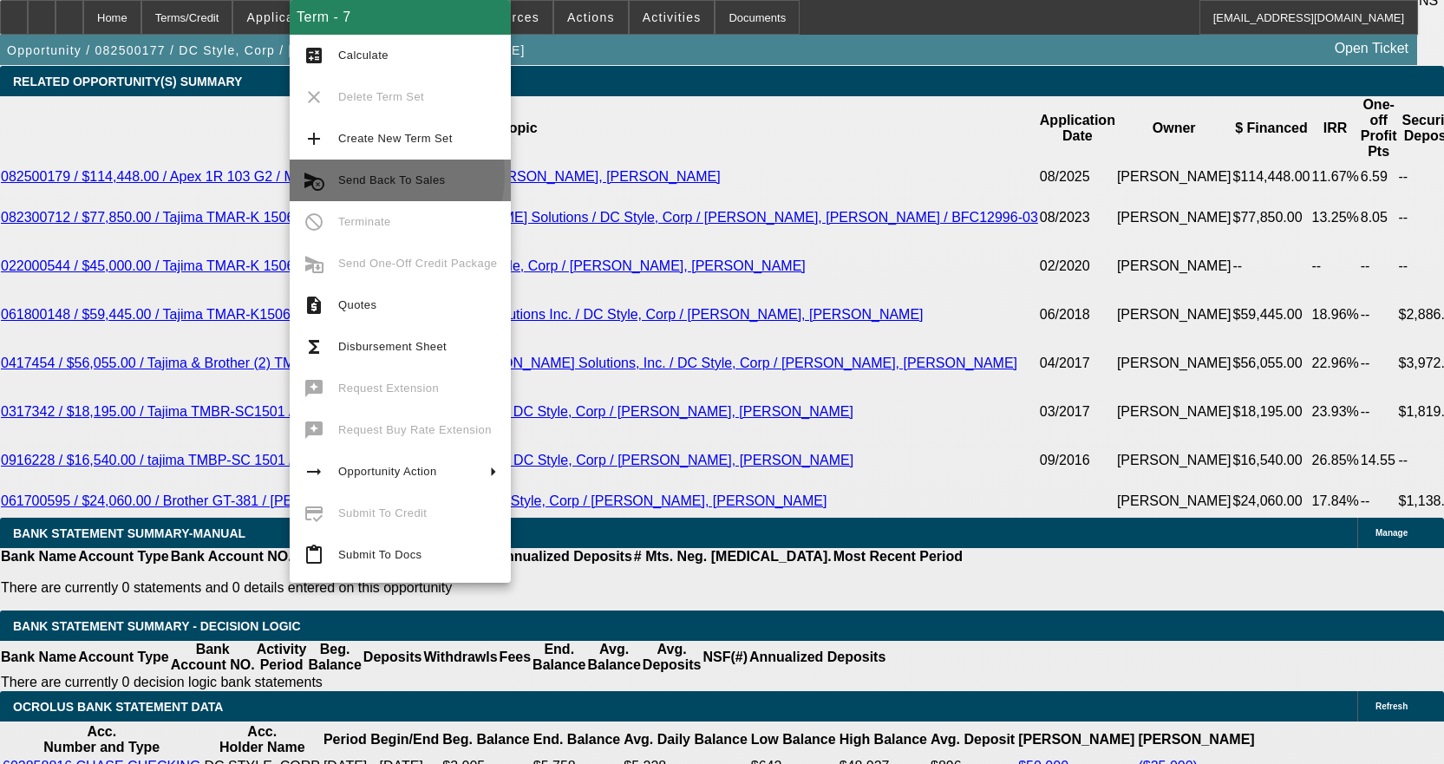
click at [375, 174] on span "Send Back To Sales" at bounding box center [391, 179] width 107 height 13
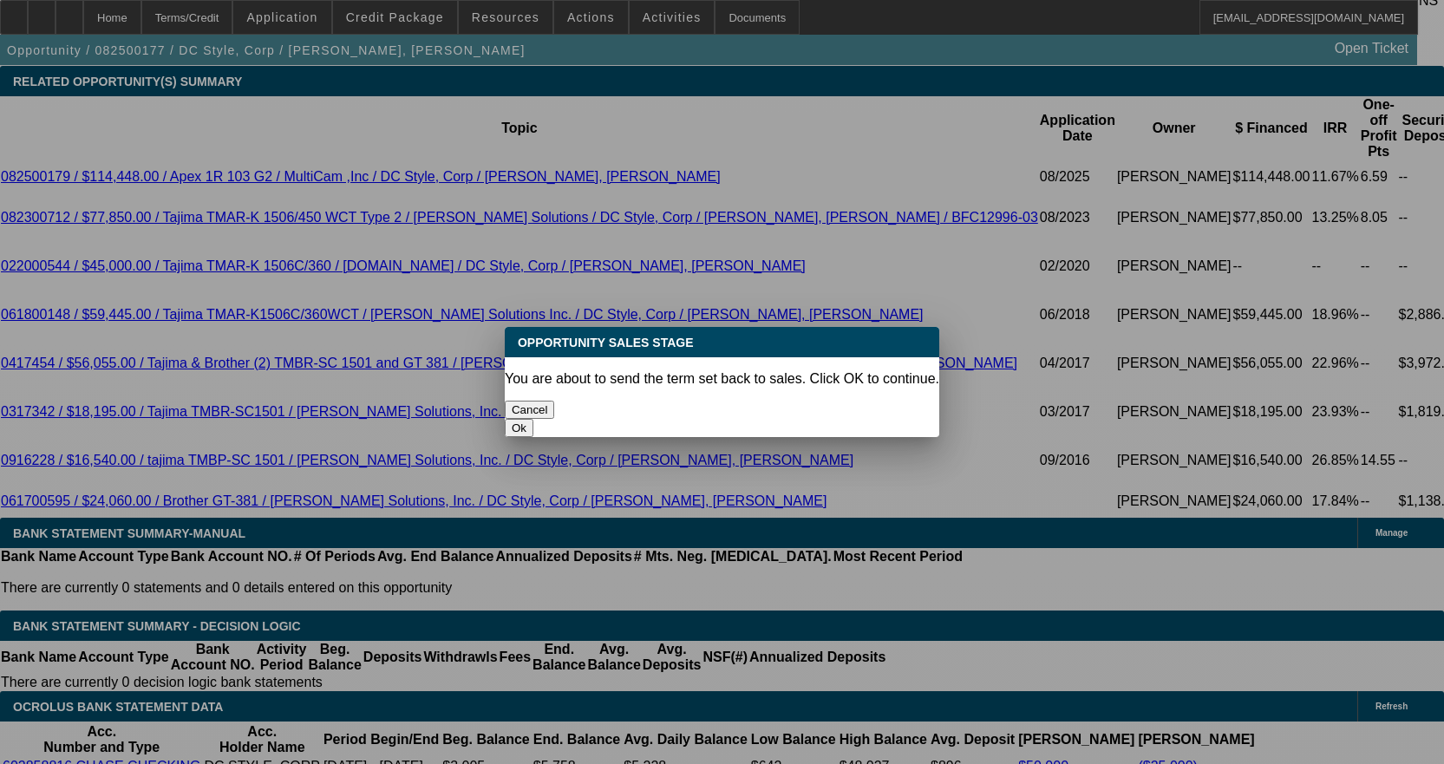
click at [533, 419] on button "Ok" at bounding box center [519, 428] width 29 height 18
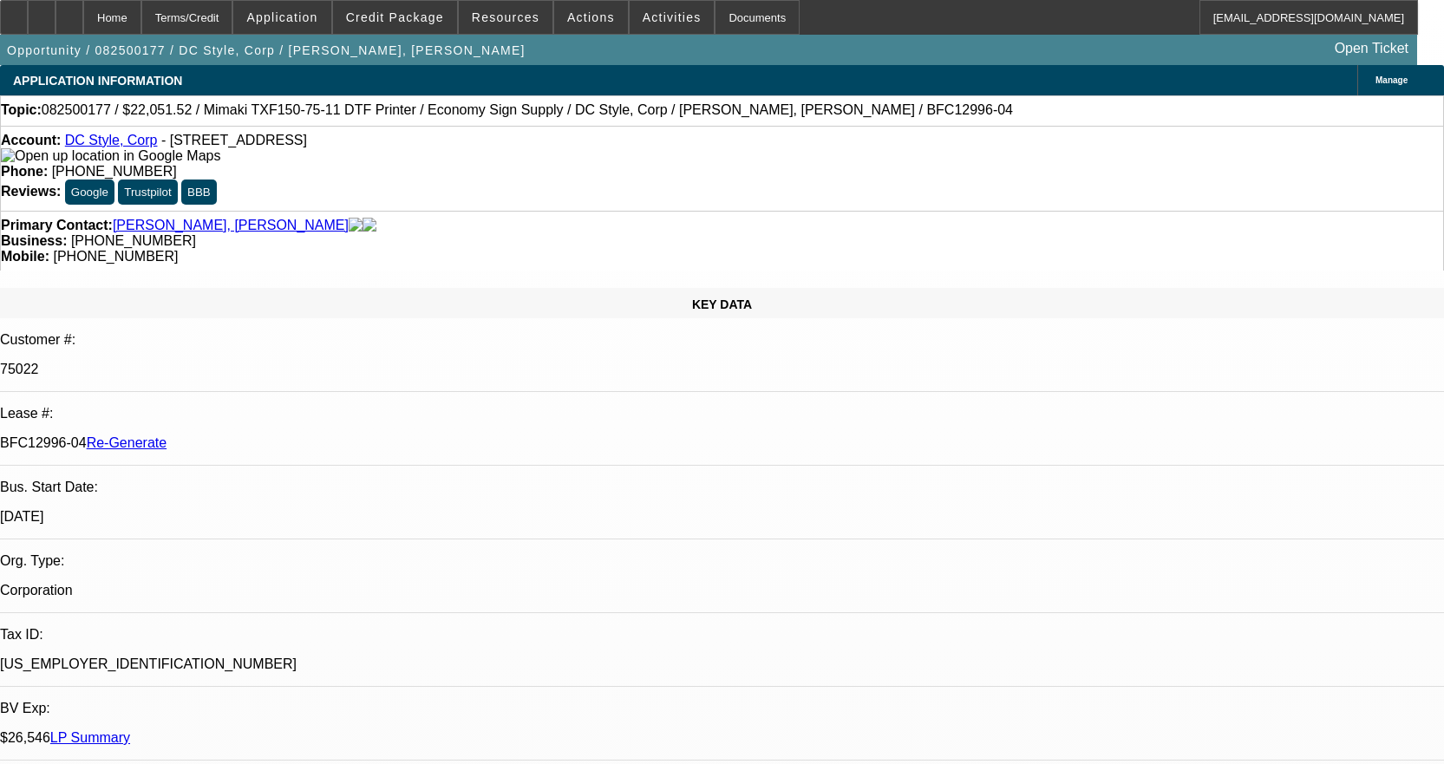
type textarea "Customer returned the equipment. Refund was applied to the 03 agreement."
click at [657, 26] on span at bounding box center [672, 18] width 85 height 42
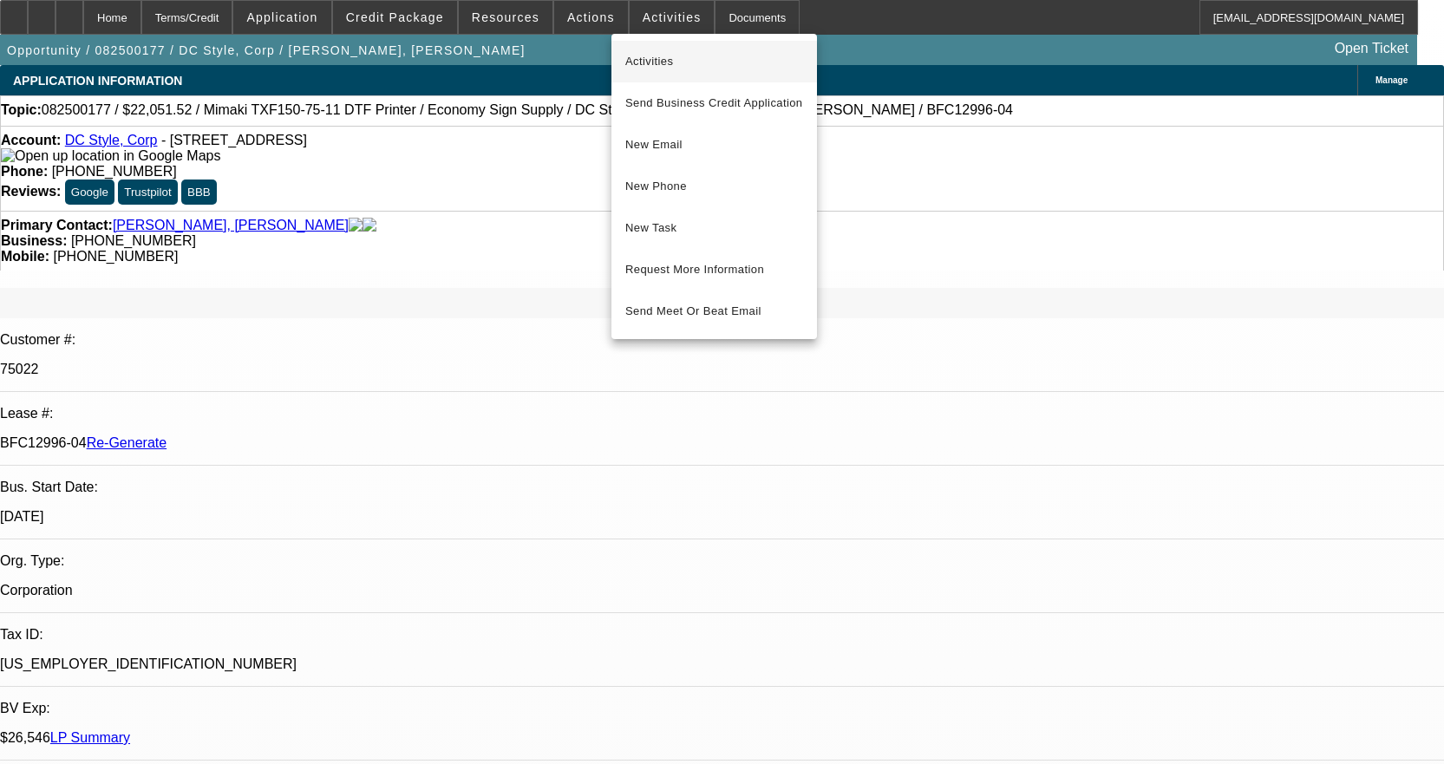
click at [639, 56] on span "Activities" at bounding box center [714, 61] width 178 height 21
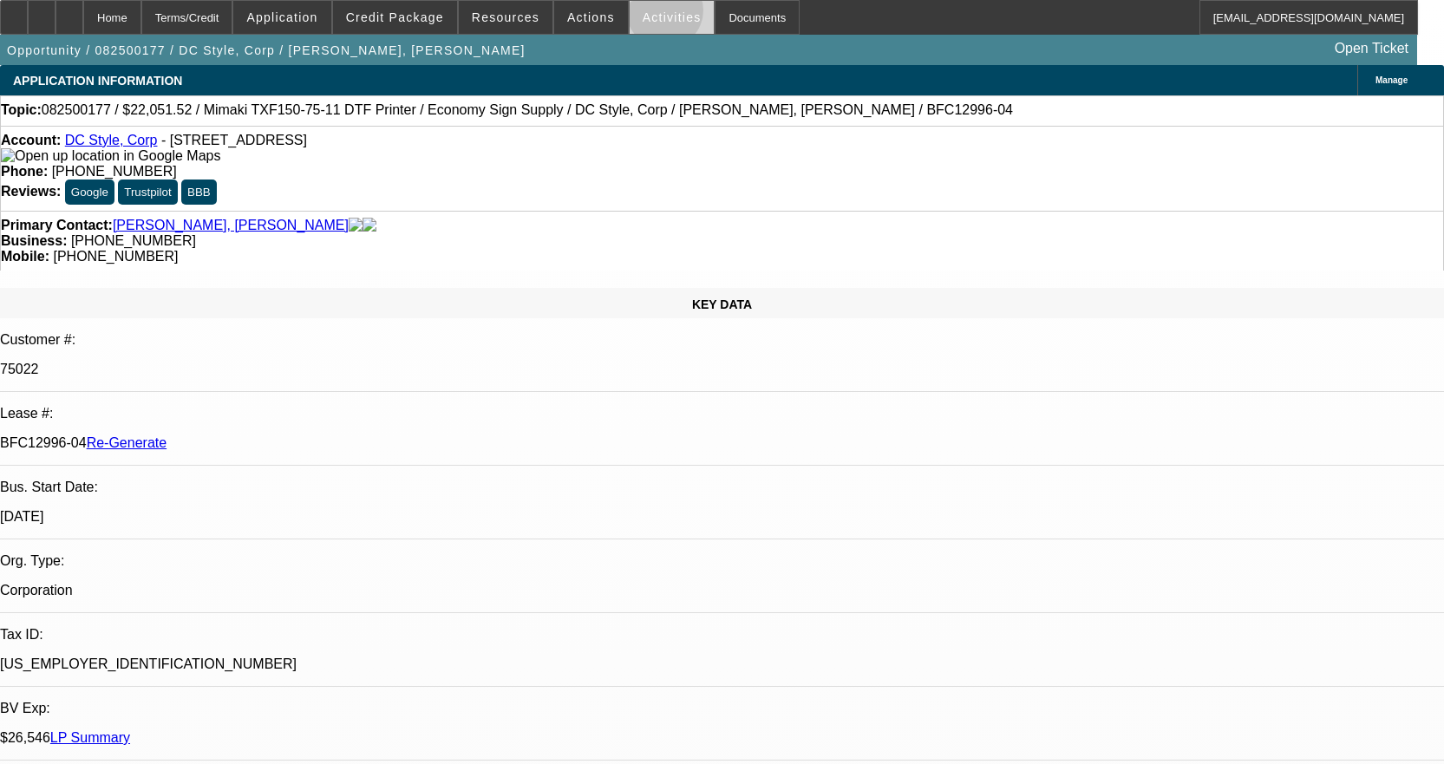
click at [647, 15] on span "Activities" at bounding box center [672, 17] width 59 height 14
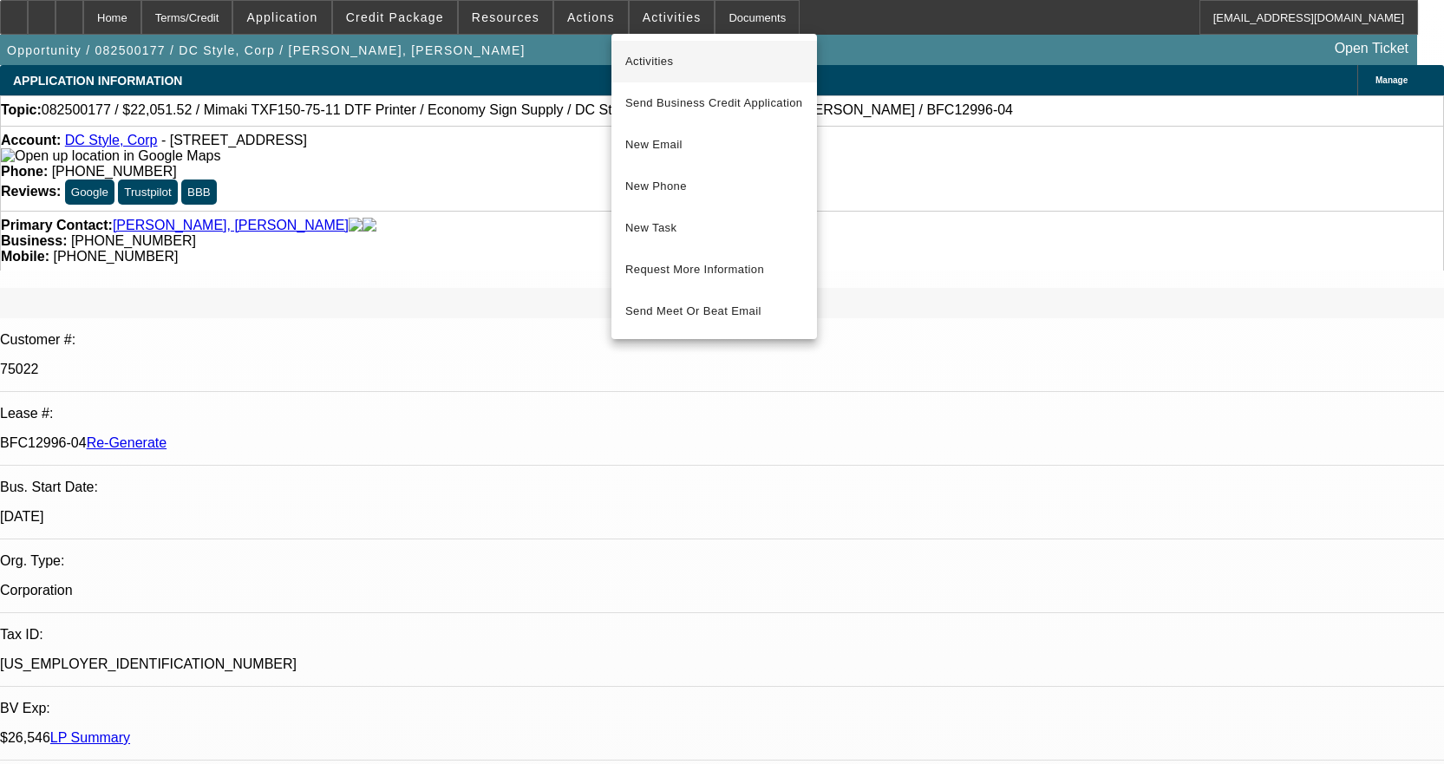
click at [656, 62] on span "Activities" at bounding box center [714, 61] width 178 height 21
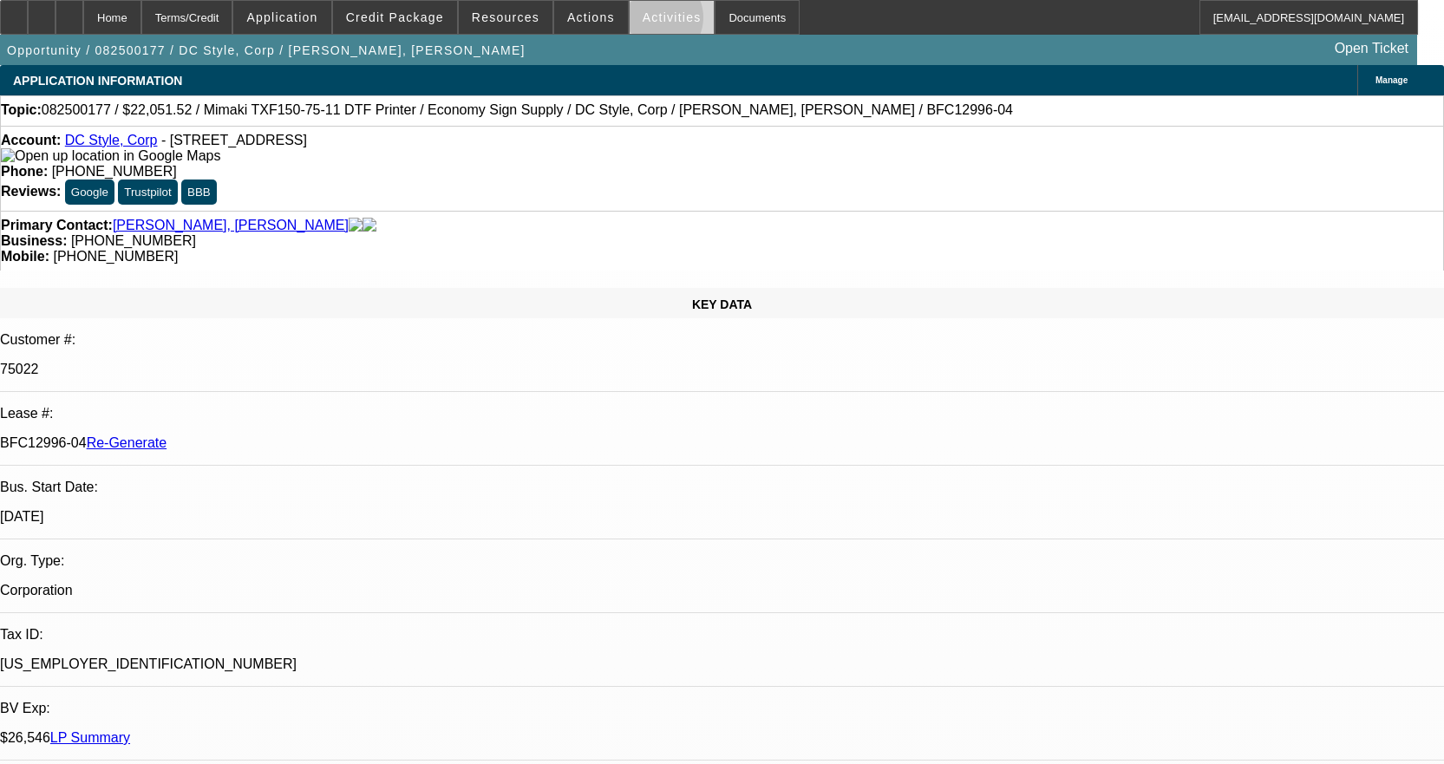
click at [643, 22] on span "Activities" at bounding box center [672, 17] width 59 height 14
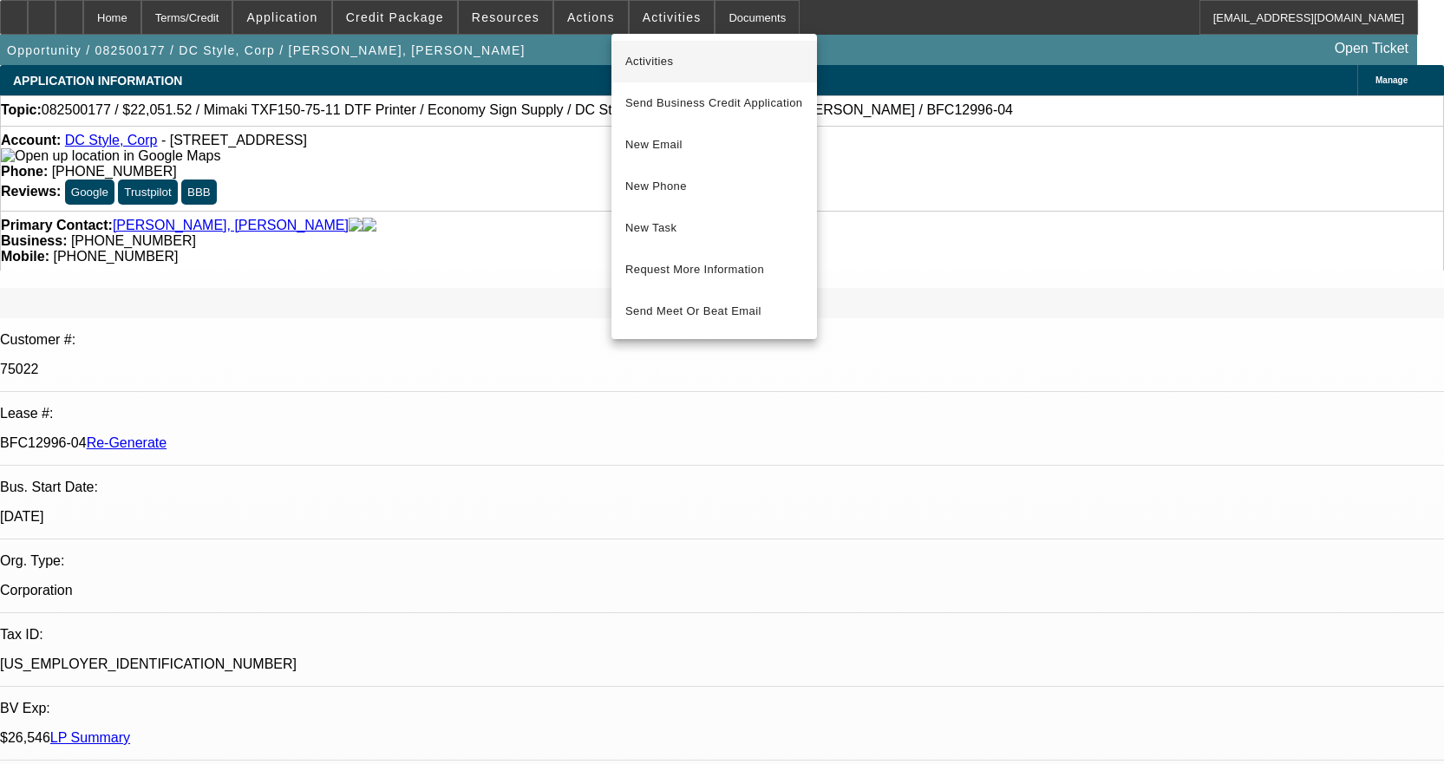
click at [646, 52] on span "Activities" at bounding box center [714, 61] width 178 height 21
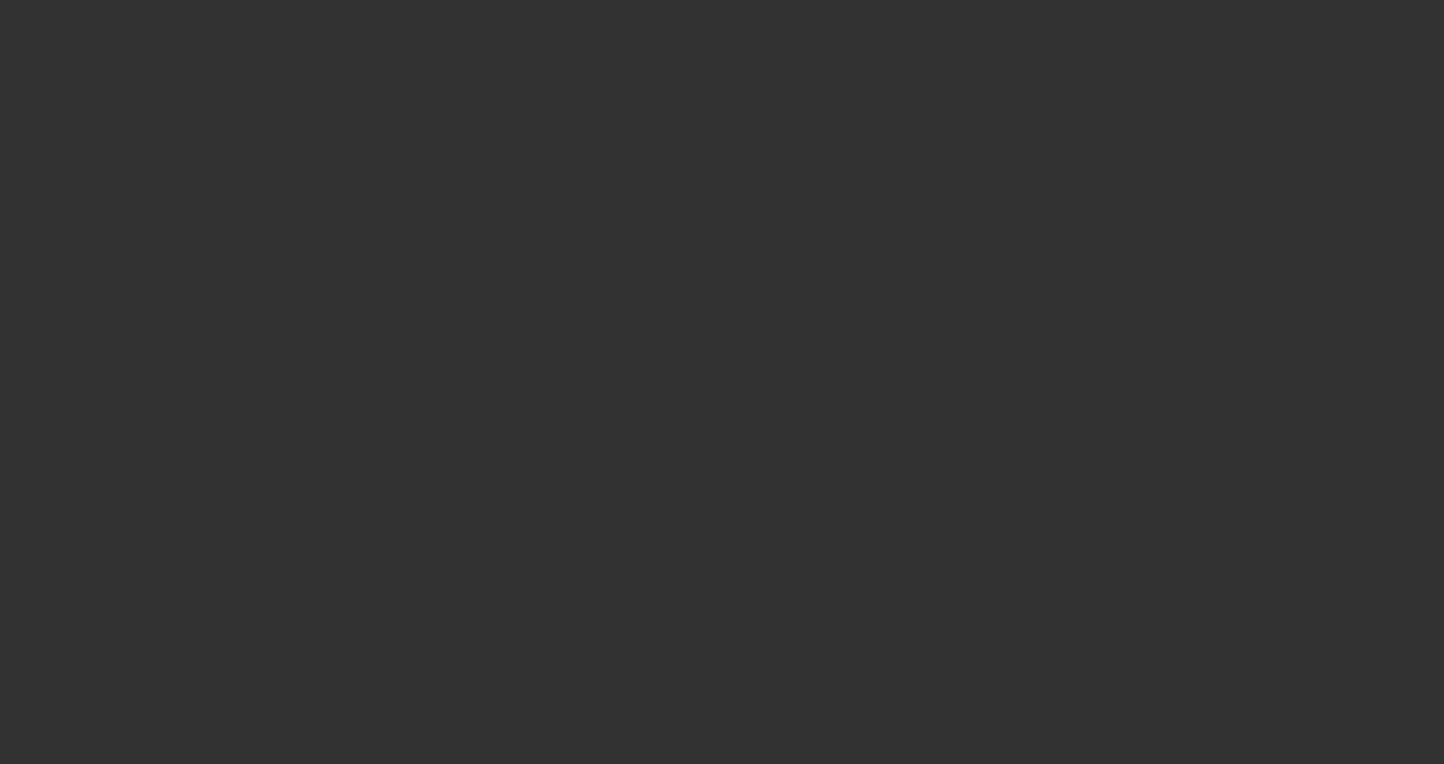
select select "3"
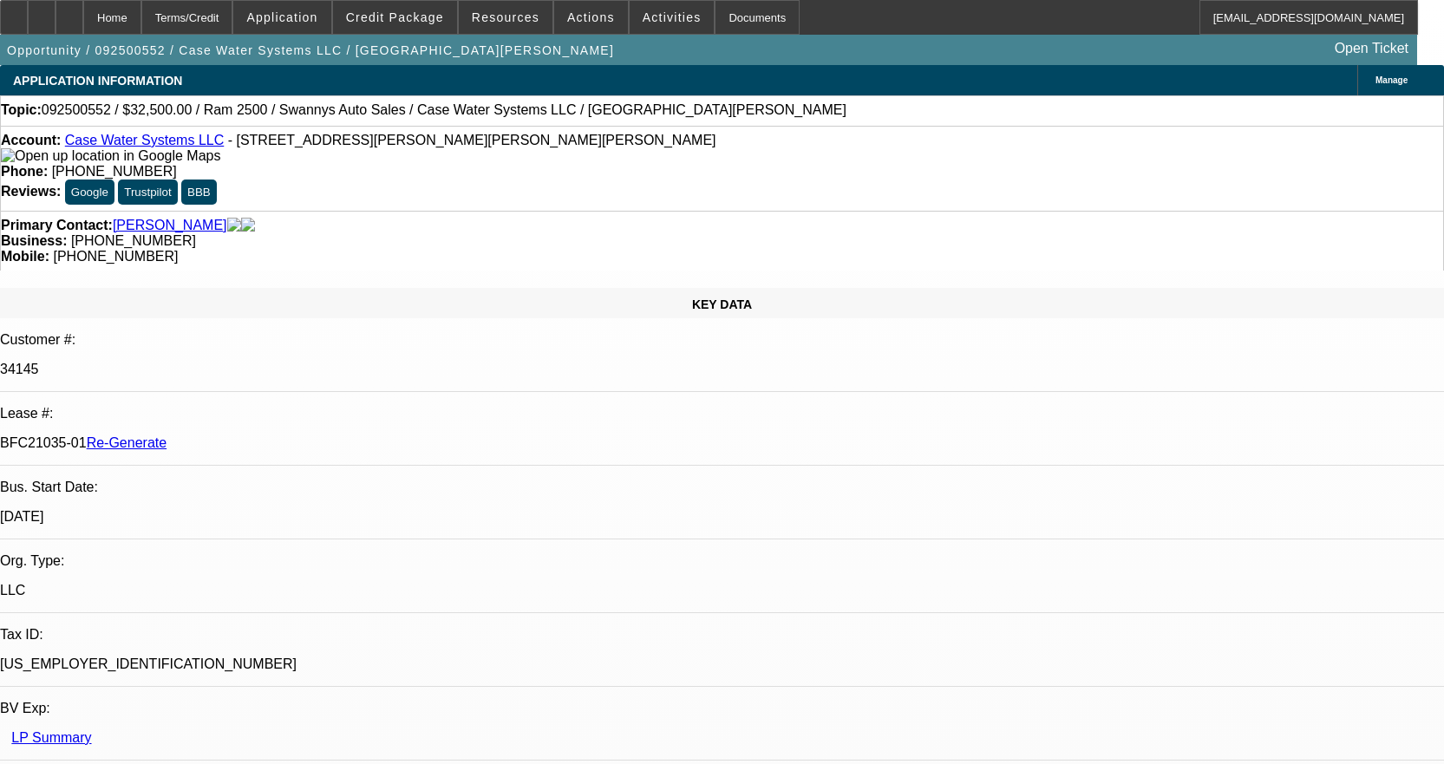
select select "0"
select select "2"
select select "0"
select select "6"
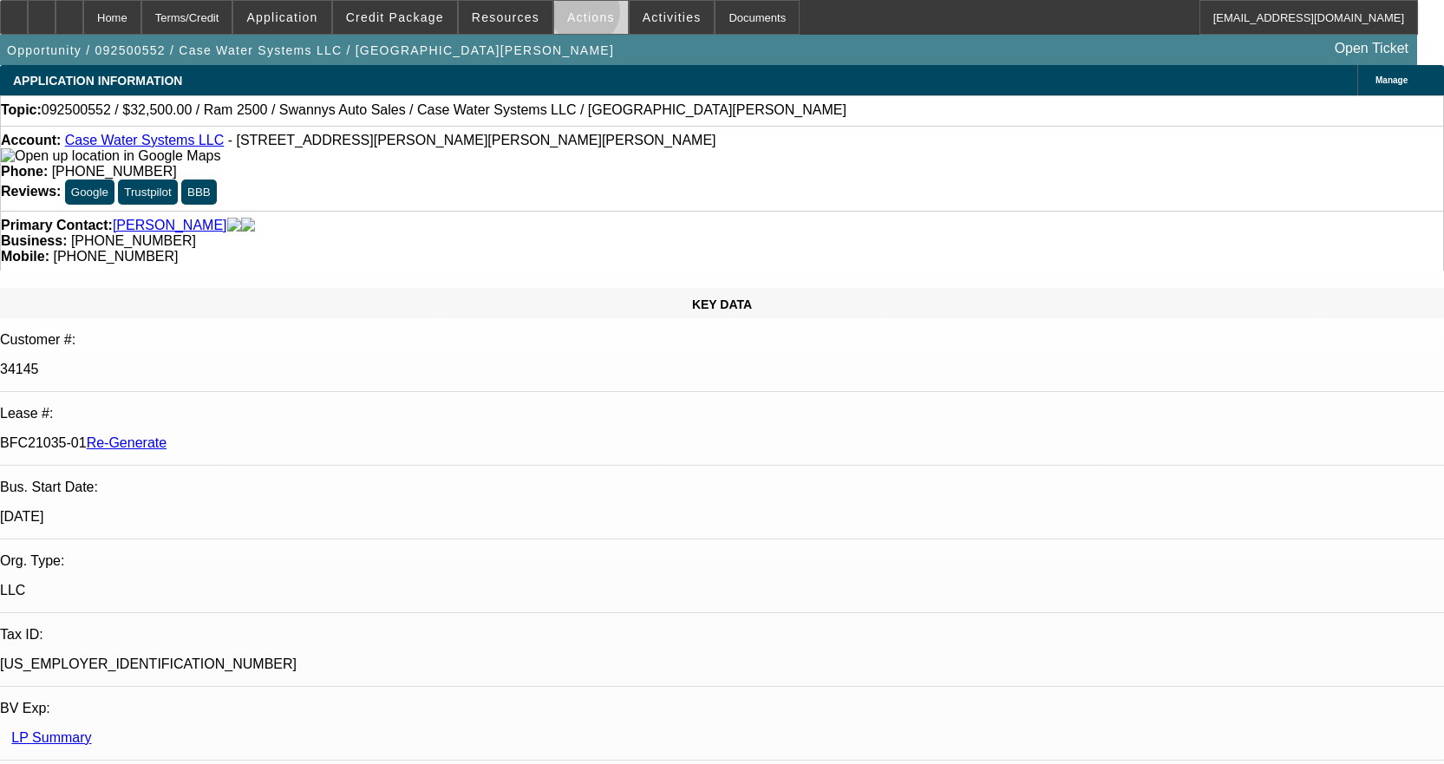
click at [578, 16] on span "Actions" at bounding box center [591, 17] width 48 height 14
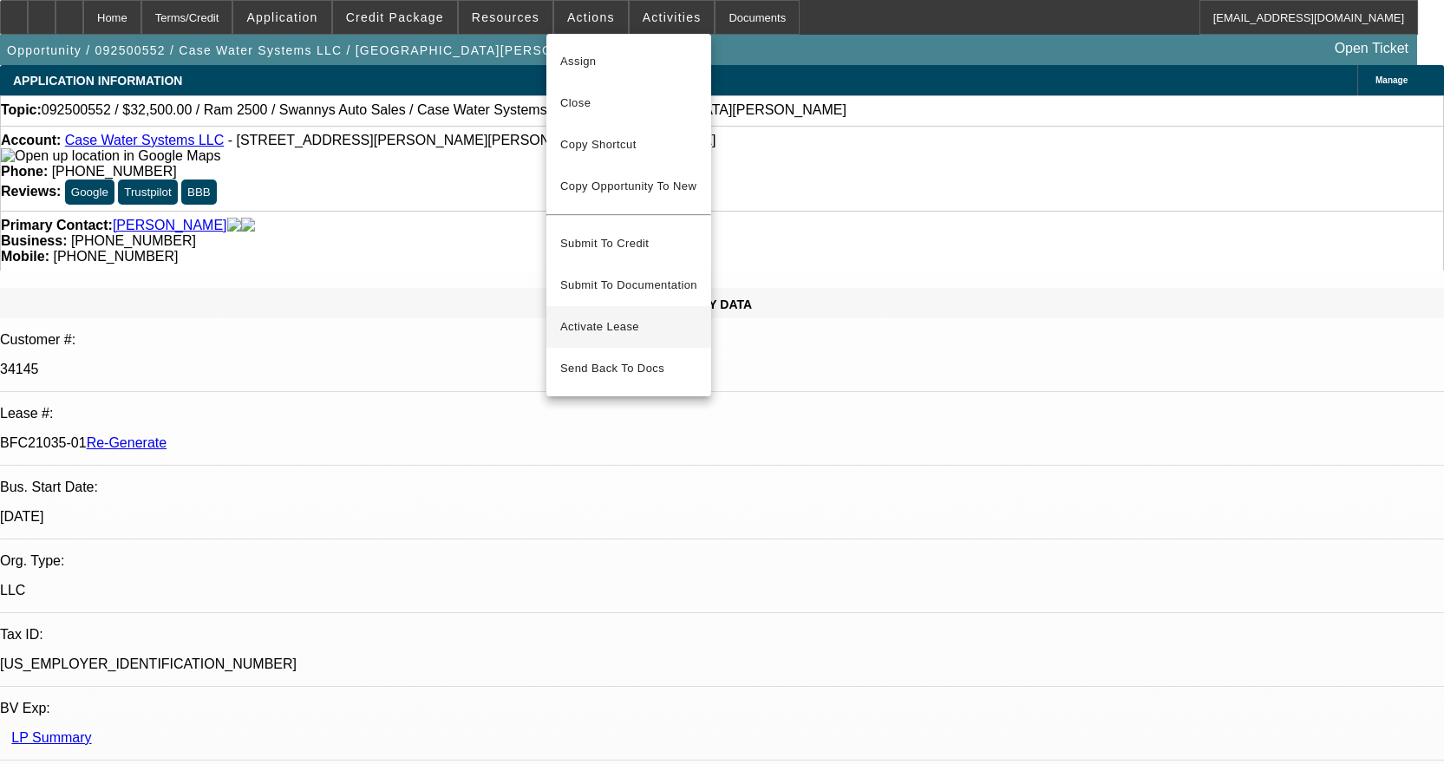
click at [635, 317] on span "Activate Lease" at bounding box center [628, 327] width 137 height 21
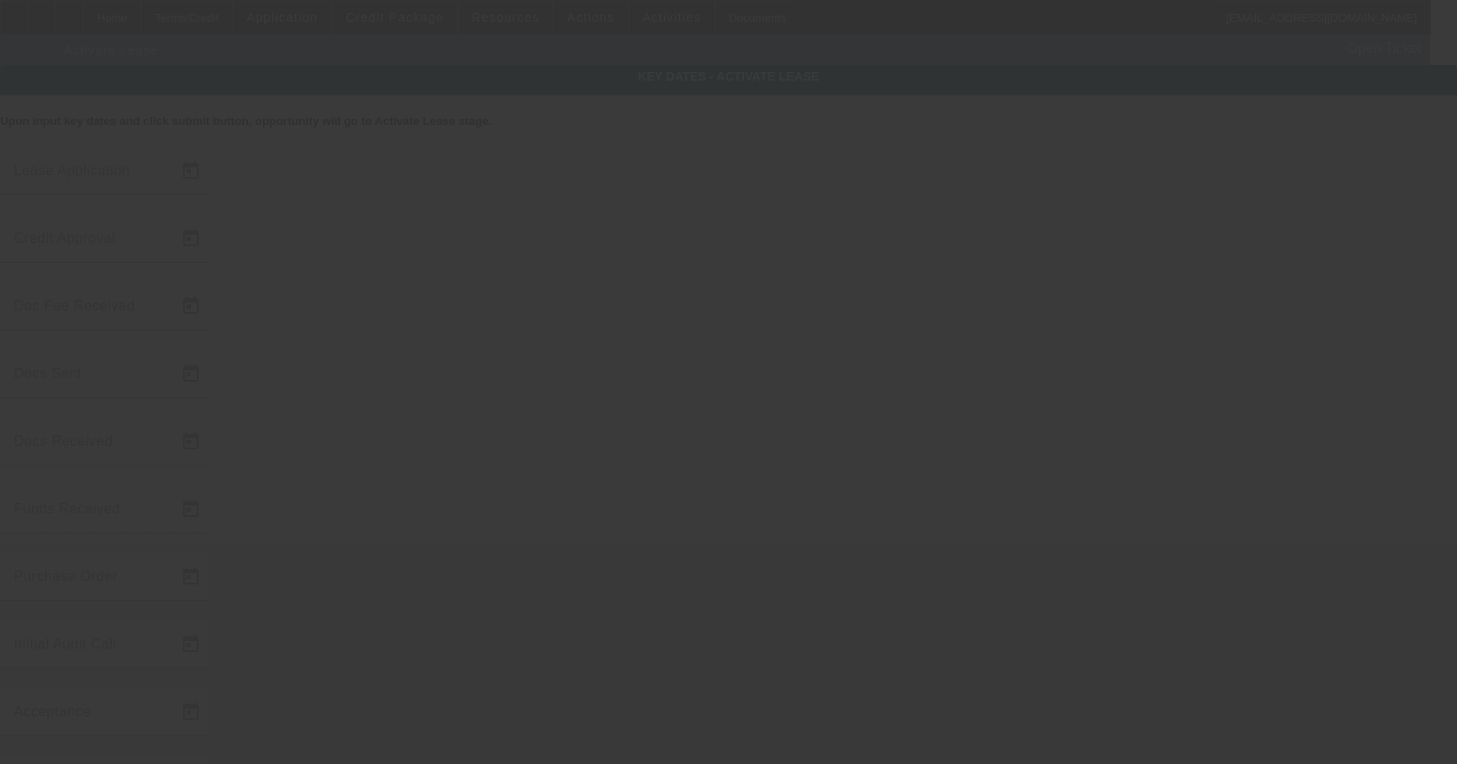
type input "[DATE]"
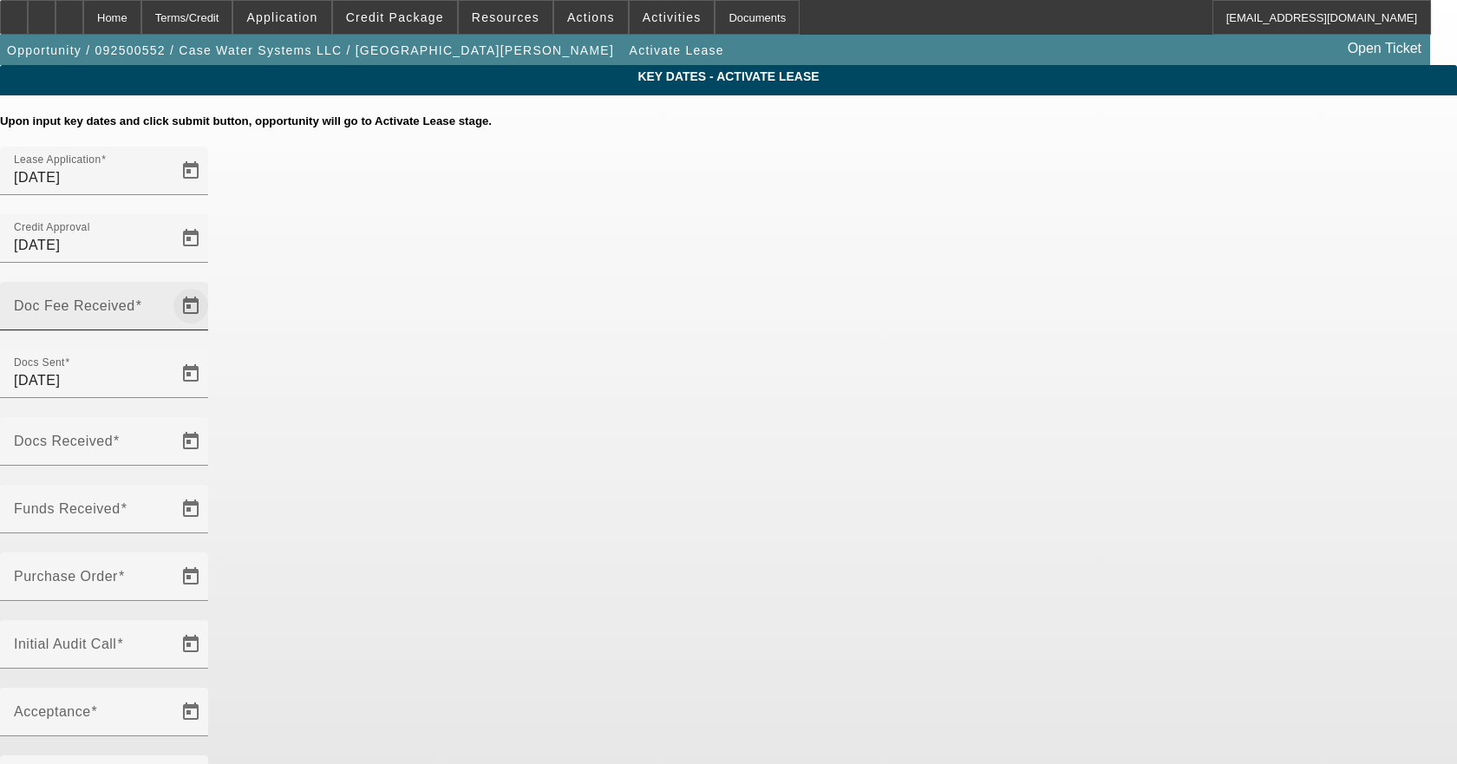
click at [212, 285] on span "Open calendar" at bounding box center [191, 306] width 42 height 42
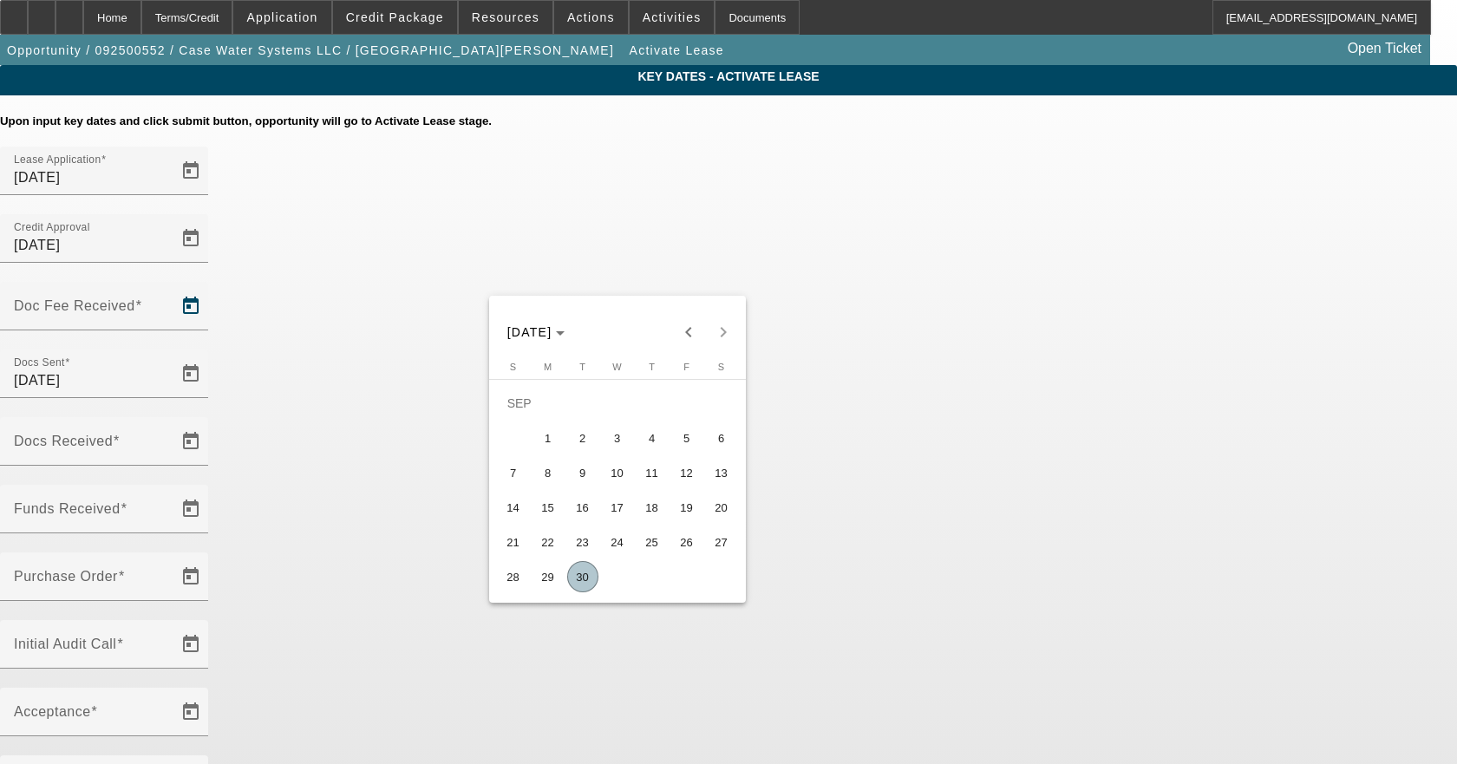
click at [577, 579] on span "30" at bounding box center [582, 576] width 31 height 31
type input "[DATE]"
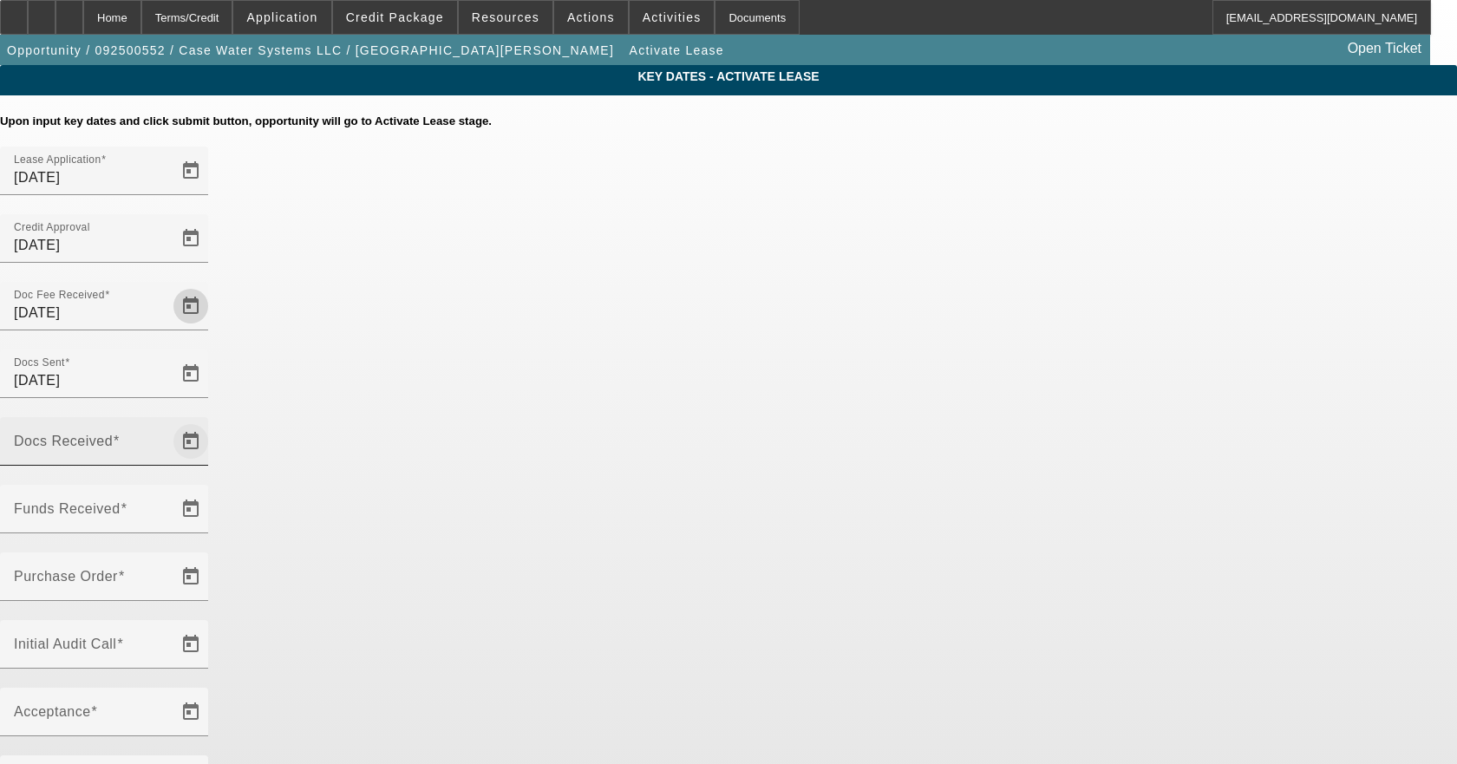
click at [212, 421] on span "Open calendar" at bounding box center [191, 442] width 42 height 42
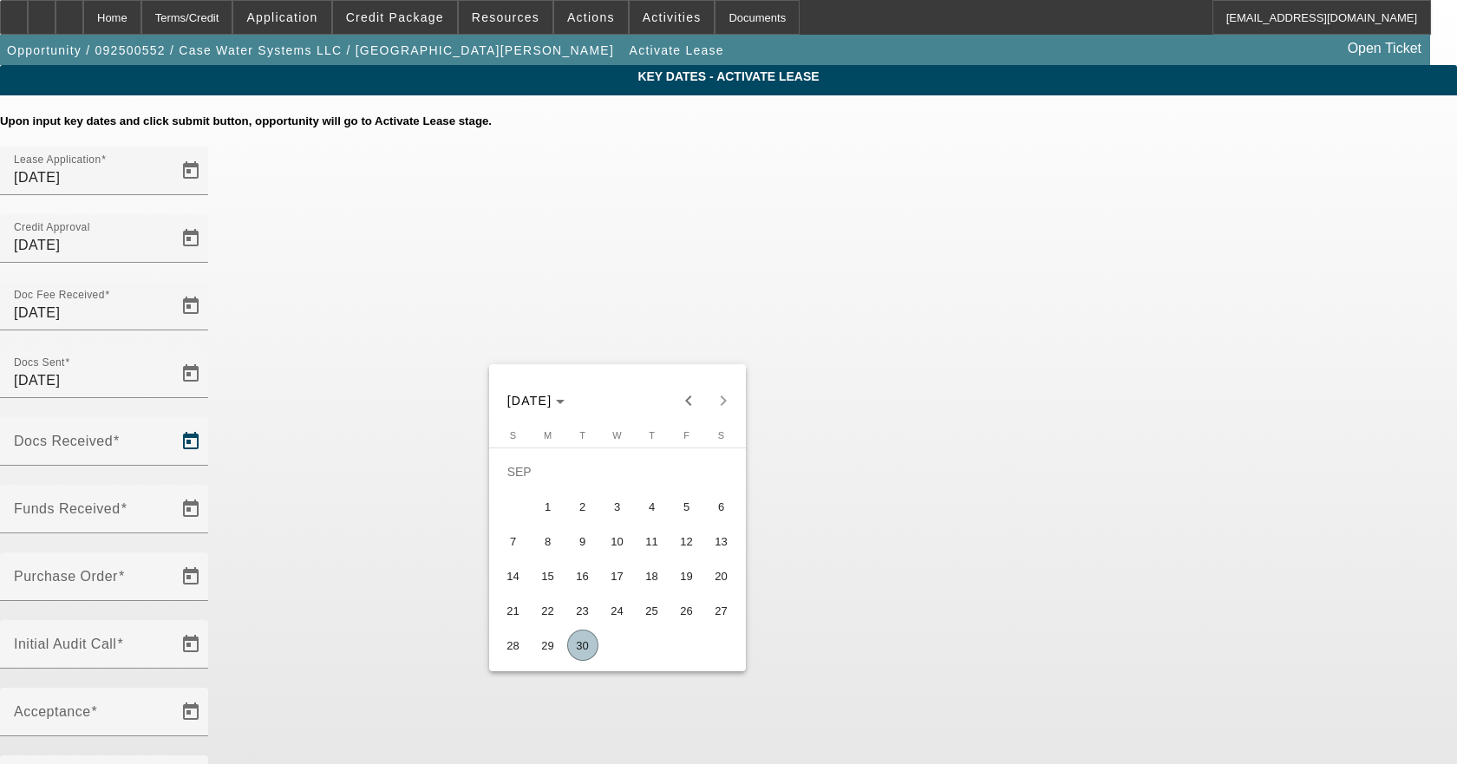
drag, startPoint x: 581, startPoint y: 648, endPoint x: 742, endPoint y: 461, distance: 246.0
click at [580, 647] on span "30" at bounding box center [582, 645] width 31 height 31
type input "[DATE]"
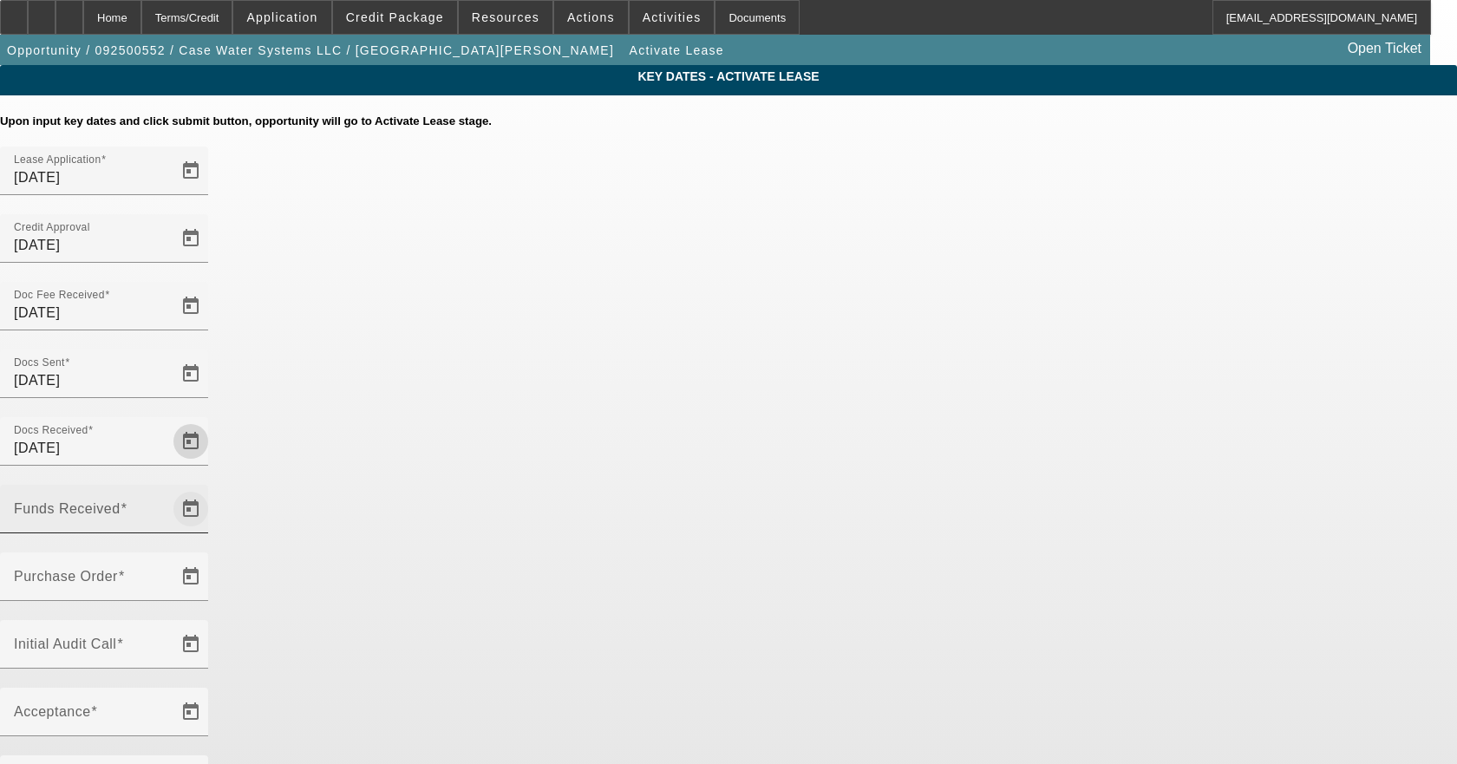
click at [212, 488] on span "Open calendar" at bounding box center [191, 509] width 42 height 42
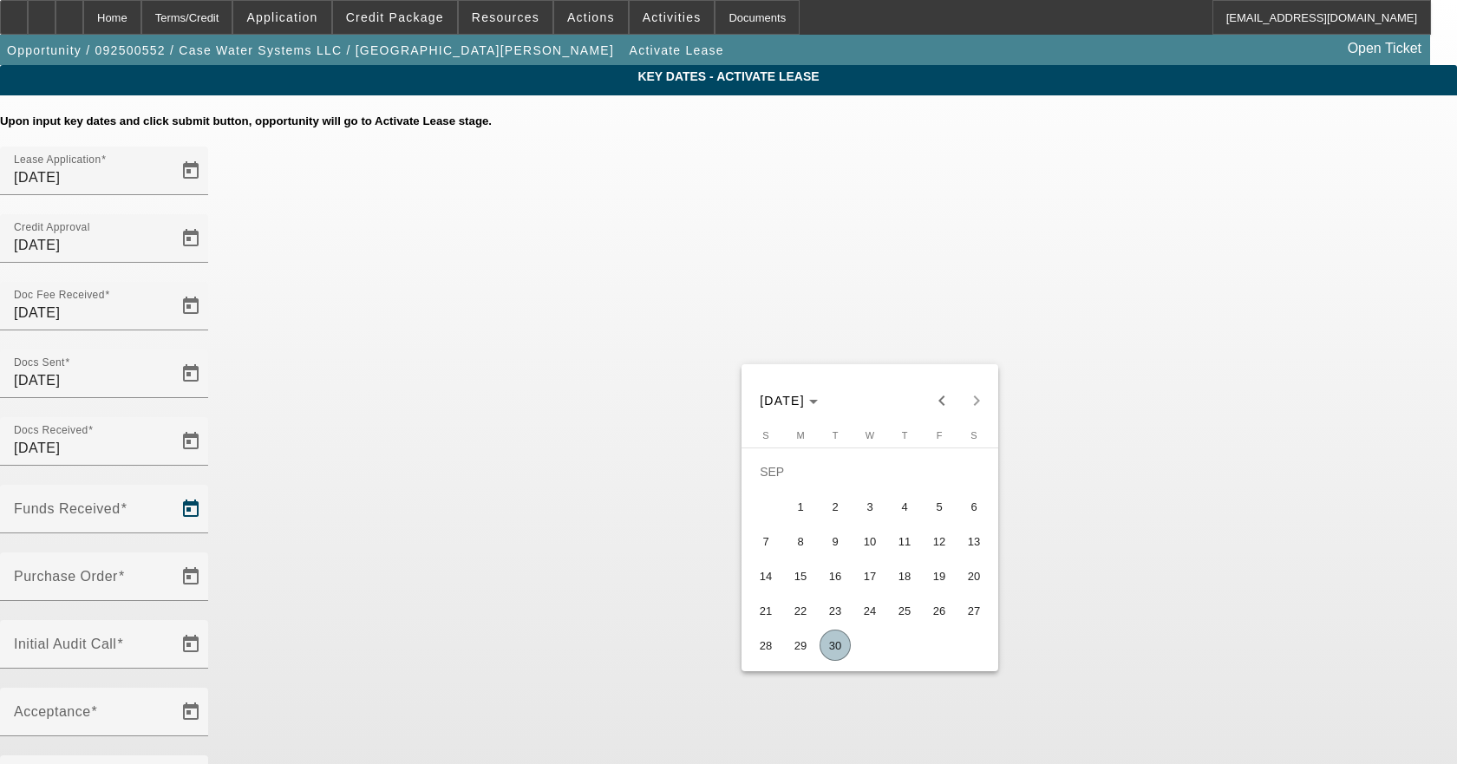
drag, startPoint x: 841, startPoint y: 651, endPoint x: 748, endPoint y: 557, distance: 132.5
click at [841, 651] on span "30" at bounding box center [835, 645] width 31 height 31
type input "[DATE]"
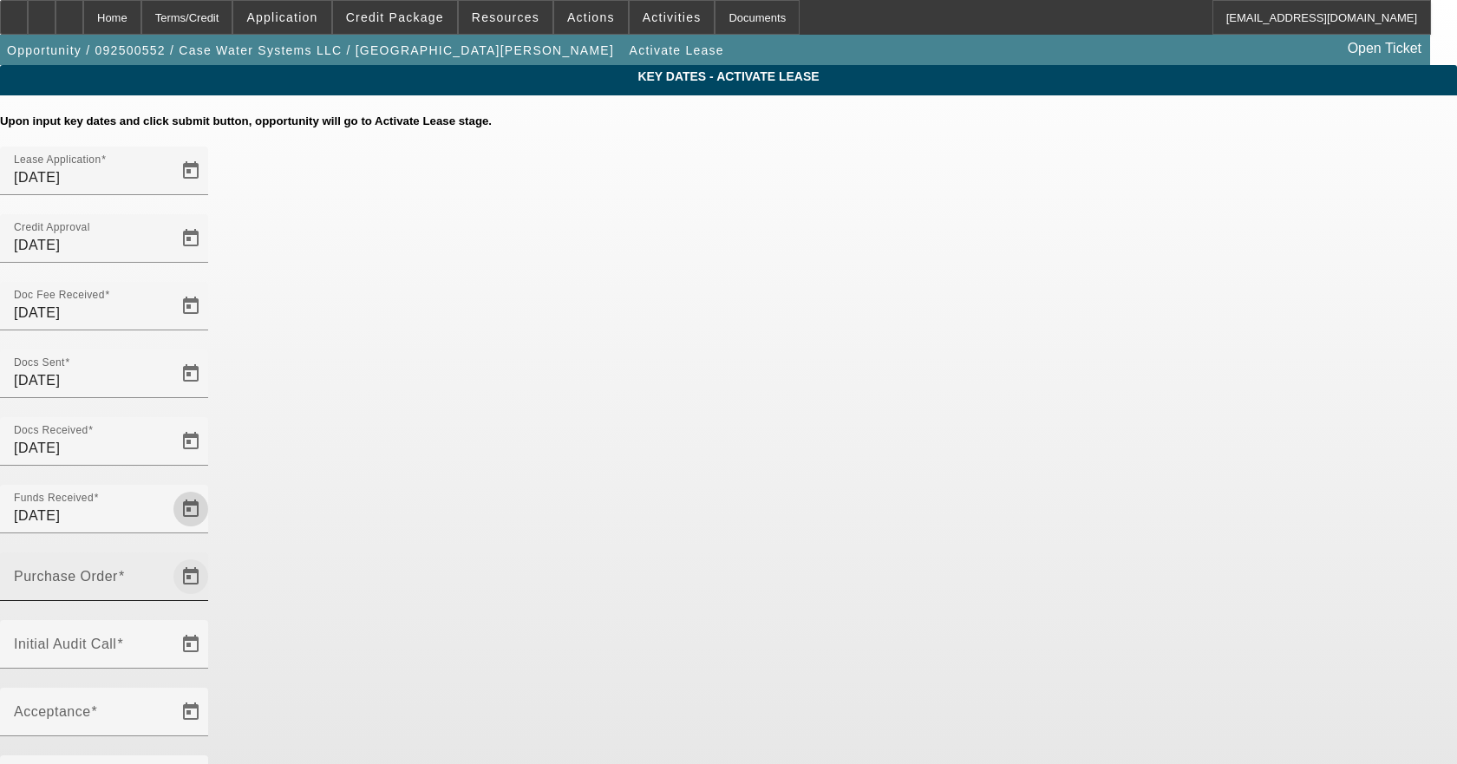
click at [212, 556] on span "Open calendar" at bounding box center [191, 577] width 42 height 42
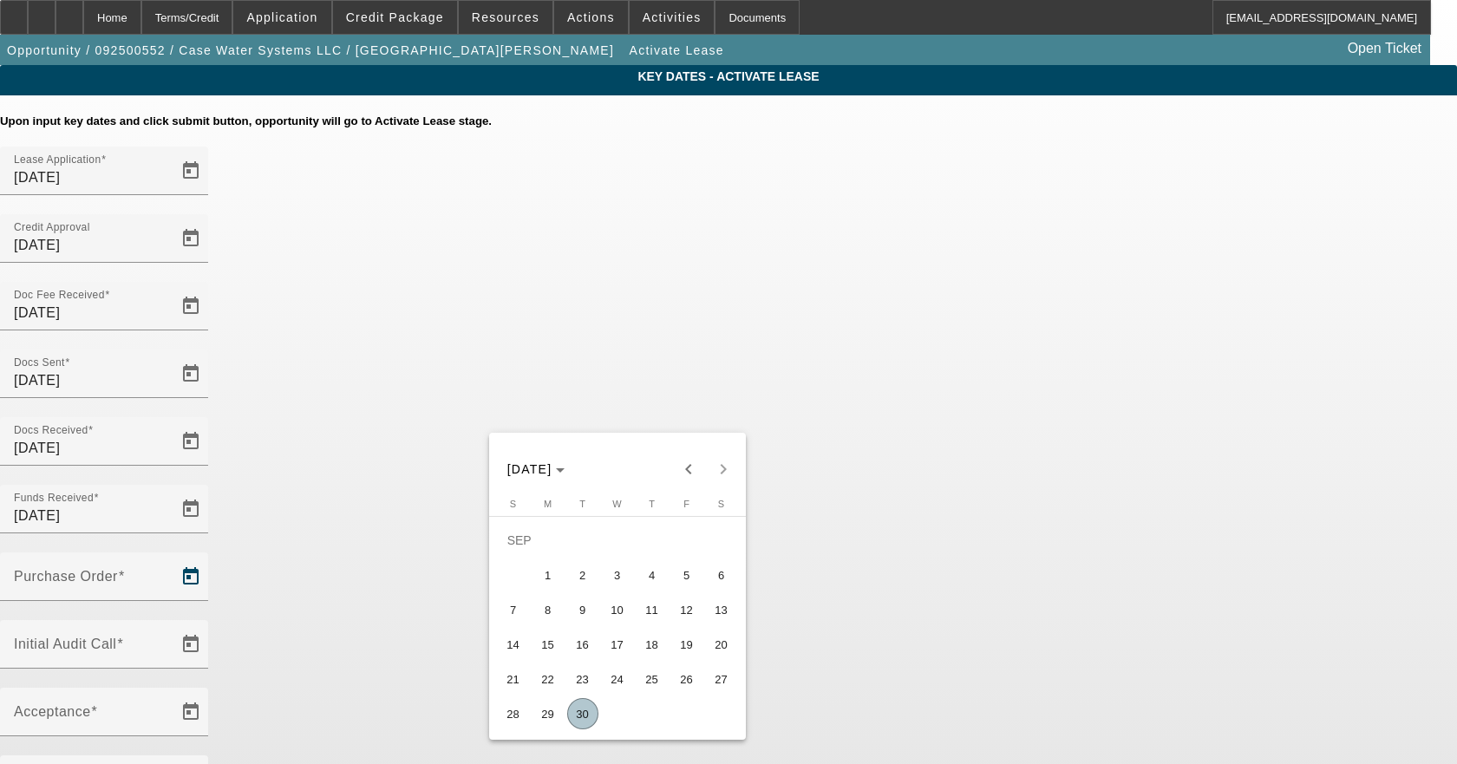
click at [580, 709] on span "30" at bounding box center [582, 713] width 31 height 31
type input "[DATE]"
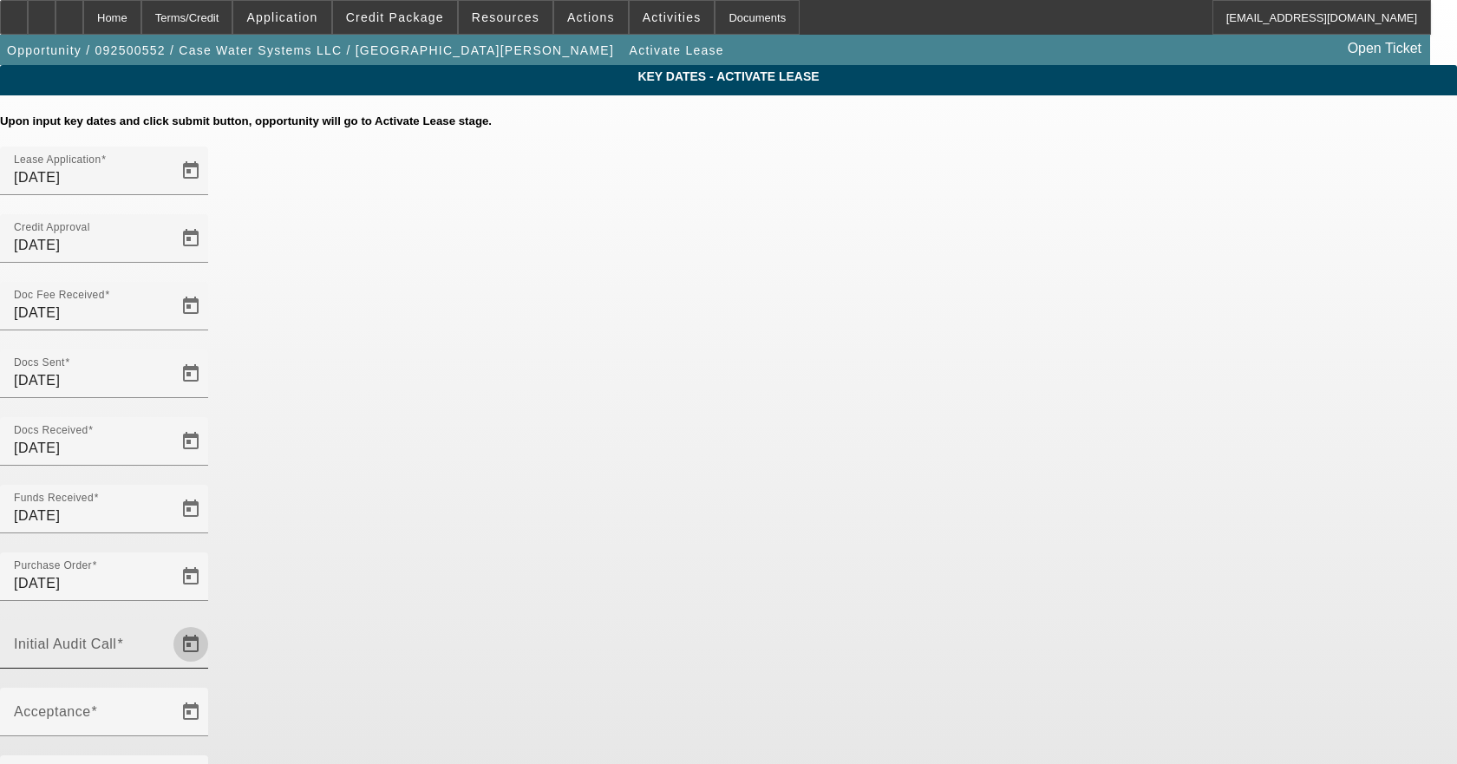
click at [212, 624] on span "Open calendar" at bounding box center [191, 645] width 42 height 42
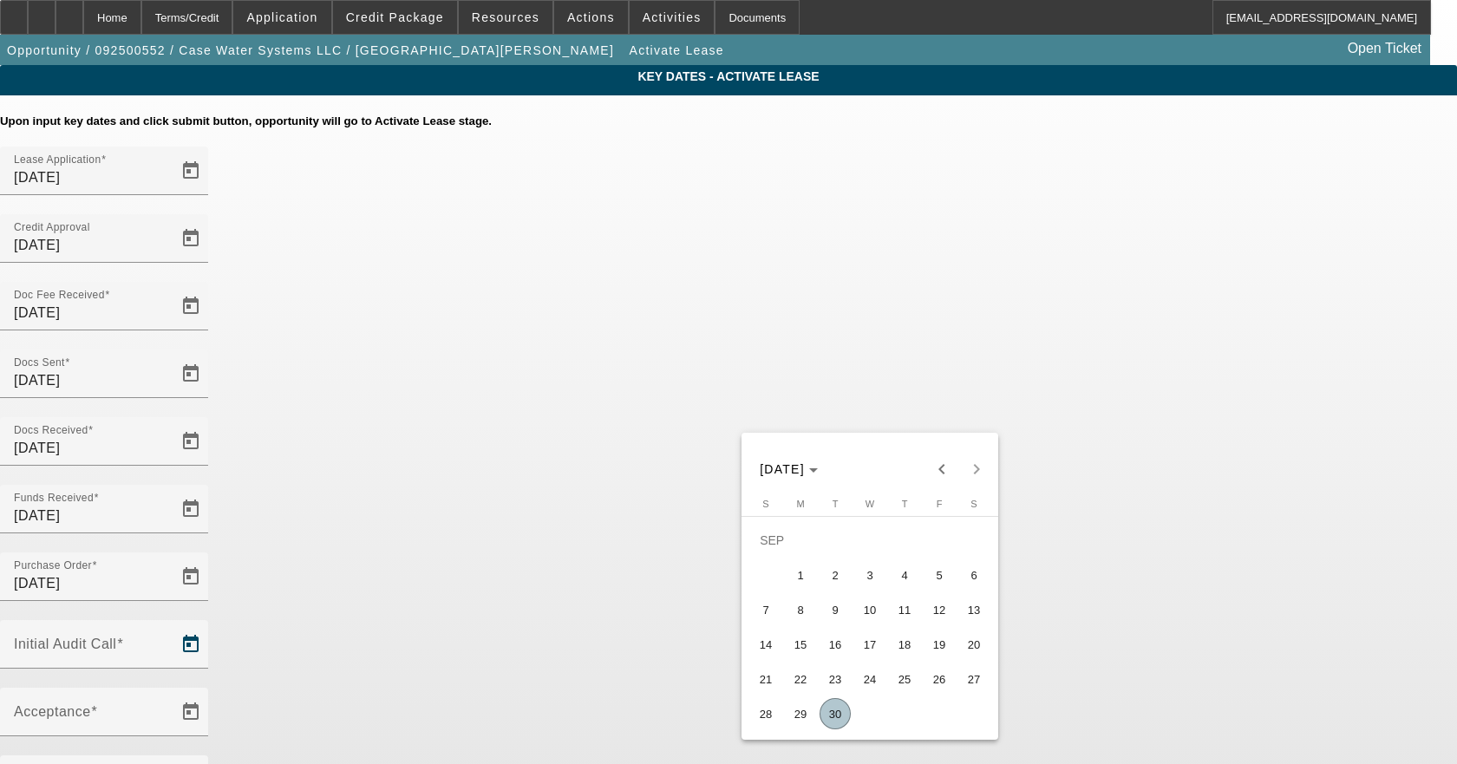
click at [834, 716] on span "30" at bounding box center [835, 713] width 31 height 31
type input "[DATE]"
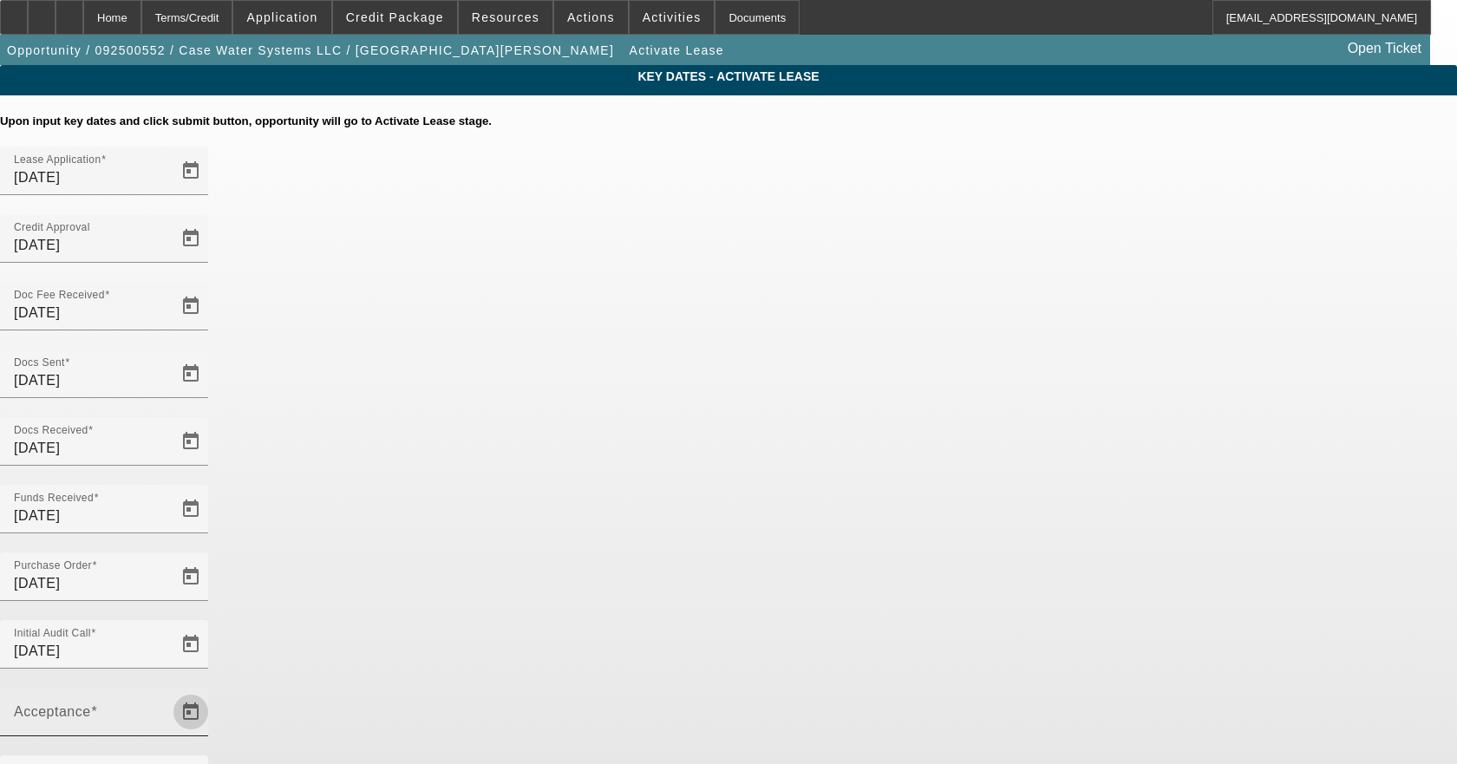
click at [212, 691] on span "Open calendar" at bounding box center [191, 712] width 42 height 42
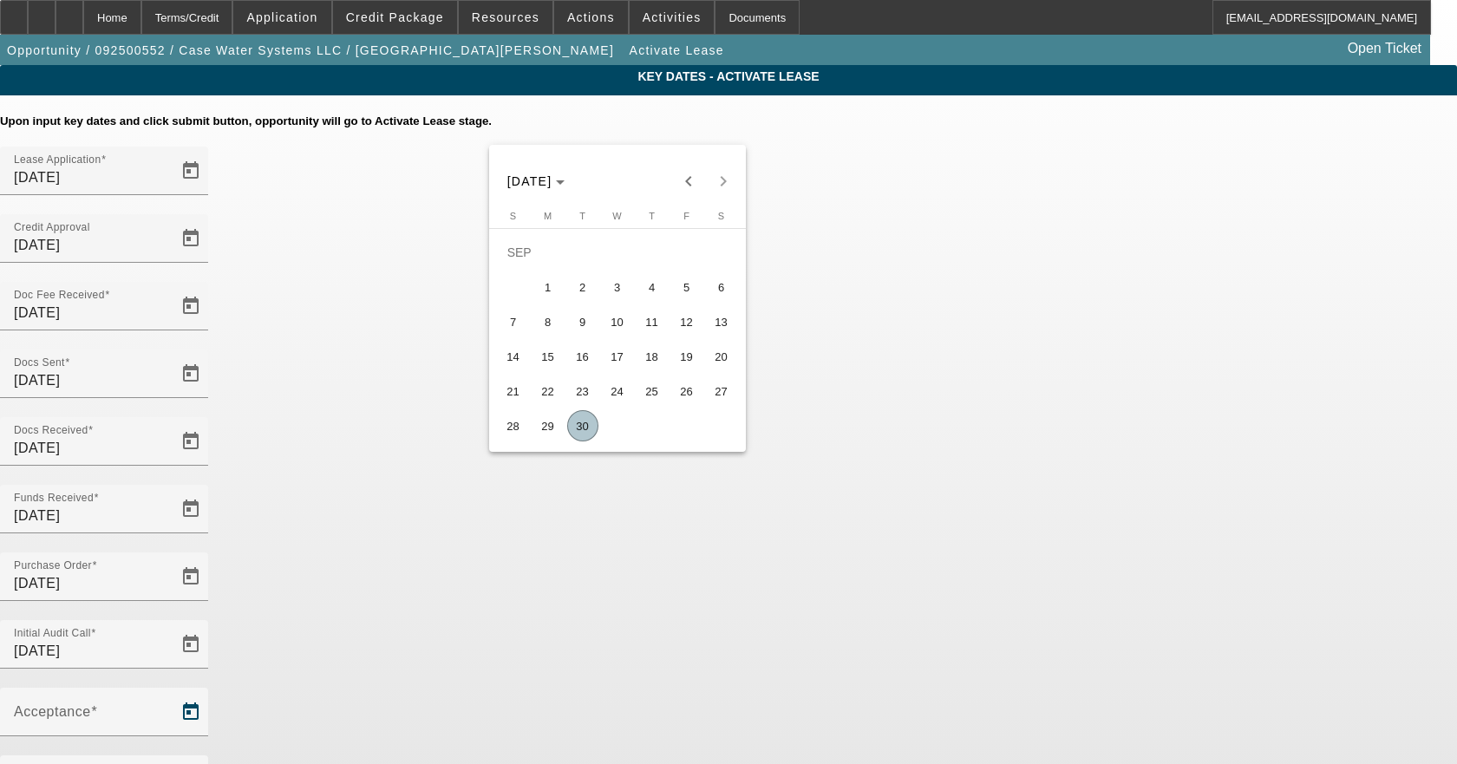
click at [579, 425] on span "30" at bounding box center [582, 425] width 31 height 31
type input "[DATE]"
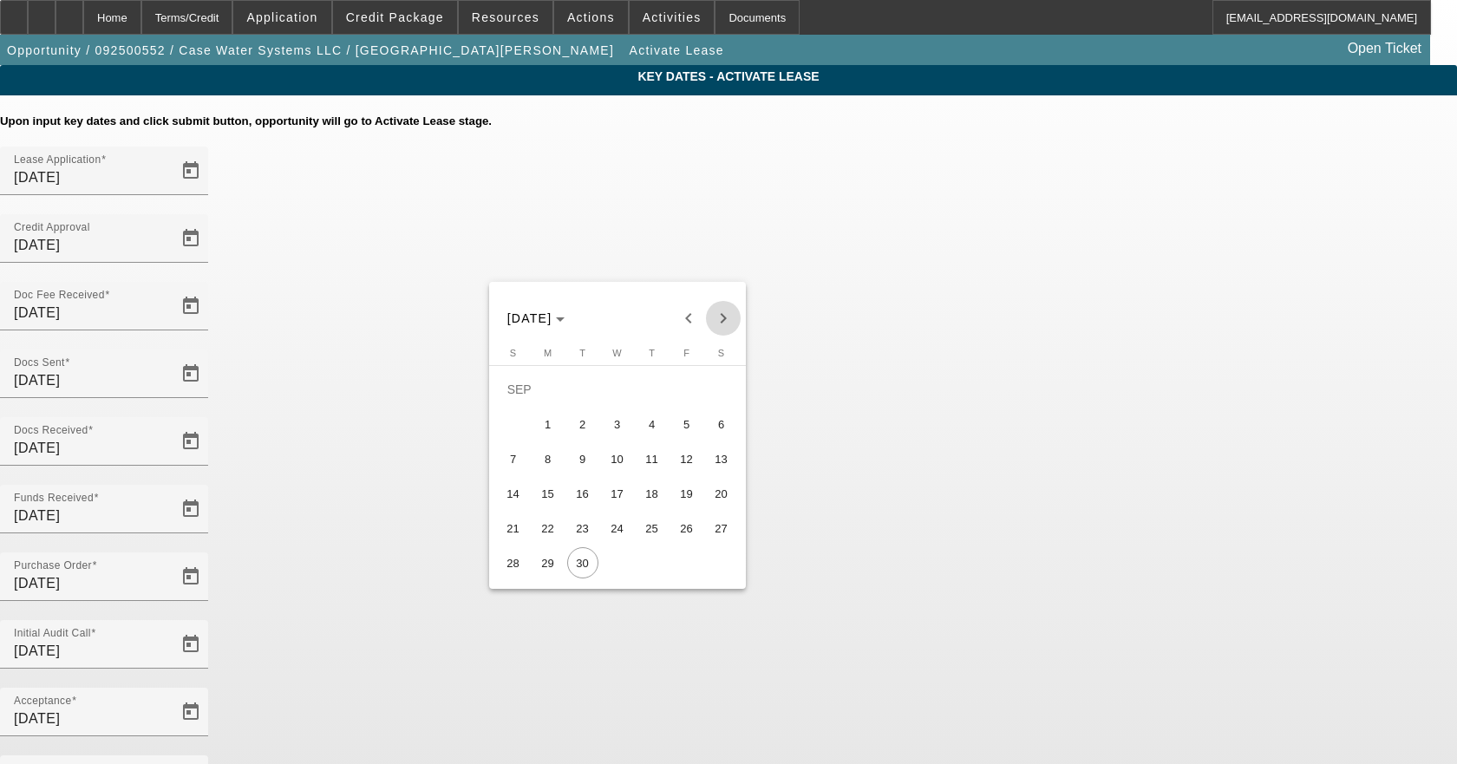
click at [716, 312] on span "Next month" at bounding box center [723, 318] width 35 height 35
click at [612, 400] on span "1" at bounding box center [617, 389] width 31 height 31
type input "[DATE]"
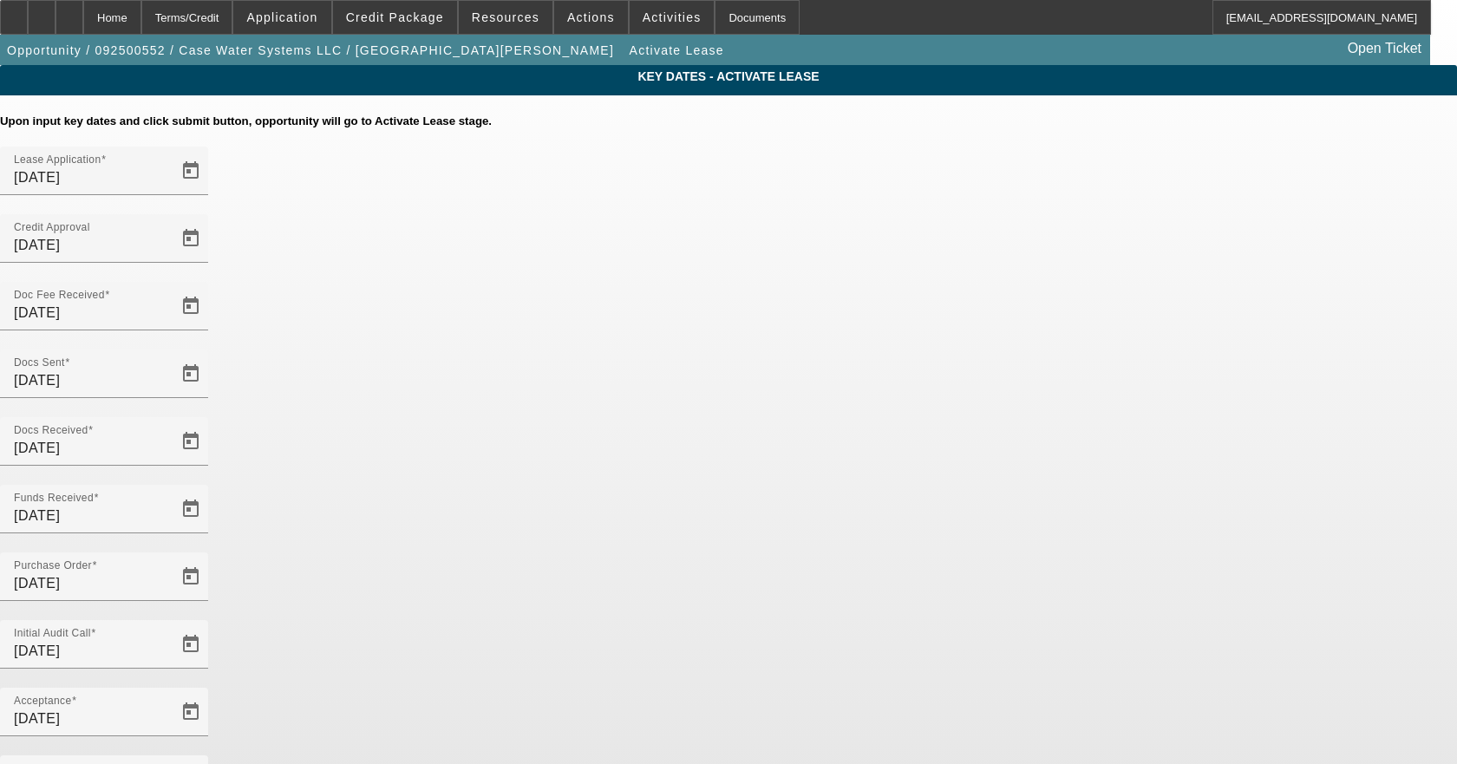
drag, startPoint x: 565, startPoint y: 621, endPoint x: 473, endPoint y: 621, distance: 92.0
click at [473, 621] on div "Key Dates - Activate Lease Upon input key dates and click submit button, opport…" at bounding box center [728, 597] width 1457 height 1065
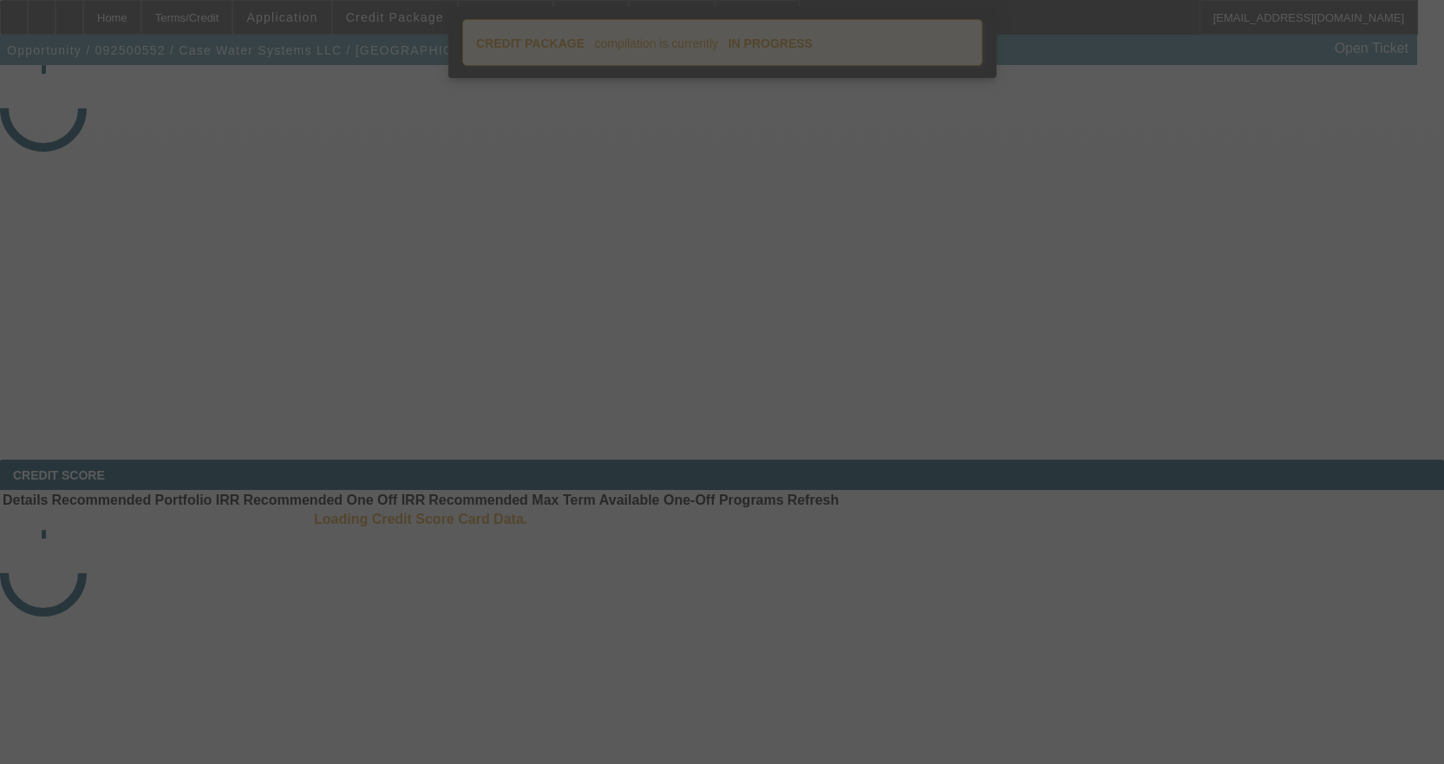
select select "4"
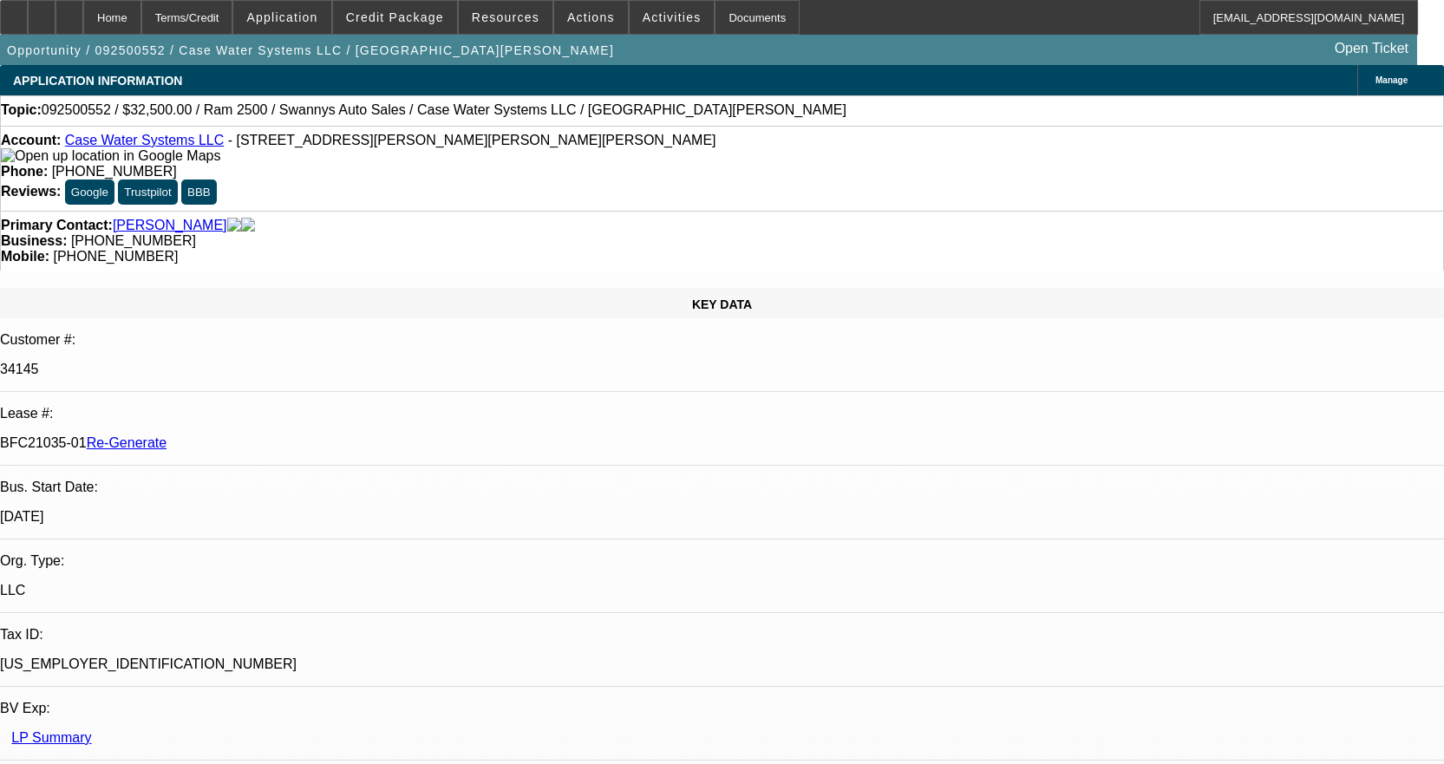
select select "0"
select select "2"
select select "0"
select select "6"
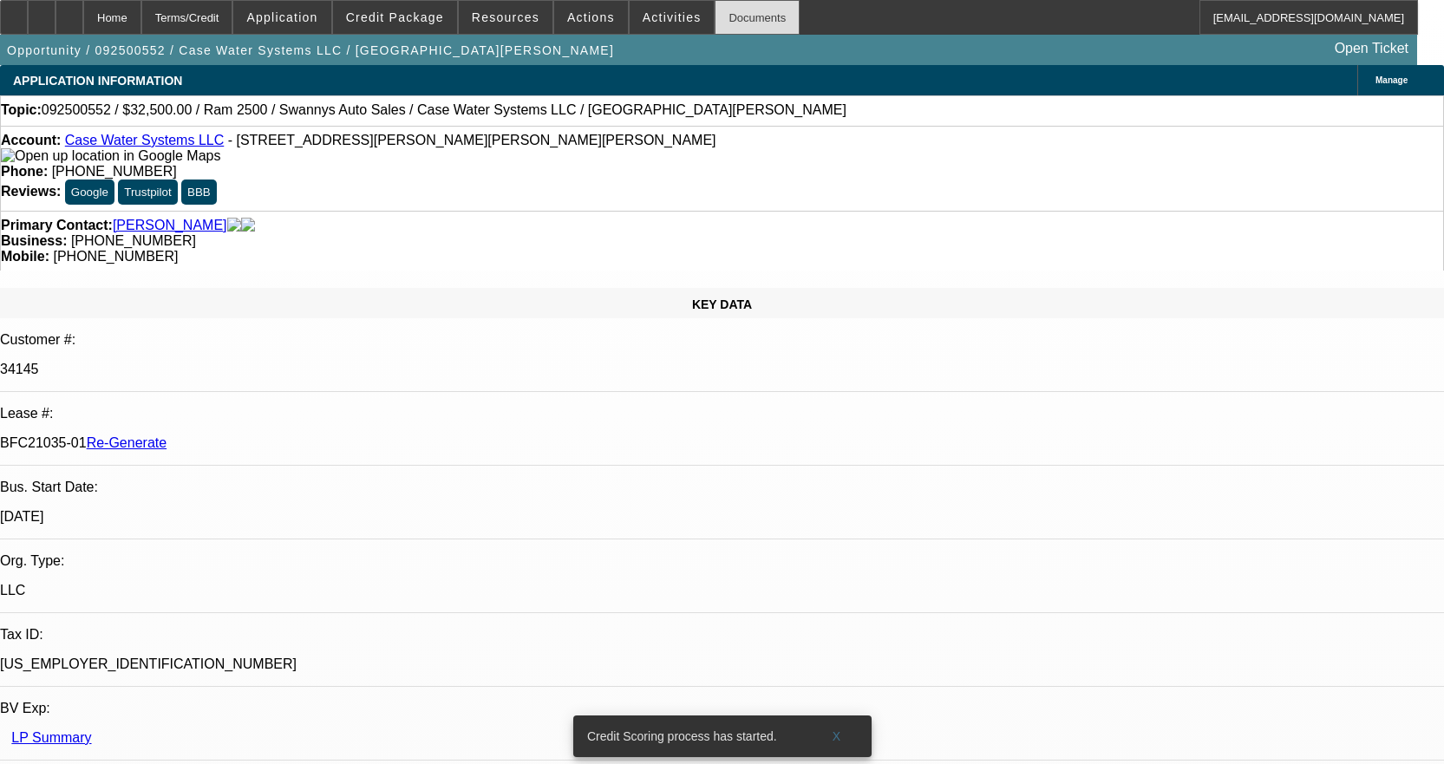
click at [721, 17] on div "Documents" at bounding box center [757, 17] width 85 height 35
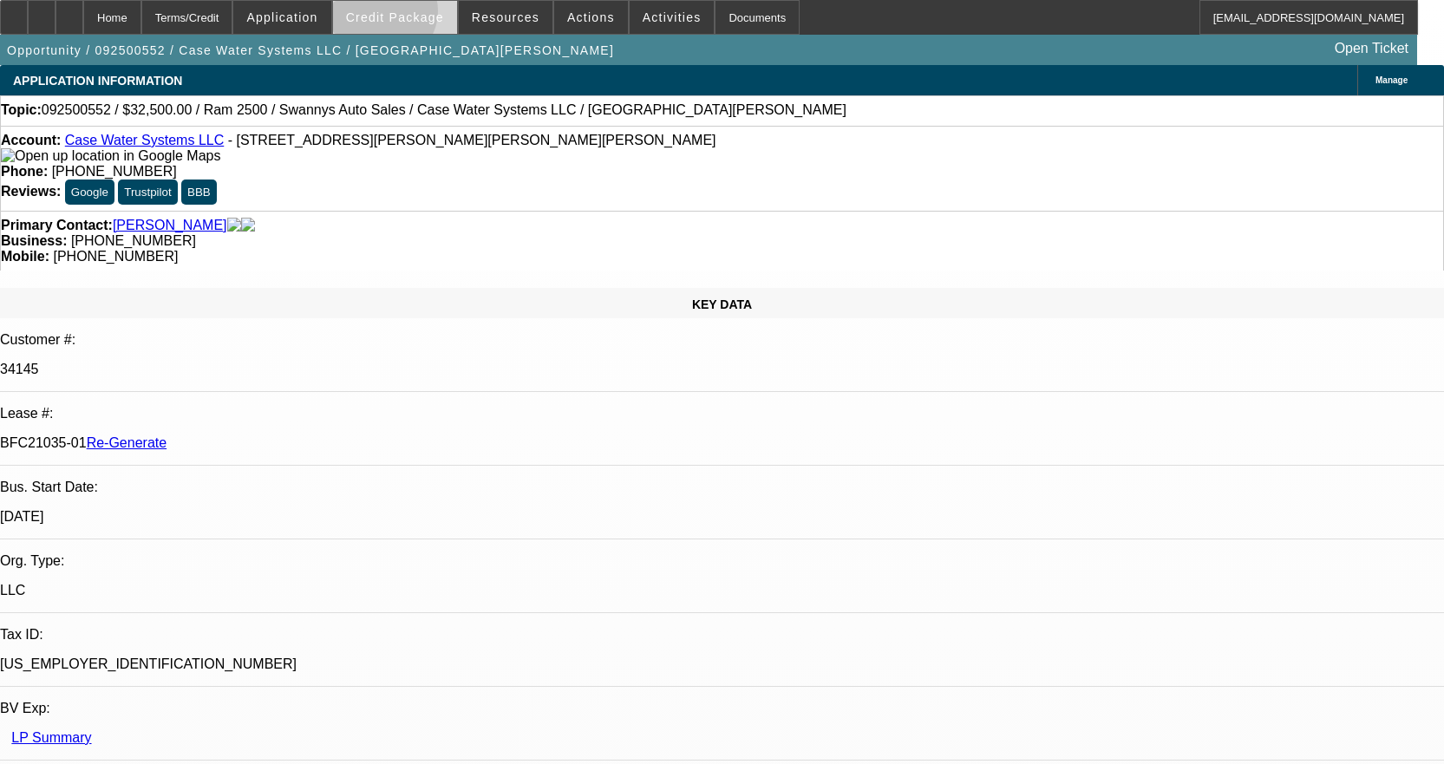
click at [411, 15] on span "Credit Package" at bounding box center [395, 17] width 98 height 14
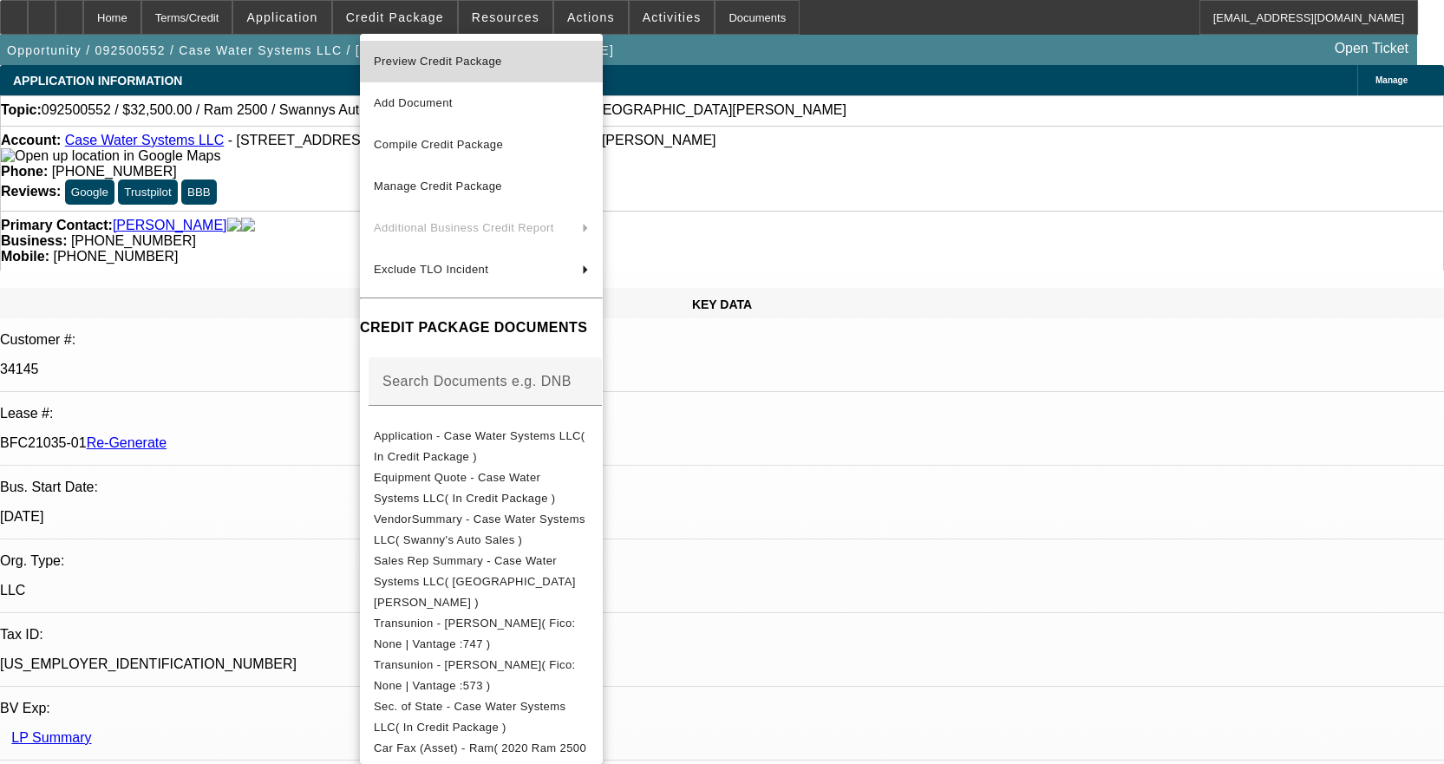
click at [440, 55] on span "Preview Credit Package" at bounding box center [438, 61] width 128 height 13
